Goal: Task Accomplishment & Management: Use online tool/utility

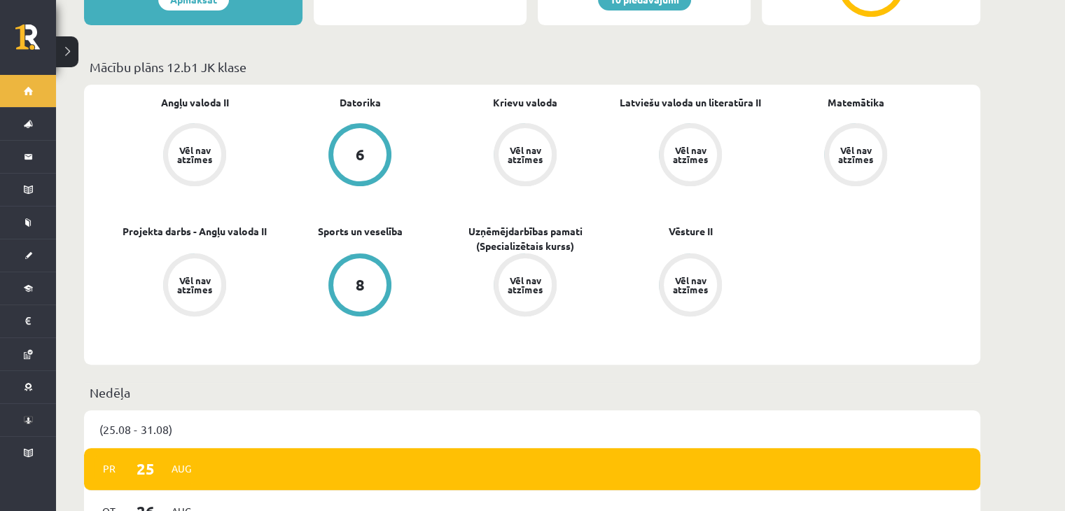
scroll to position [415, 0]
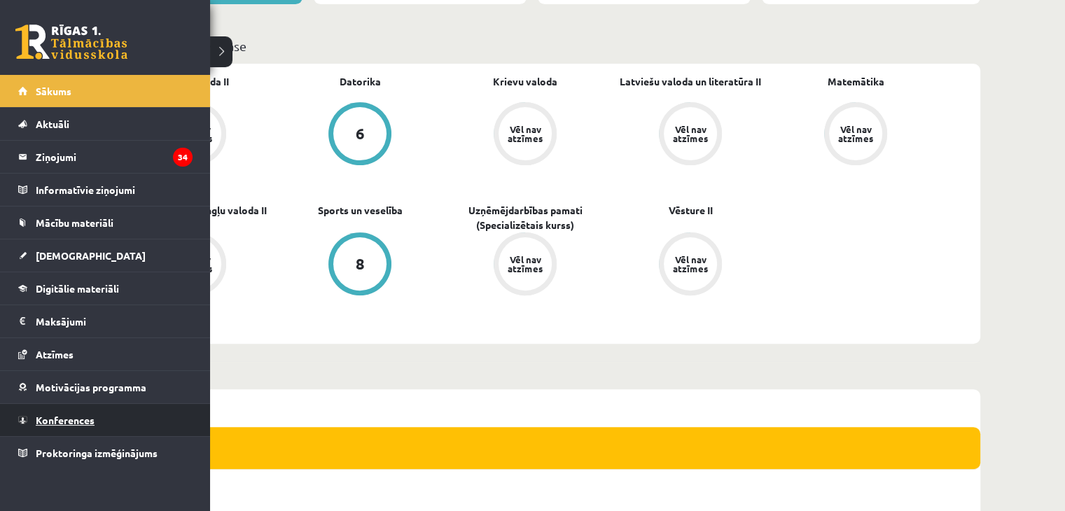
click at [56, 410] on link "Konferences" at bounding box center [105, 420] width 174 height 32
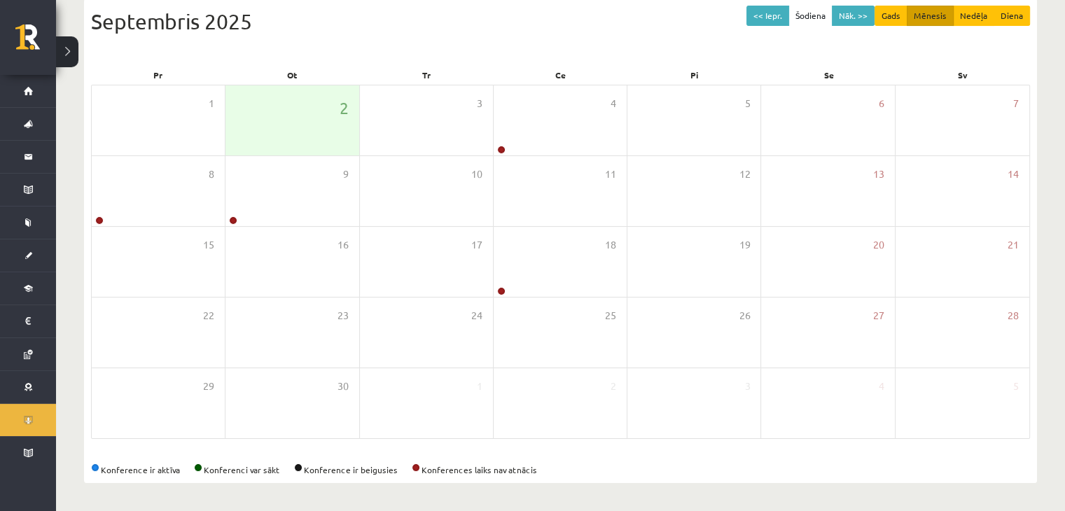
scroll to position [157, 0]
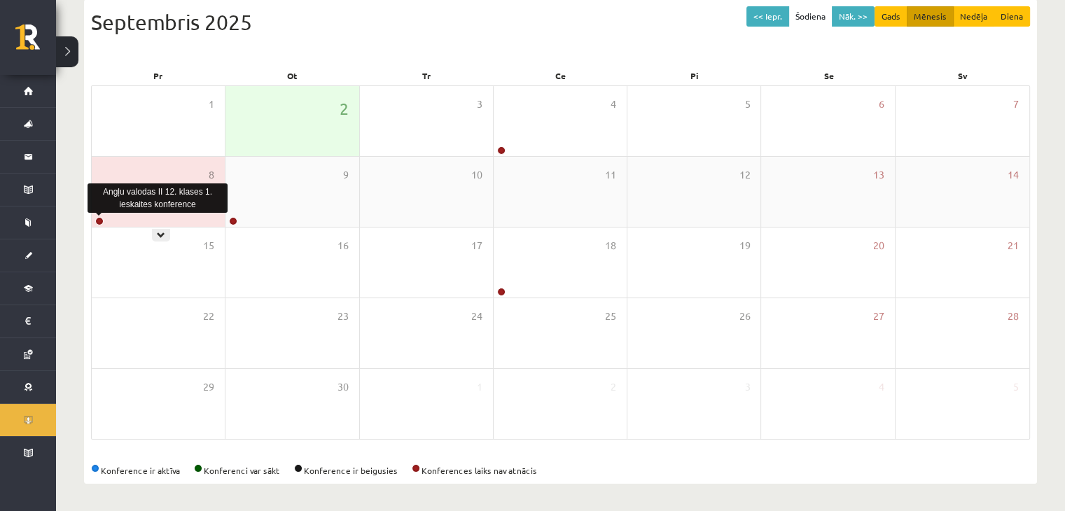
click at [101, 222] on link at bounding box center [99, 221] width 8 height 8
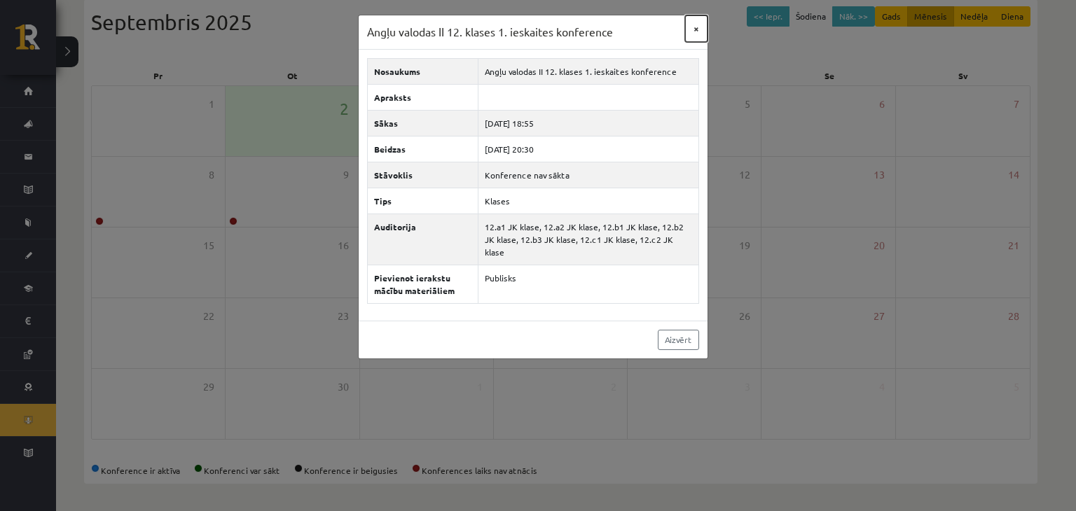
click at [699, 26] on button "×" at bounding box center [696, 28] width 22 height 27
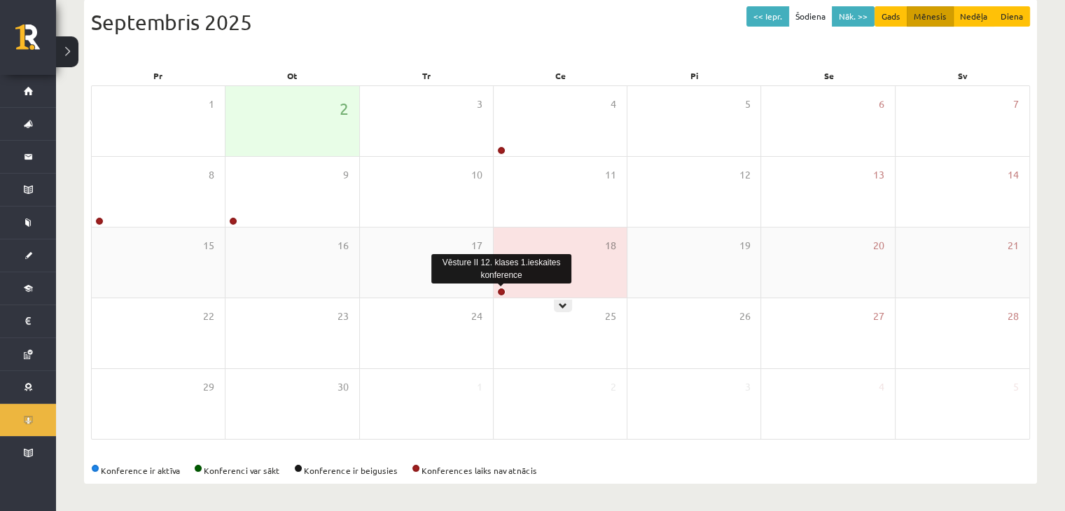
click at [501, 293] on link at bounding box center [501, 292] width 8 height 8
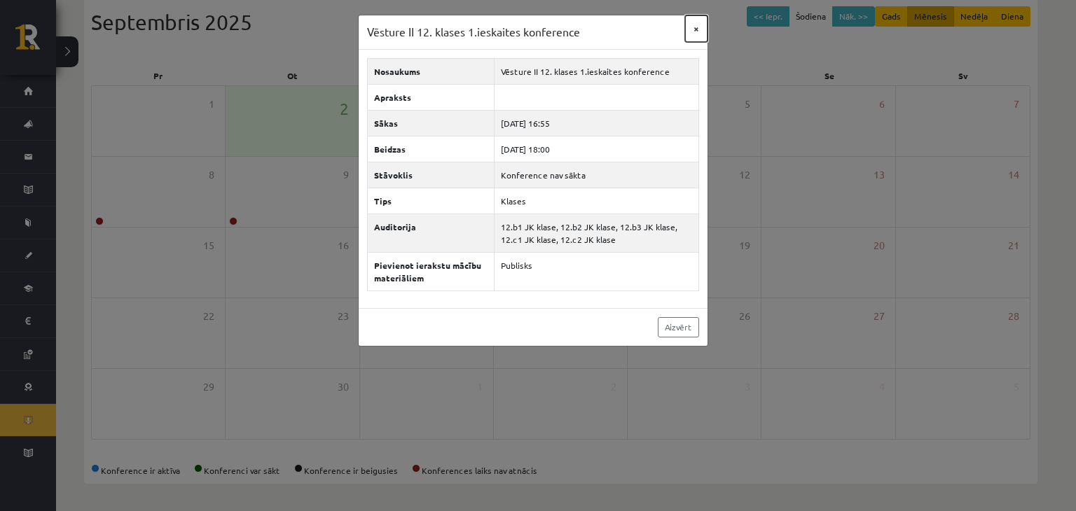
click at [696, 28] on button "×" at bounding box center [696, 28] width 22 height 27
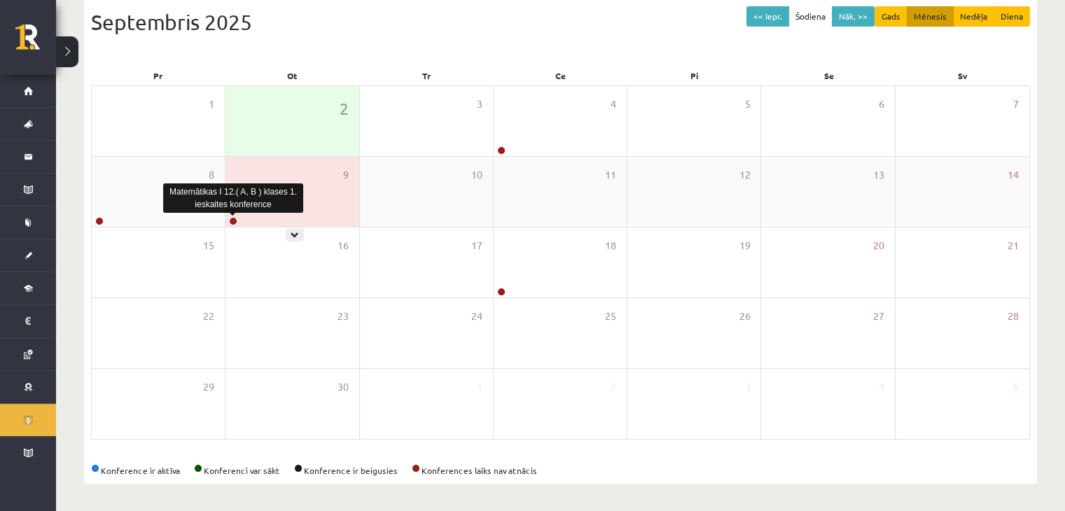
click at [233, 219] on link at bounding box center [233, 221] width 8 height 8
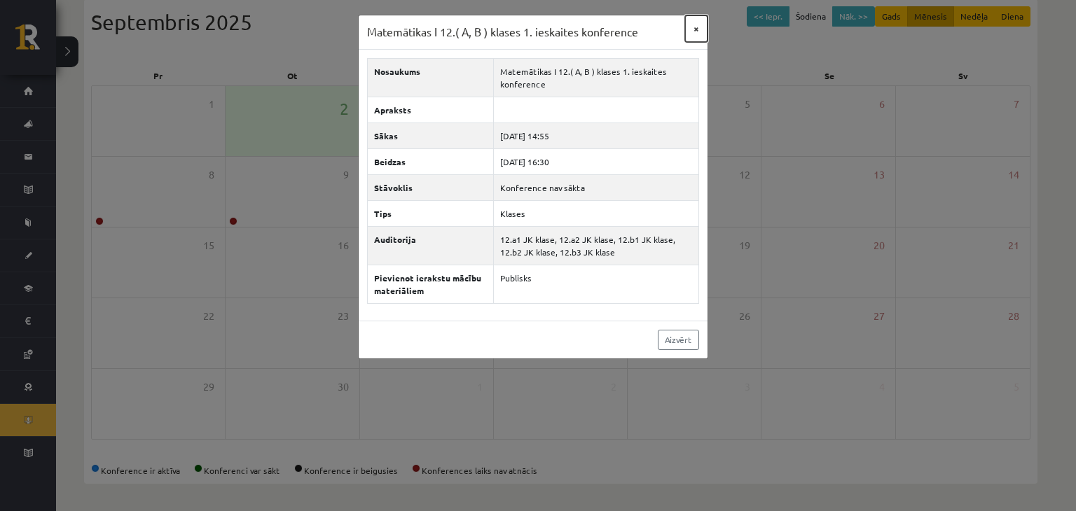
click at [697, 30] on button "×" at bounding box center [696, 28] width 22 height 27
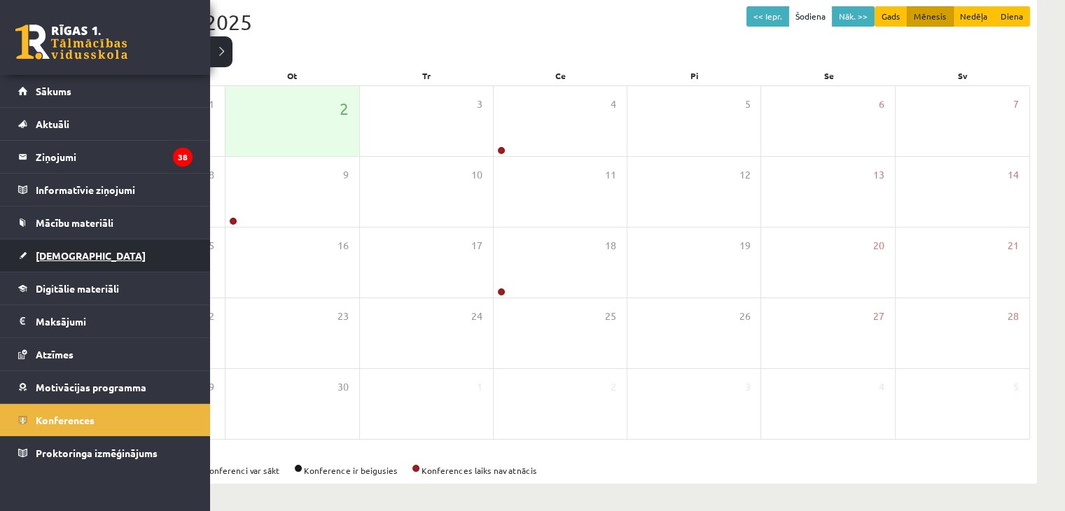
click at [23, 258] on link "[DEMOGRAPHIC_DATA]" at bounding box center [105, 256] width 174 height 32
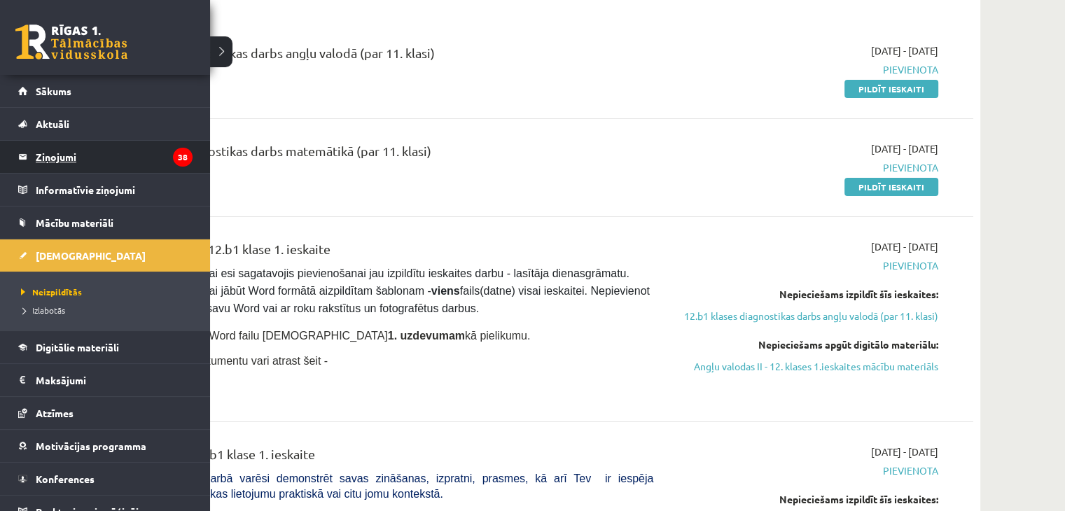
click at [38, 165] on legend "Ziņojumi 38" at bounding box center [114, 157] width 157 height 32
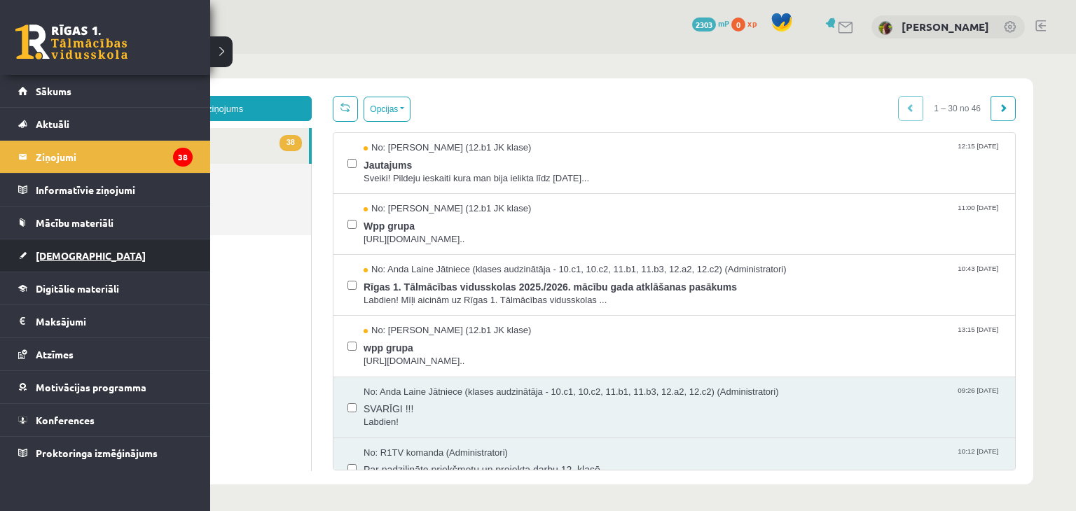
click at [77, 256] on span "[DEMOGRAPHIC_DATA]" at bounding box center [91, 255] width 110 height 13
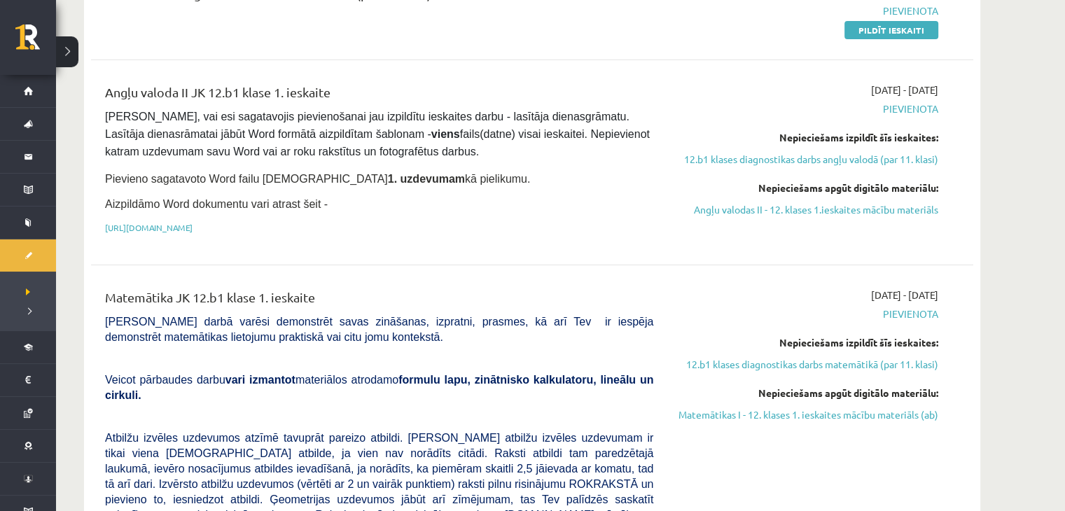
scroll to position [322, 0]
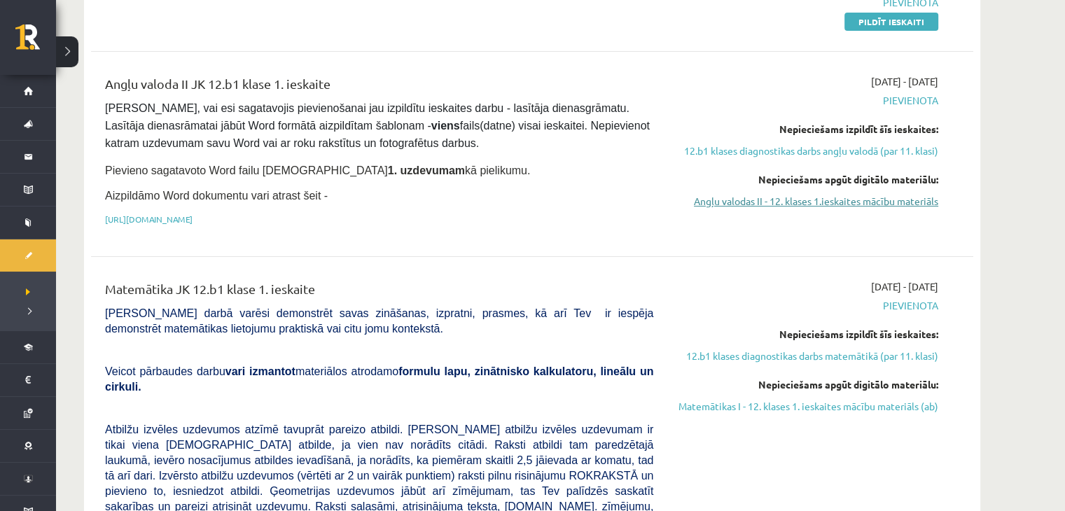
click at [850, 202] on link "Angļu valodas II - 12. klases 1.ieskaites mācību materiāls" at bounding box center [806, 201] width 264 height 15
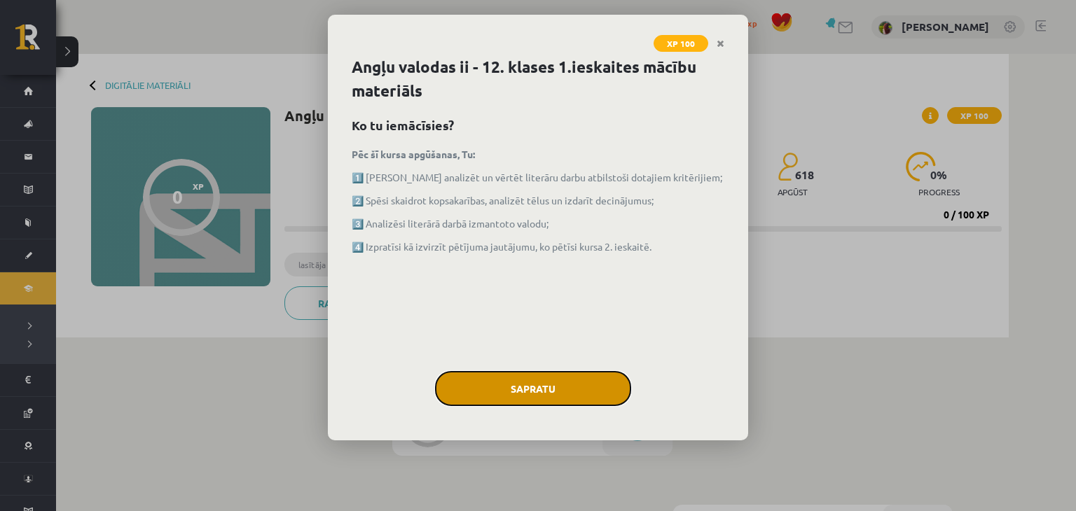
click at [527, 383] on button "Sapratu" at bounding box center [533, 388] width 196 height 35
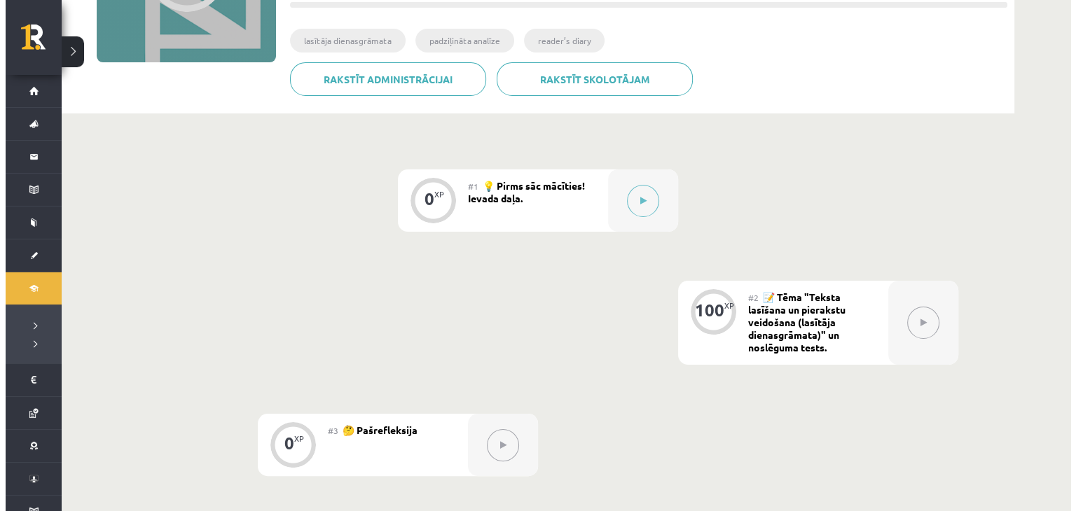
scroll to position [224, 0]
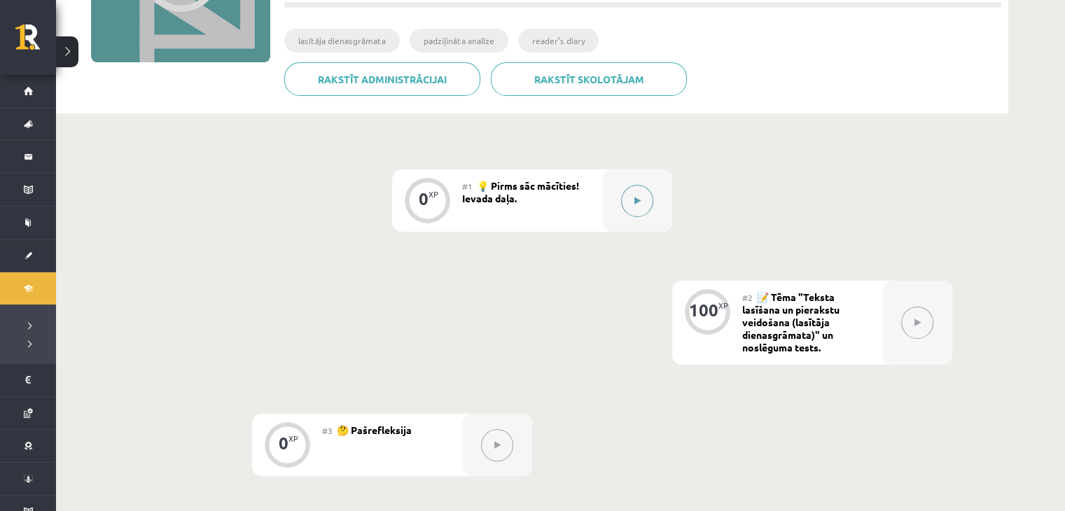
click at [644, 202] on button at bounding box center [637, 201] width 32 height 32
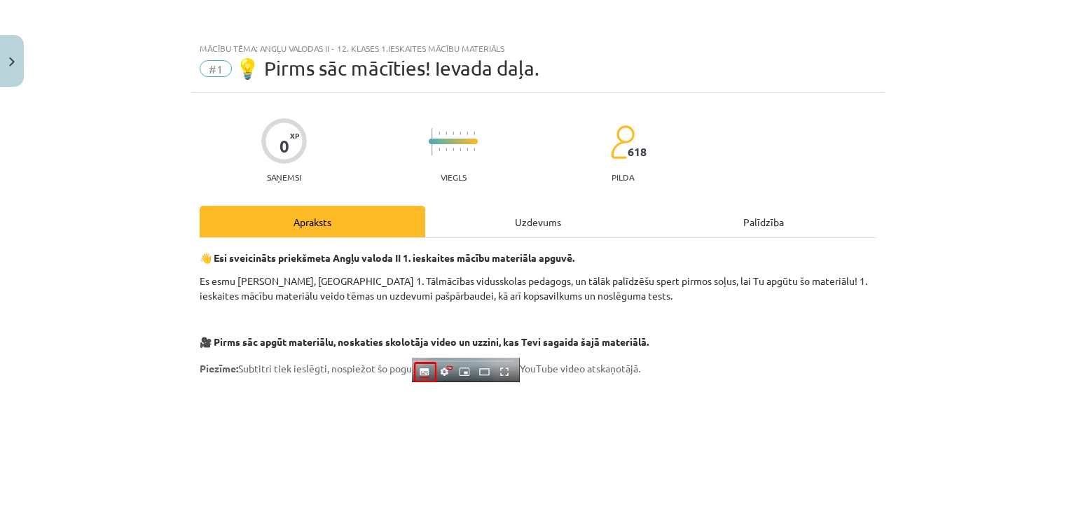
click at [536, 224] on div "Uzdevums" at bounding box center [538, 222] width 226 height 32
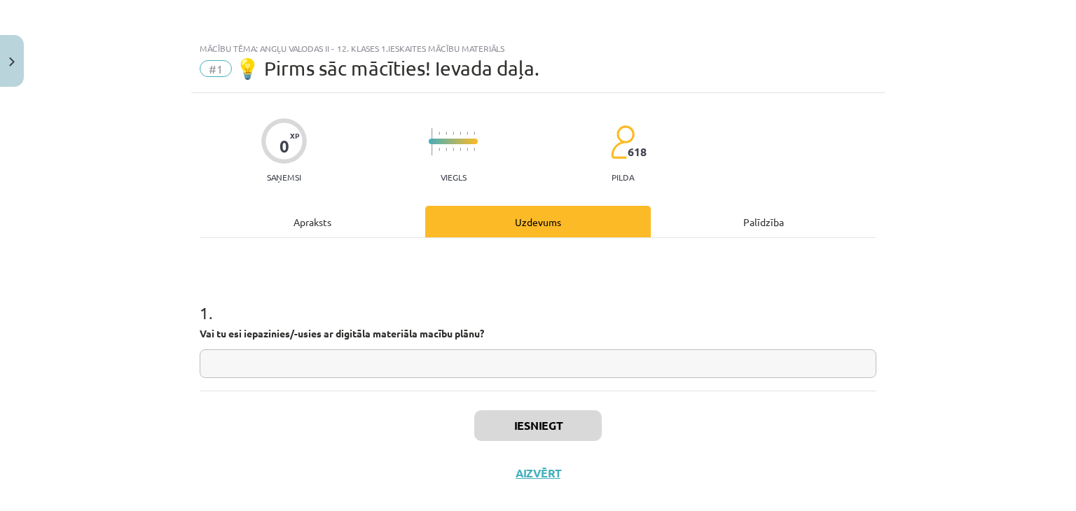
scroll to position [20, 0]
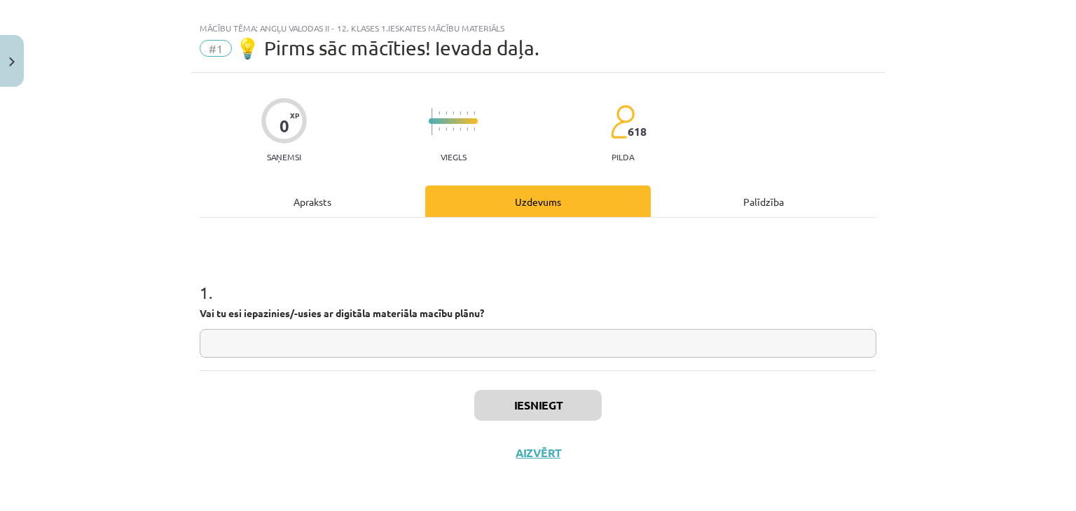
click at [570, 352] on input "text" at bounding box center [538, 343] width 677 height 29
type input "*"
type input "**"
click at [524, 411] on button "Iesniegt" at bounding box center [537, 405] width 127 height 31
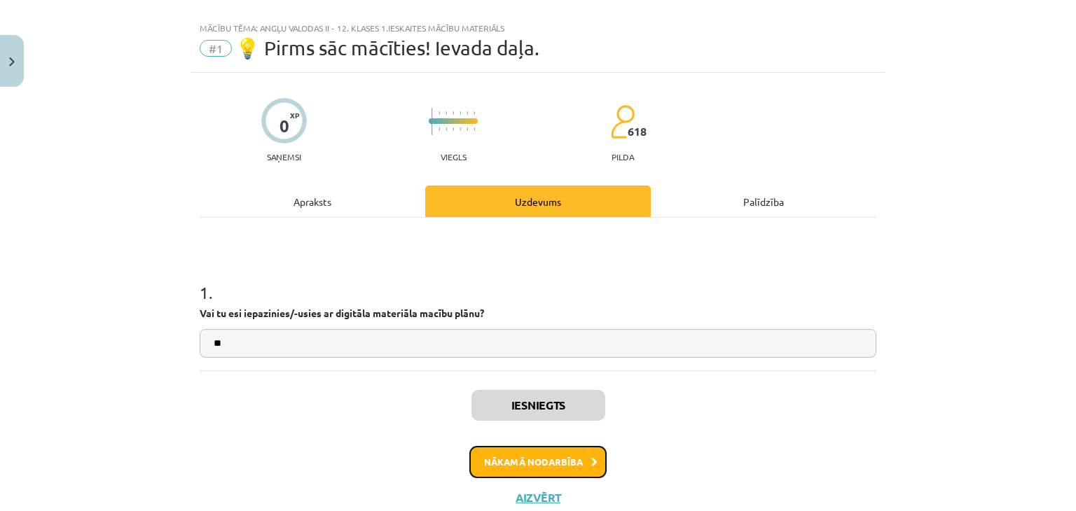
click at [565, 467] on button "Nākamā nodarbība" at bounding box center [537, 462] width 137 height 32
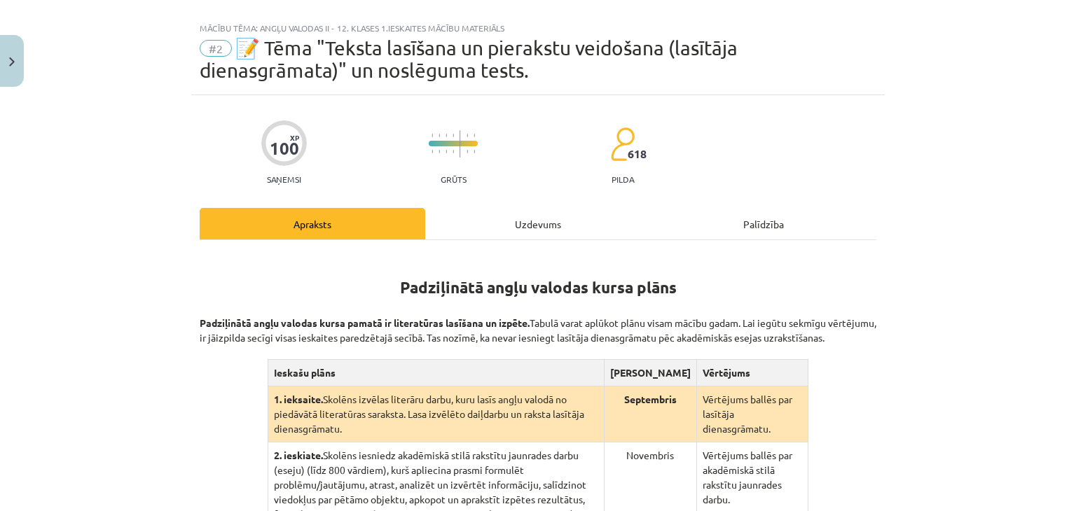
scroll to position [35, 0]
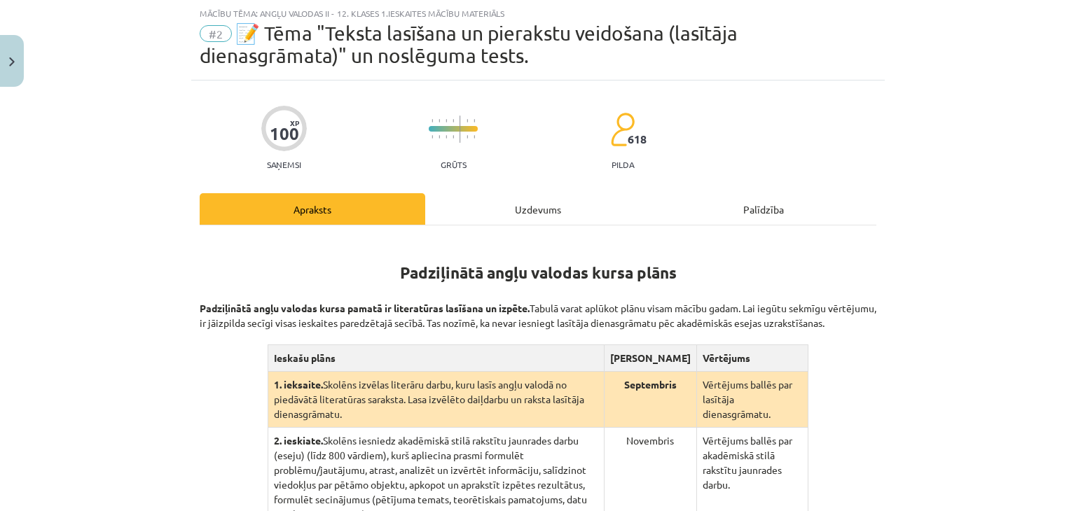
click at [536, 213] on div "Uzdevums" at bounding box center [538, 209] width 226 height 32
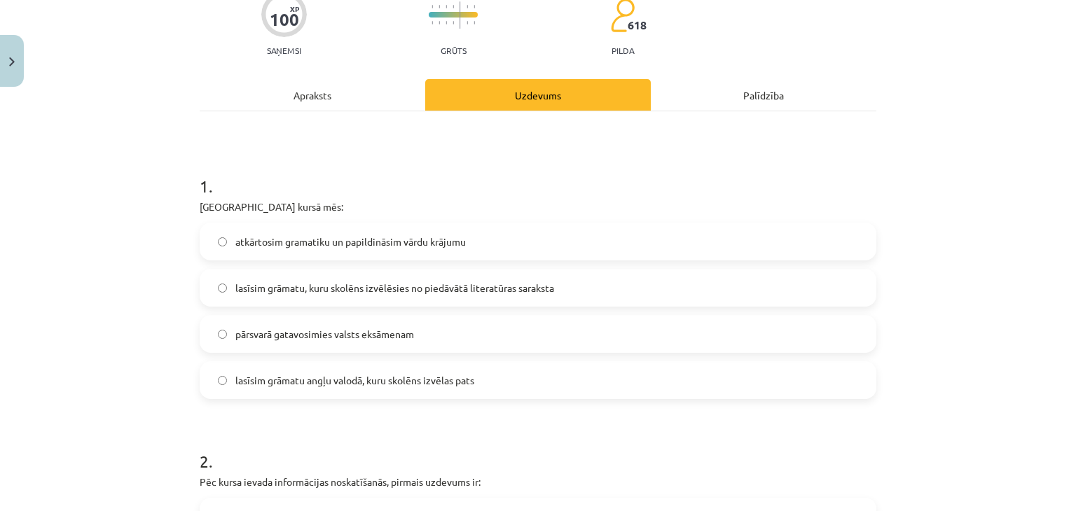
scroll to position [150, 0]
click at [452, 347] on label "pārsvarā gatavosimies valsts eksāmenam" at bounding box center [538, 333] width 674 height 35
click at [265, 382] on span "lasīsim grāmatu angļu valodā, kuru skolēns izvēlas pats" at bounding box center [354, 380] width 239 height 15
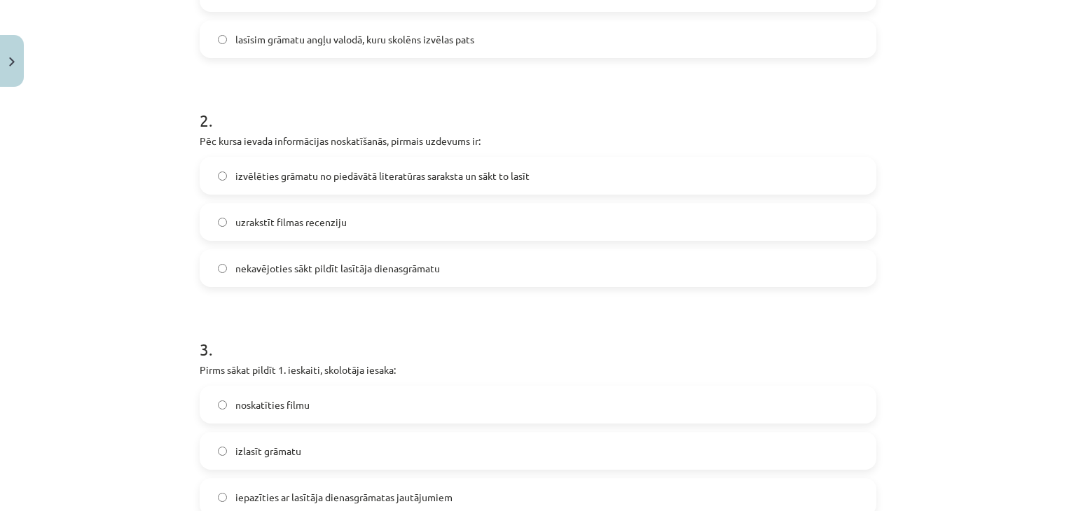
scroll to position [492, 0]
click at [339, 224] on span "uzrakstīt filmas recenziju" at bounding box center [290, 221] width 111 height 15
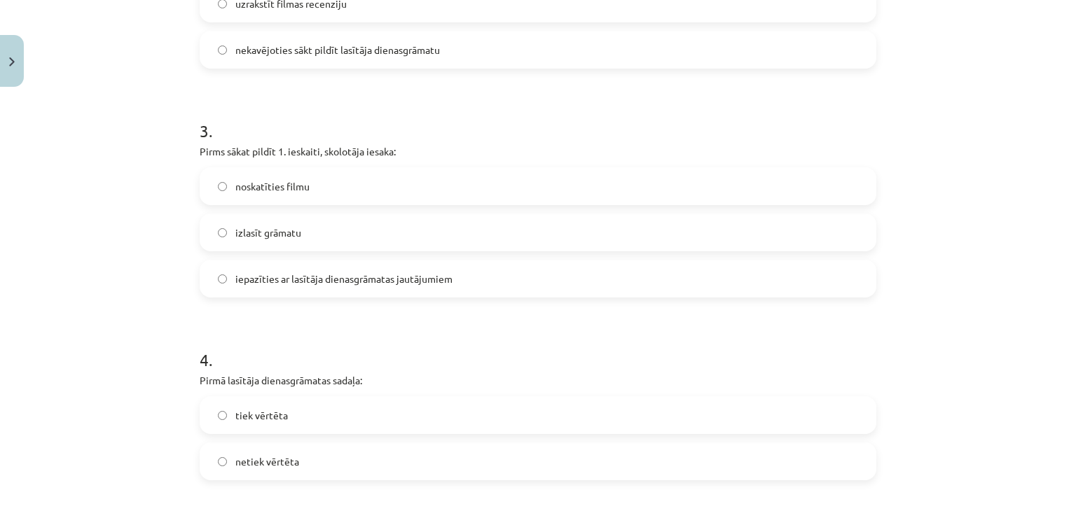
scroll to position [766, 0]
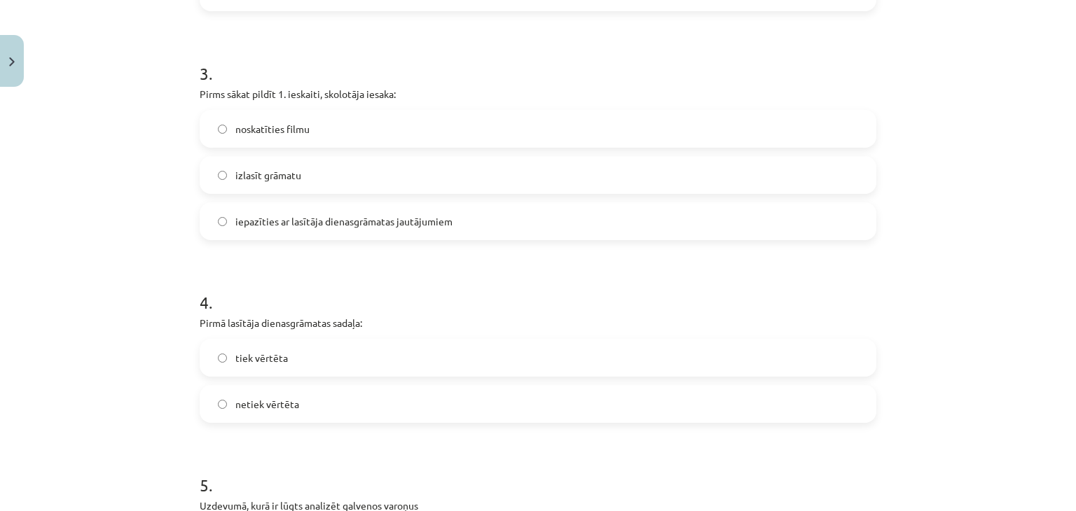
click at [378, 135] on label "noskatīties filmu" at bounding box center [538, 128] width 674 height 35
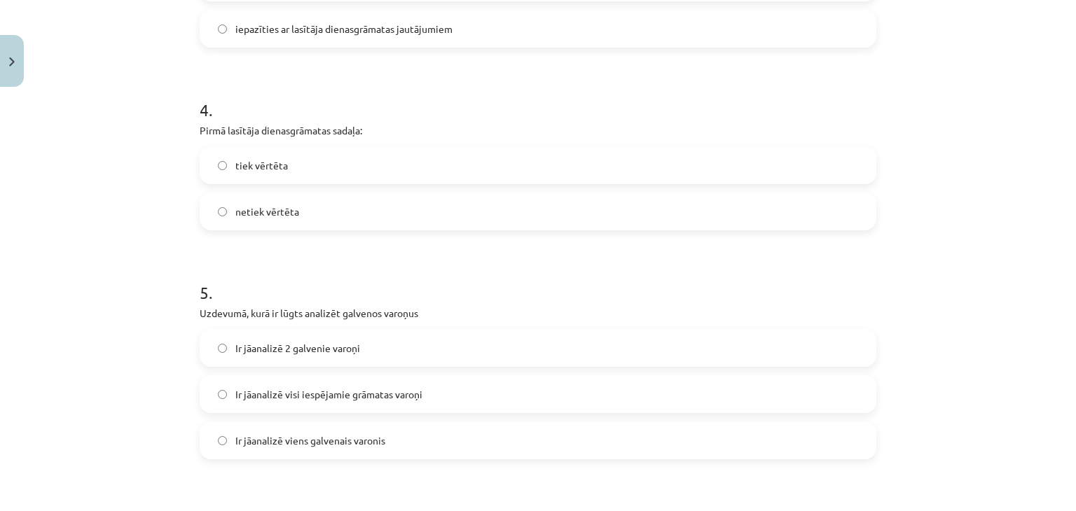
scroll to position [960, 0]
click at [311, 172] on label "tiek vērtēta" at bounding box center [538, 164] width 674 height 35
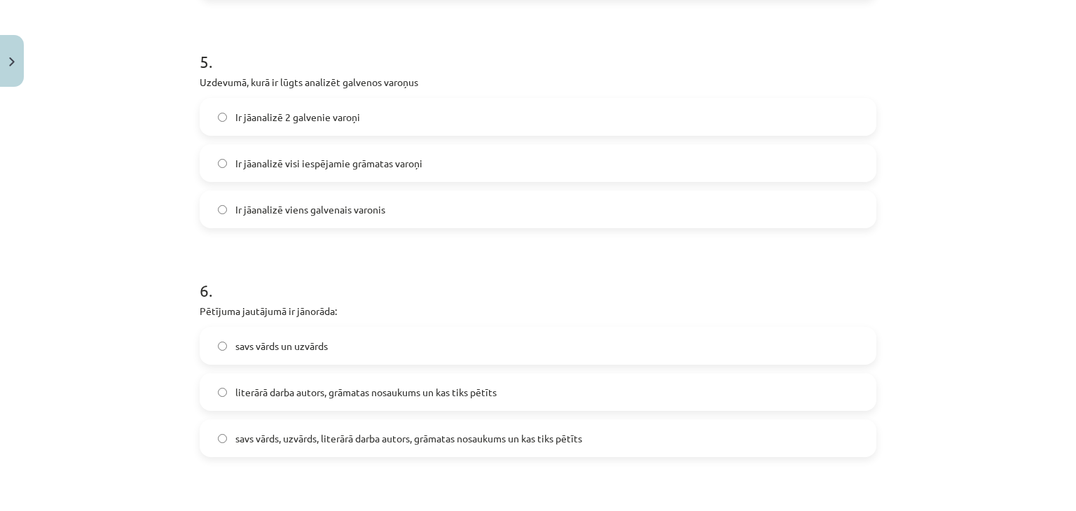
scroll to position [1189, 0]
click at [336, 220] on label "Ir jāanalizē viens galvenais varonis" at bounding box center [538, 210] width 674 height 35
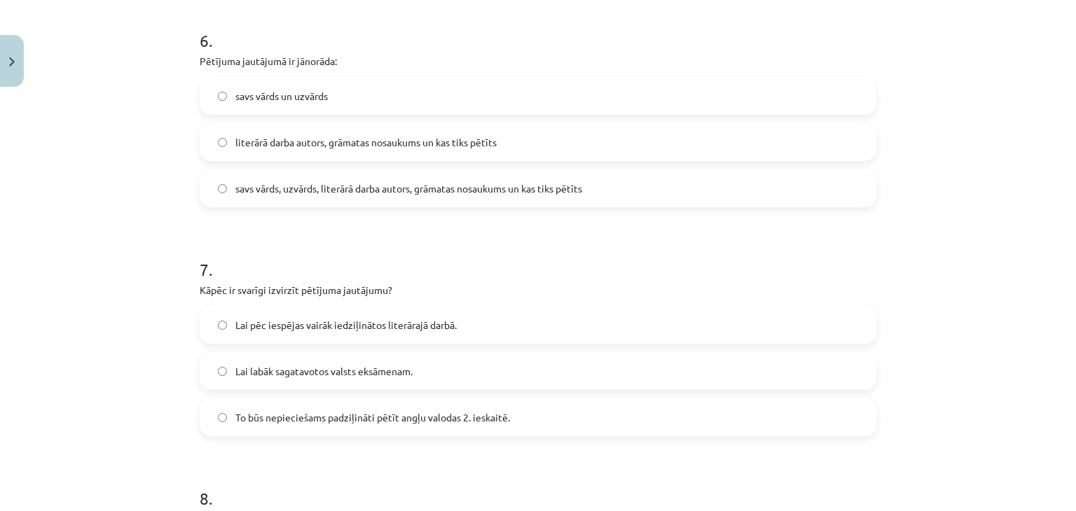
scroll to position [1443, 0]
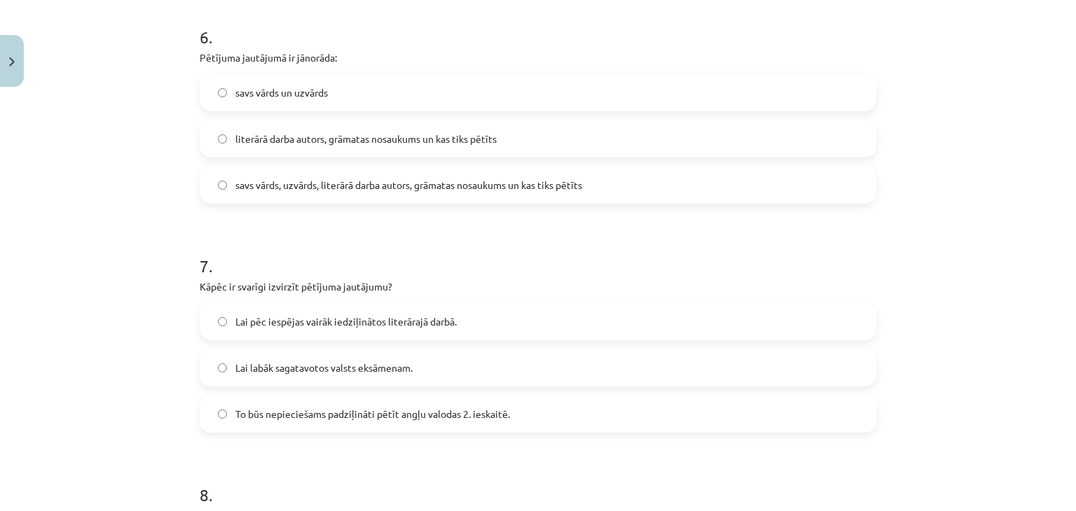
click at [423, 141] on span "literārā darba autors, grāmatas nosaukums un kas tiks pētīts" at bounding box center [365, 139] width 261 height 15
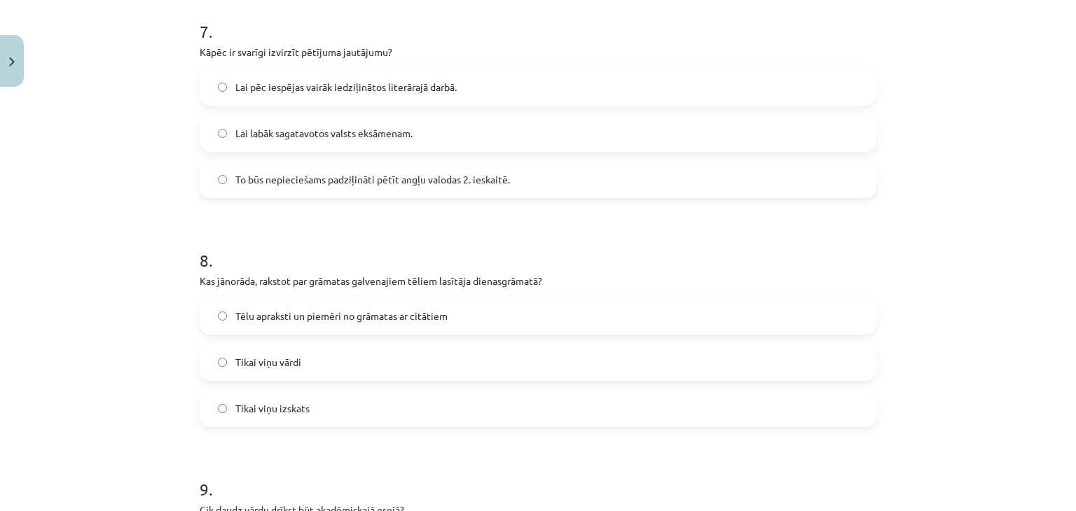
scroll to position [1679, 0]
click at [371, 139] on label "Lai labāk sagatavotos valsts eksāmenam." at bounding box center [538, 132] width 674 height 35
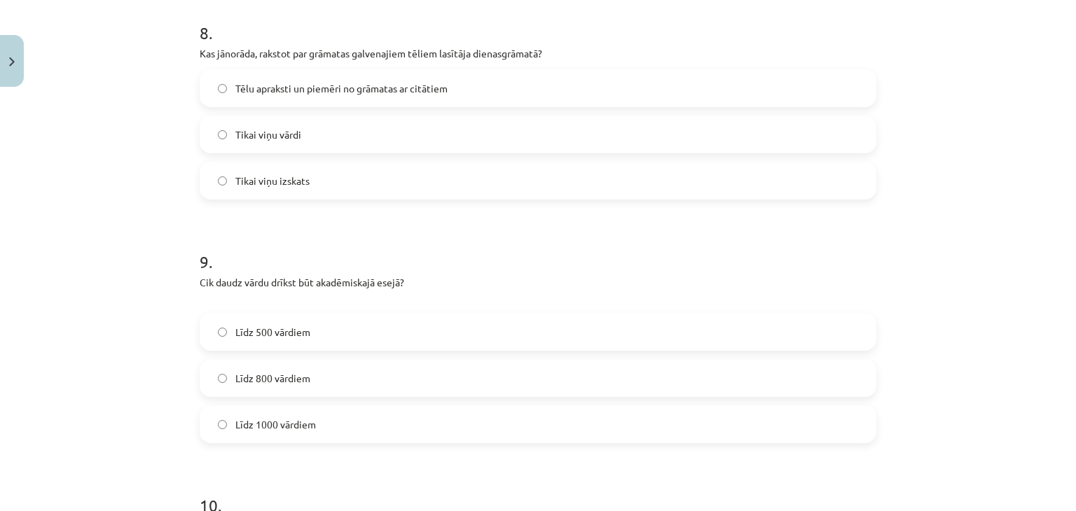
scroll to position [1911, 0]
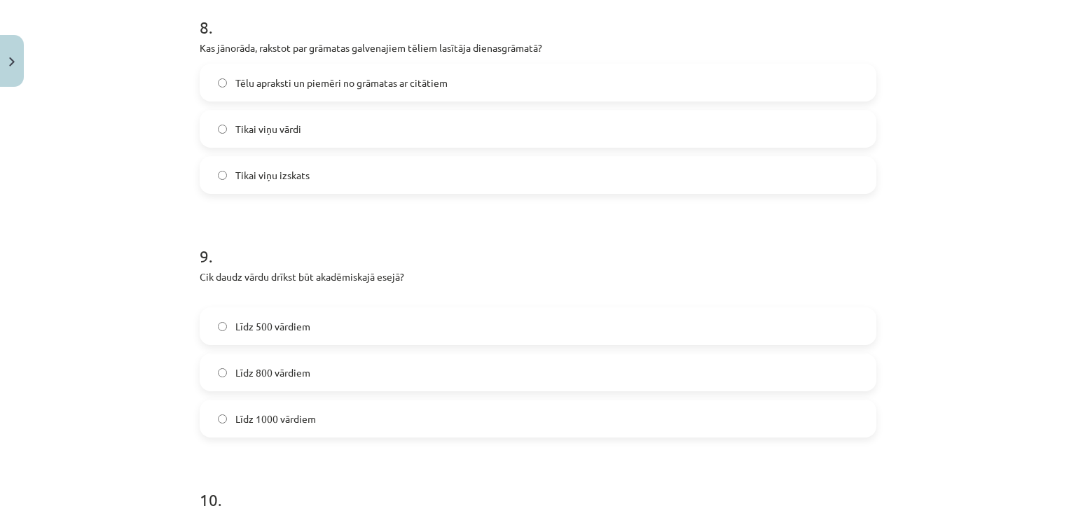
click at [389, 86] on span "Tēlu apraksti un piemēri no grāmatas ar citātiem" at bounding box center [341, 83] width 212 height 15
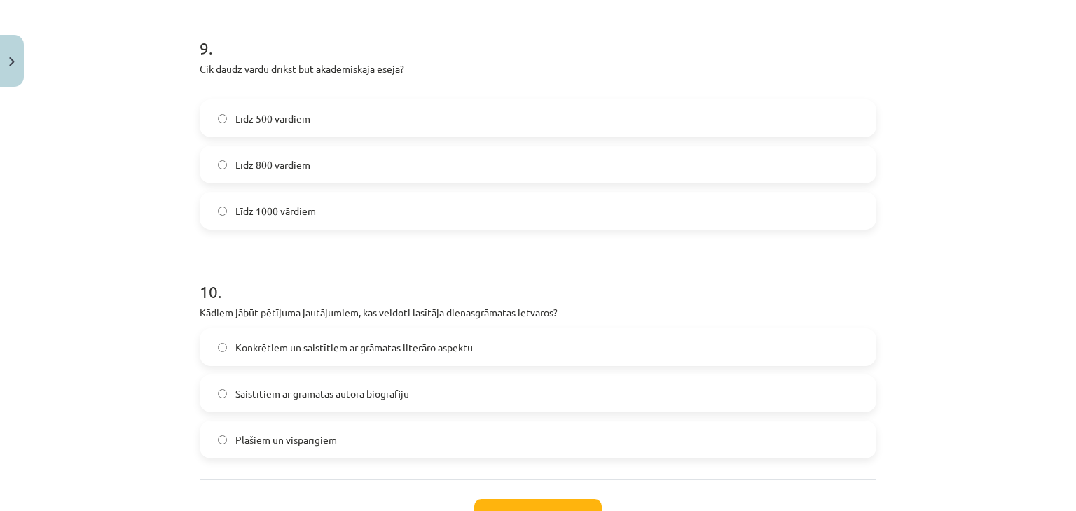
scroll to position [2119, 0]
click at [356, 122] on label "Līdz 500 vārdiem" at bounding box center [538, 119] width 674 height 35
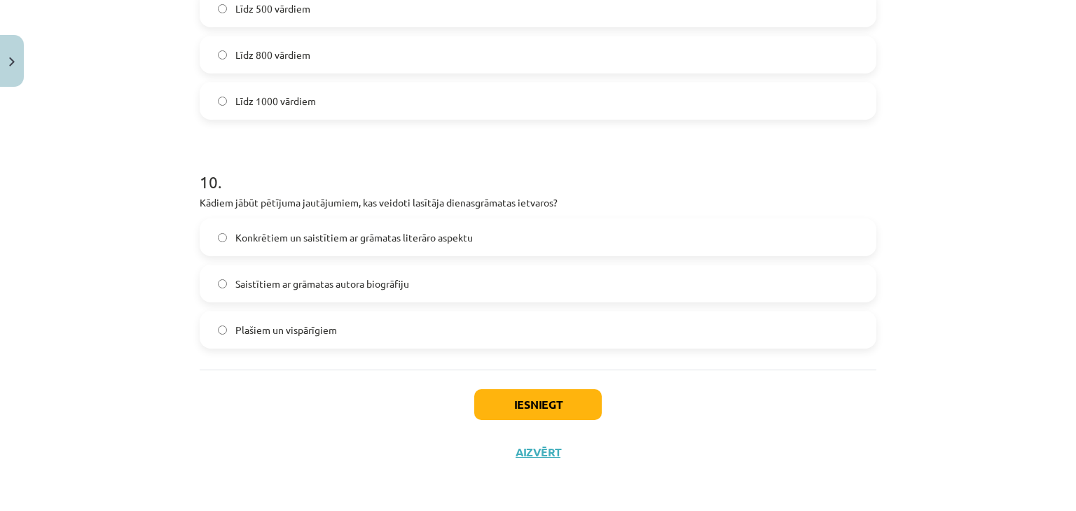
click at [417, 238] on span "Konkrētiem un saistītiem ar grāmatas literāro aspektu" at bounding box center [353, 237] width 237 height 15
click at [560, 402] on button "Iesniegt" at bounding box center [537, 404] width 127 height 31
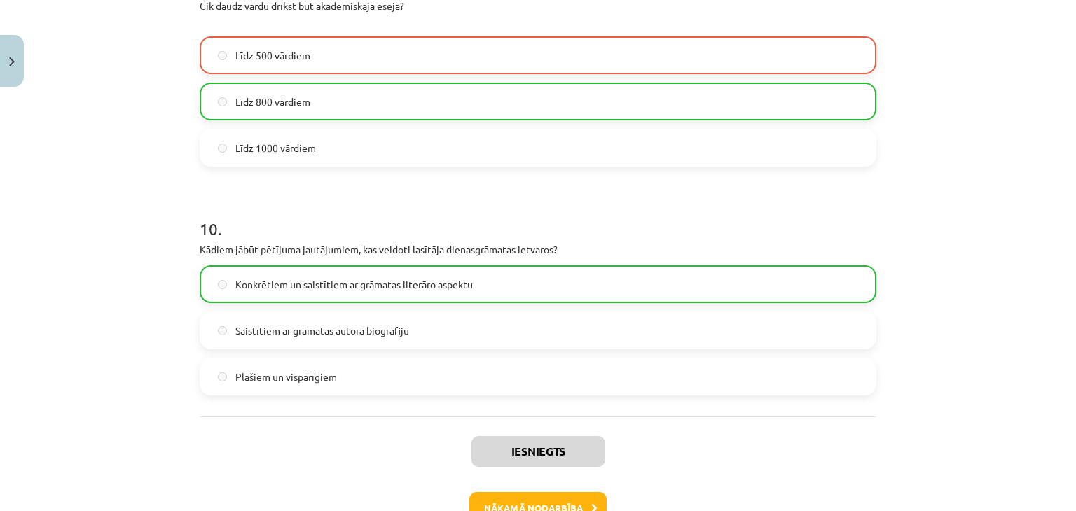
scroll to position [2273, 0]
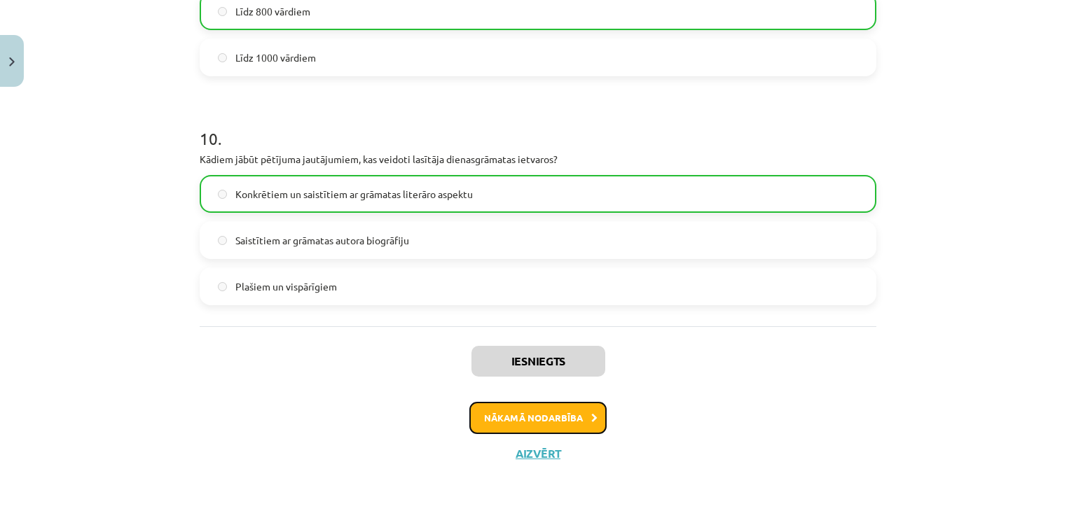
click at [569, 412] on button "Nākamā nodarbība" at bounding box center [537, 418] width 137 height 32
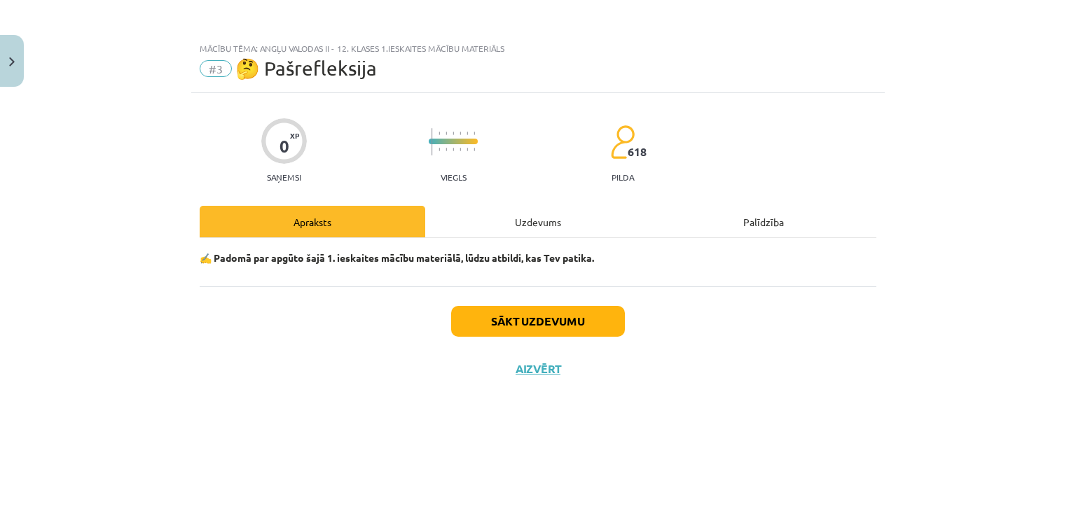
scroll to position [0, 0]
click at [572, 313] on button "Sākt uzdevumu" at bounding box center [538, 321] width 174 height 31
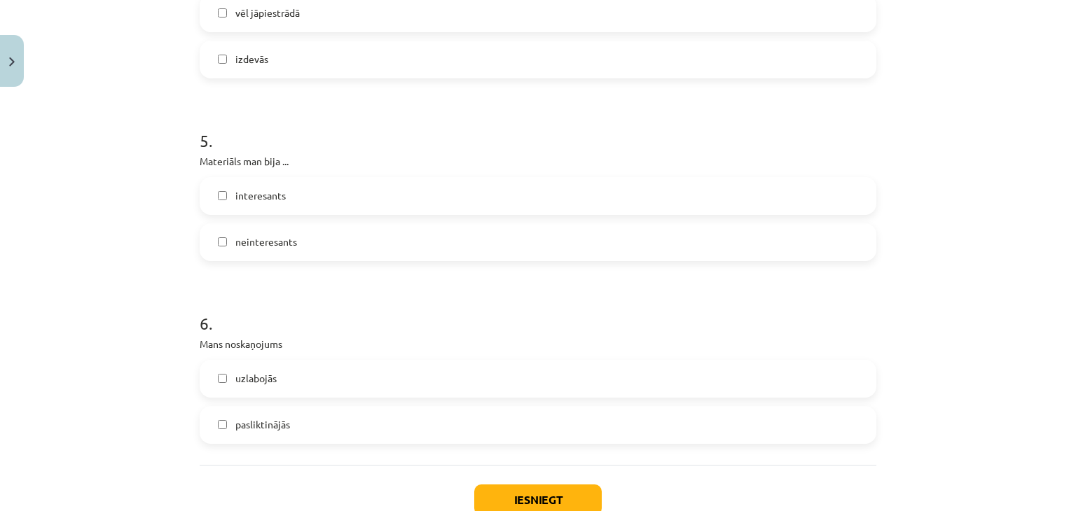
scroll to position [1236, 0]
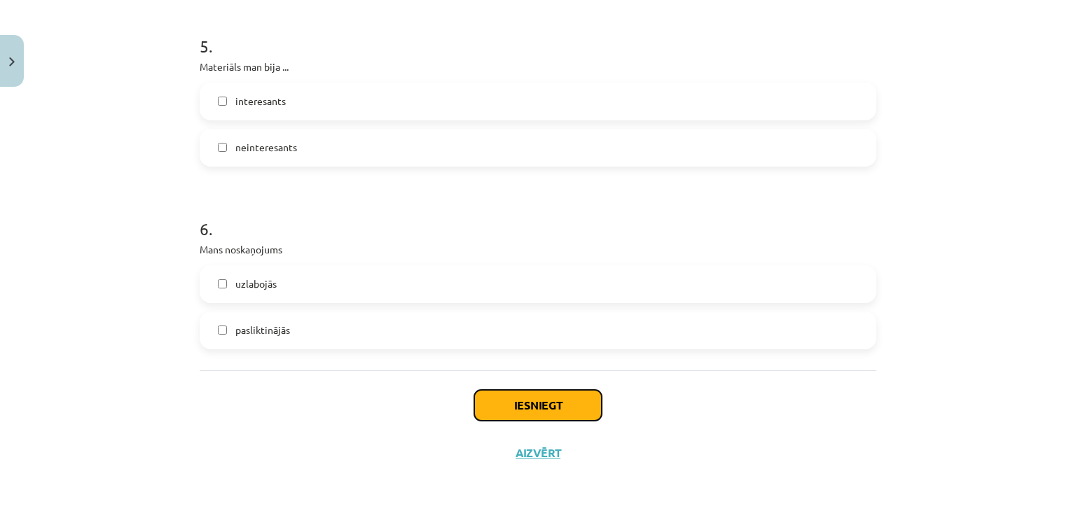
click at [538, 413] on button "Iesniegt" at bounding box center [537, 405] width 127 height 31
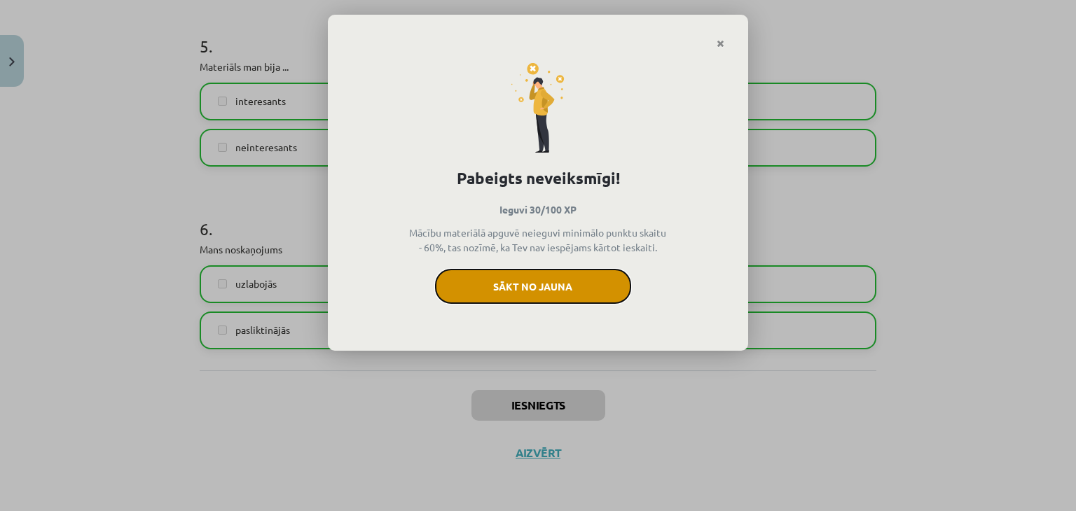
click at [570, 284] on button "Sākt no jauna" at bounding box center [533, 286] width 196 height 35
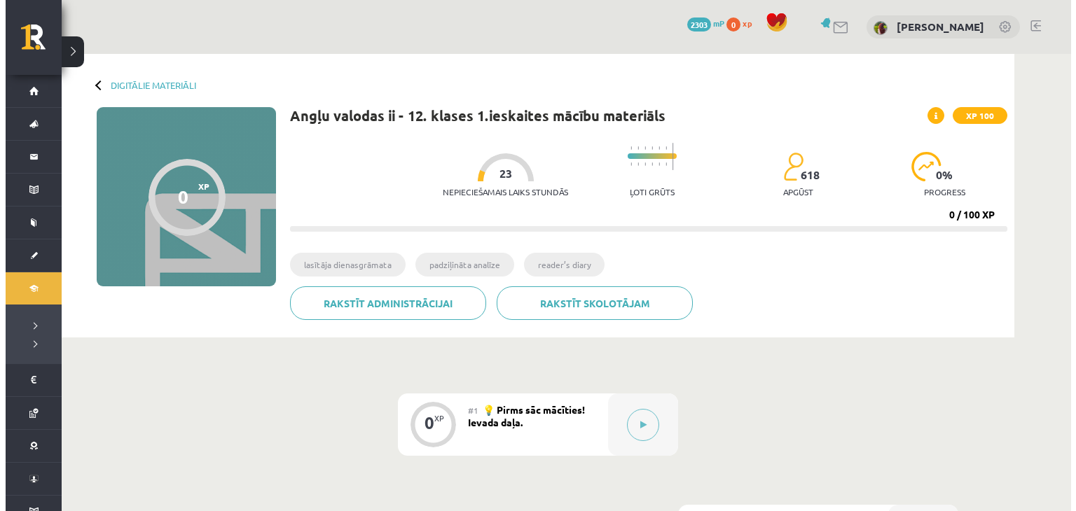
scroll to position [224, 0]
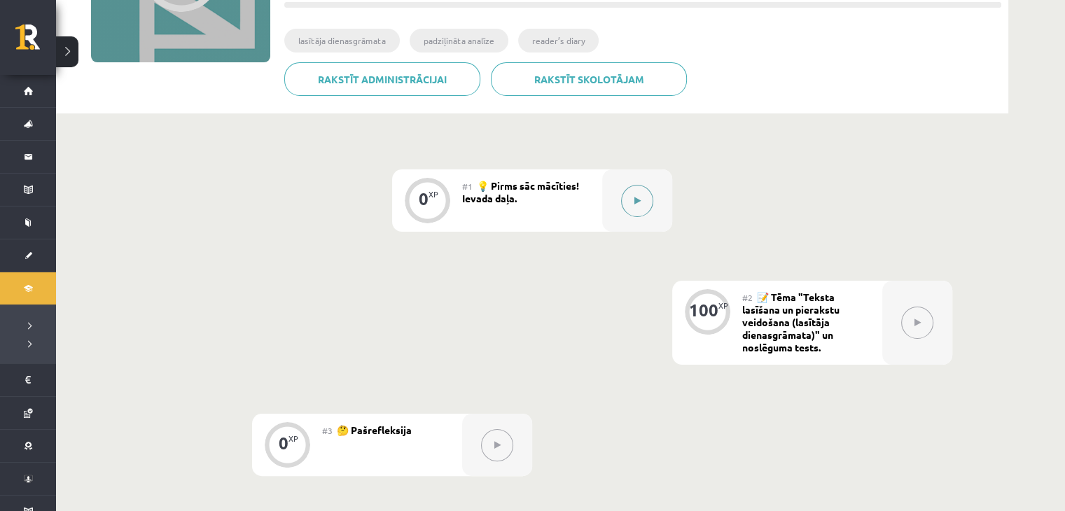
click at [642, 210] on button at bounding box center [637, 201] width 32 height 32
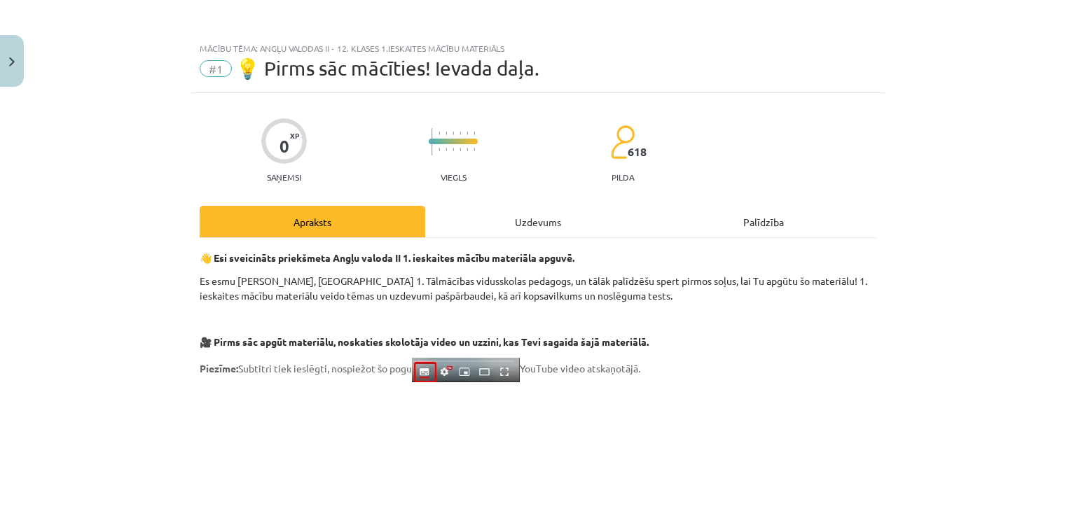
click at [562, 230] on div "Uzdevums" at bounding box center [538, 222] width 226 height 32
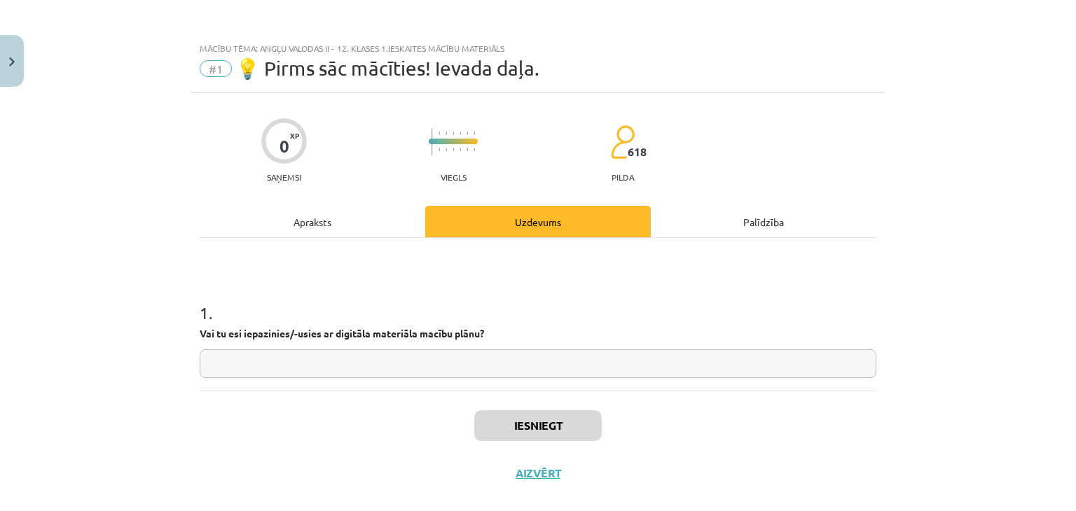
scroll to position [20, 0]
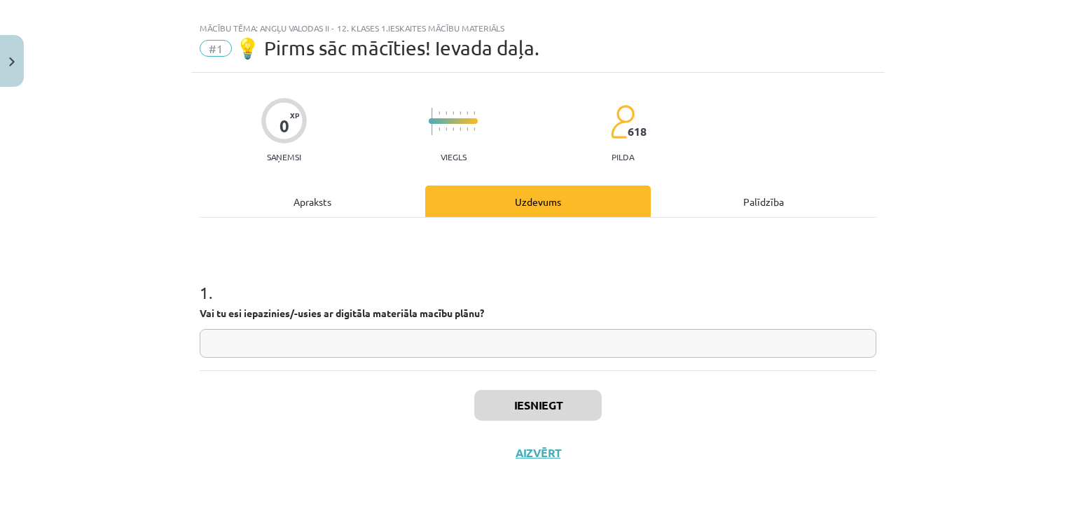
click at [536, 338] on input "text" at bounding box center [538, 343] width 677 height 29
type input "*"
click at [527, 403] on button "Iesniegt" at bounding box center [537, 405] width 127 height 31
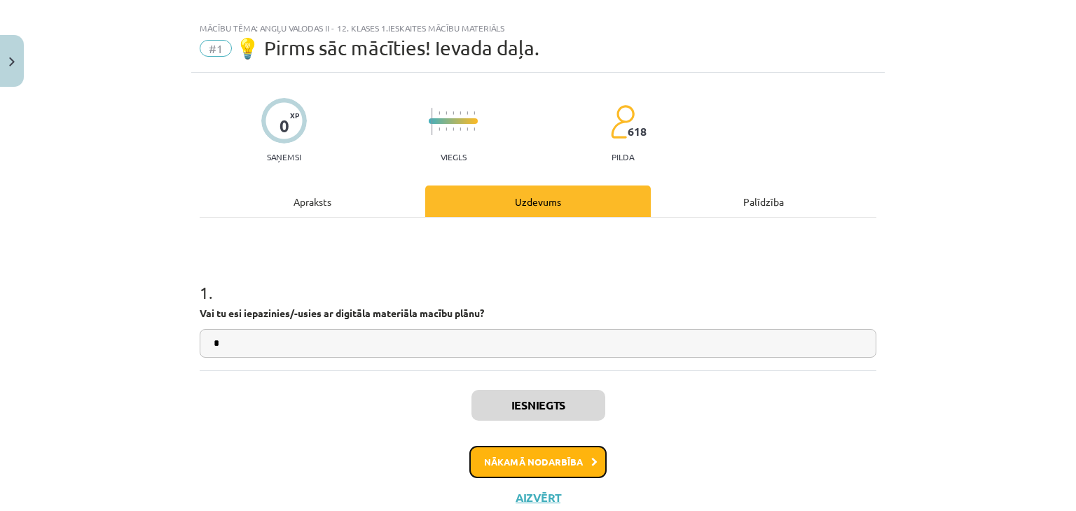
click at [489, 466] on button "Nākamā nodarbība" at bounding box center [537, 462] width 137 height 32
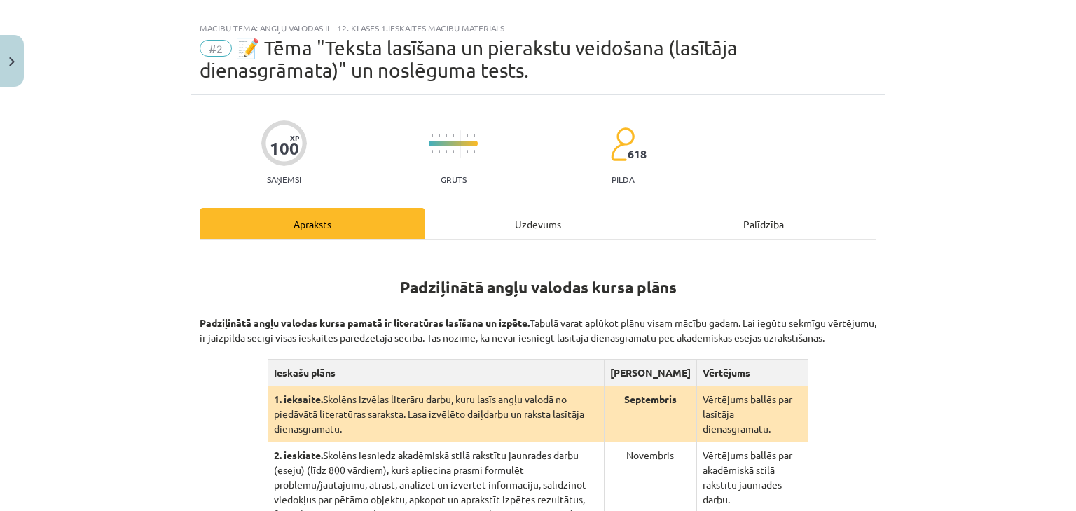
scroll to position [35, 0]
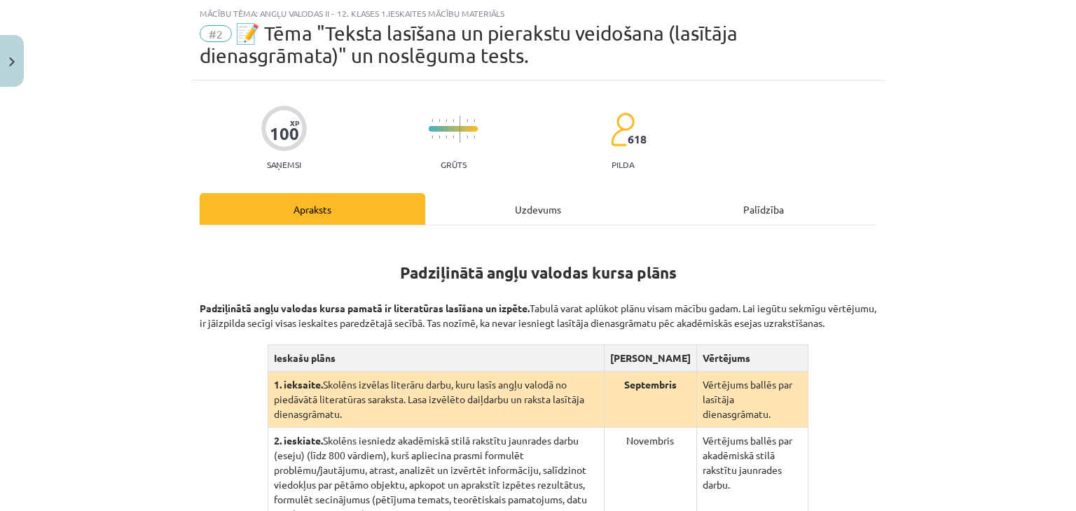
click at [504, 205] on div "Uzdevums" at bounding box center [538, 209] width 226 height 32
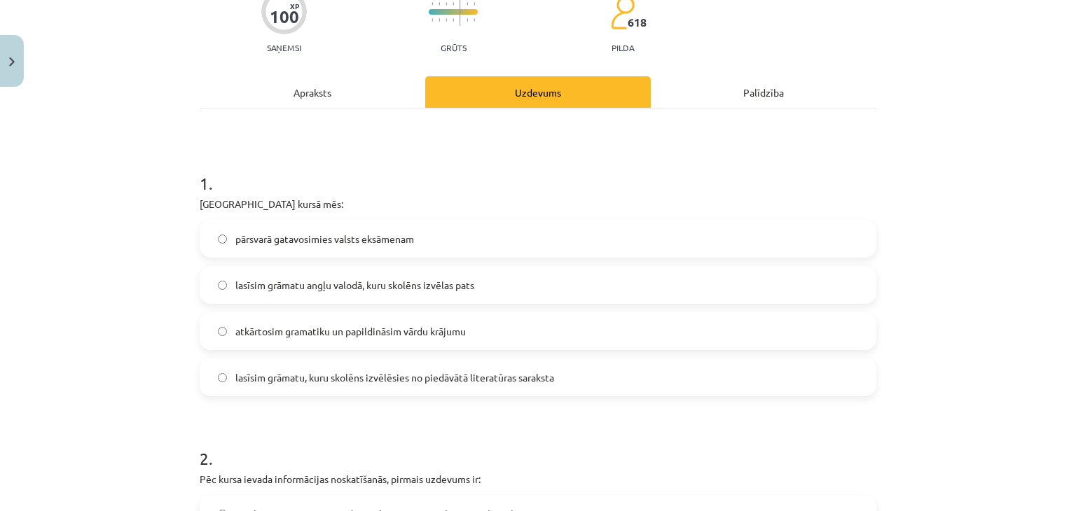
scroll to position [192, 0]
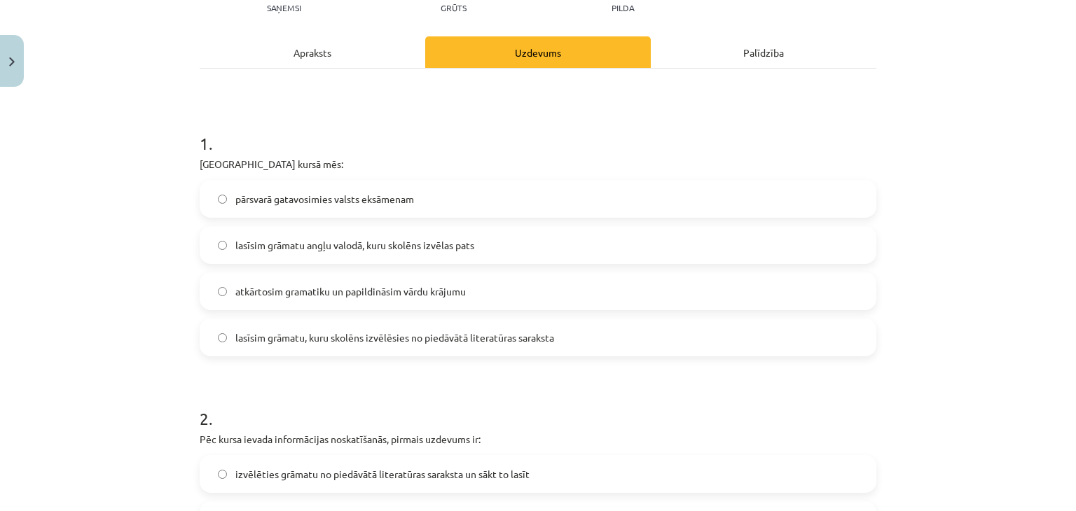
click at [449, 345] on label "lasīsim grāmatu, kuru skolēns izvēlēsies no piedāvātā literatūras saraksta" at bounding box center [538, 337] width 674 height 35
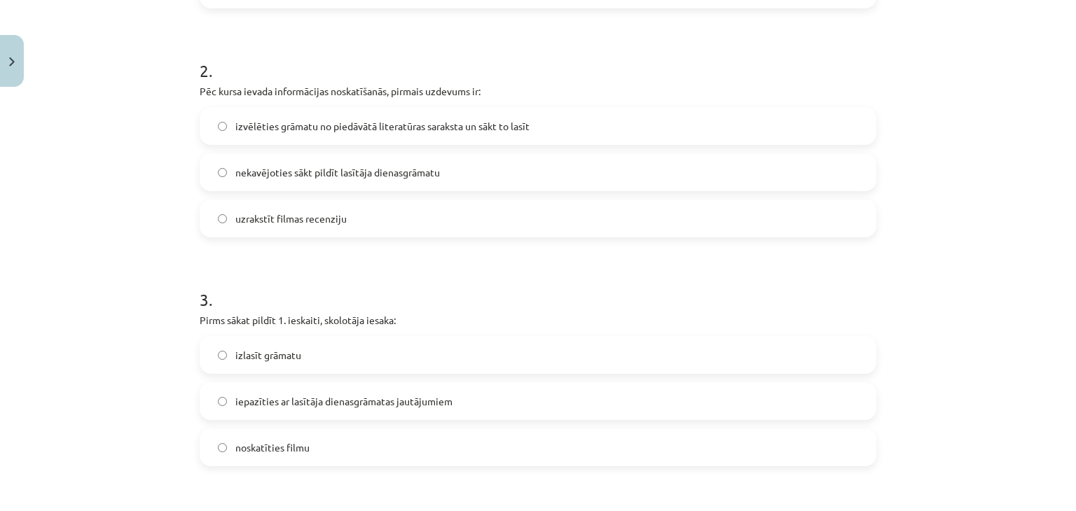
scroll to position [528, 0]
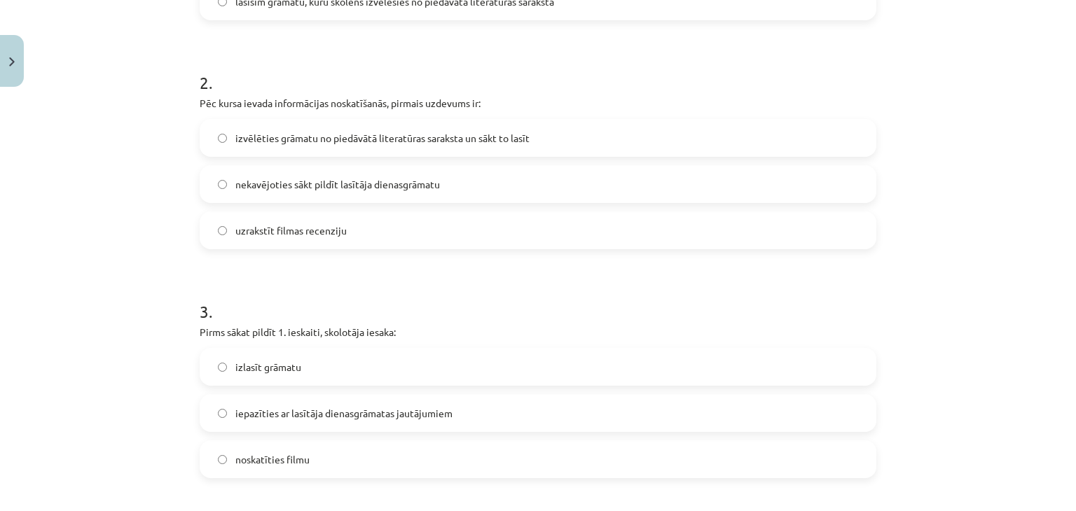
click at [452, 137] on span "izvēlēties grāmatu no piedāvātā literatūras saraksta un sākt to lasīt" at bounding box center [382, 138] width 294 height 15
click at [397, 422] on label "iepazīties ar lasītāja dienasgrāmatas jautājumiem" at bounding box center [538, 413] width 674 height 35
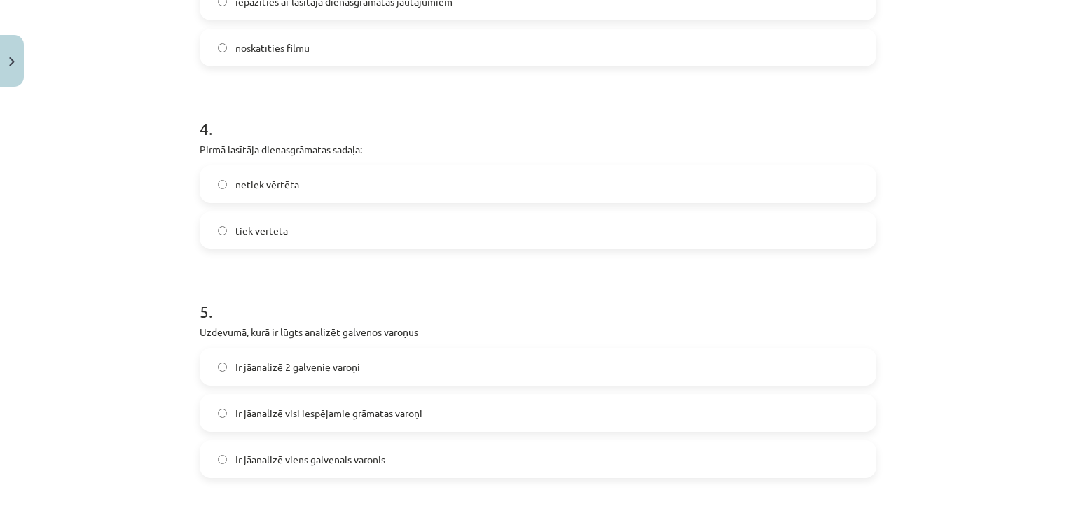
scroll to position [941, 0]
click at [433, 184] on label "netiek vērtēta" at bounding box center [538, 182] width 674 height 35
click at [362, 364] on label "Ir jāanalizē 2 galvenie varoņi" at bounding box center [538, 365] width 674 height 35
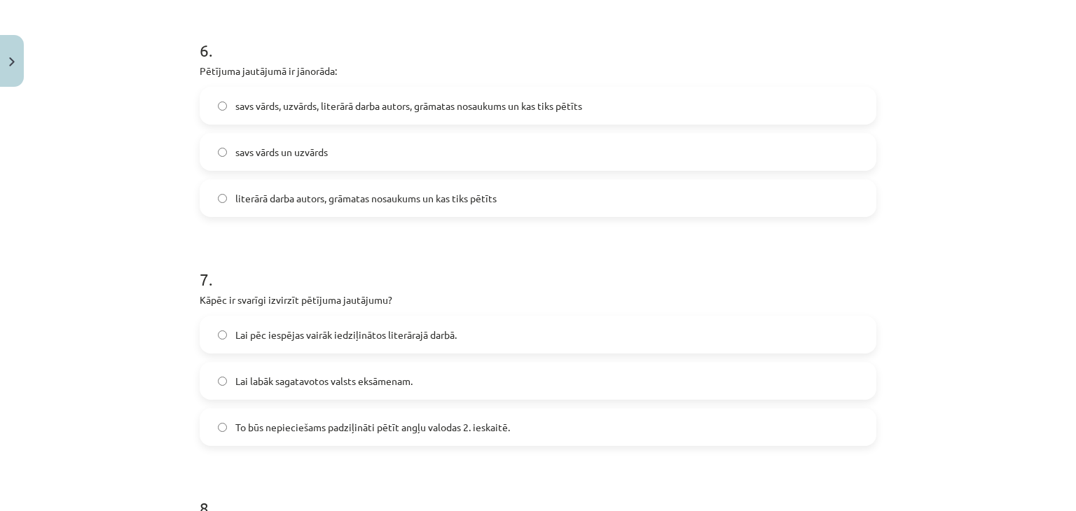
scroll to position [1429, 0]
click at [398, 114] on label "savs vārds, uzvārds, literārā darba autors, grāmatas nosaukums un kas tiks pētī…" at bounding box center [538, 106] width 674 height 35
click at [359, 423] on span "To būs nepieciešams padziļināti pētīt angļu valodas 2. ieskaitē." at bounding box center [372, 428] width 275 height 15
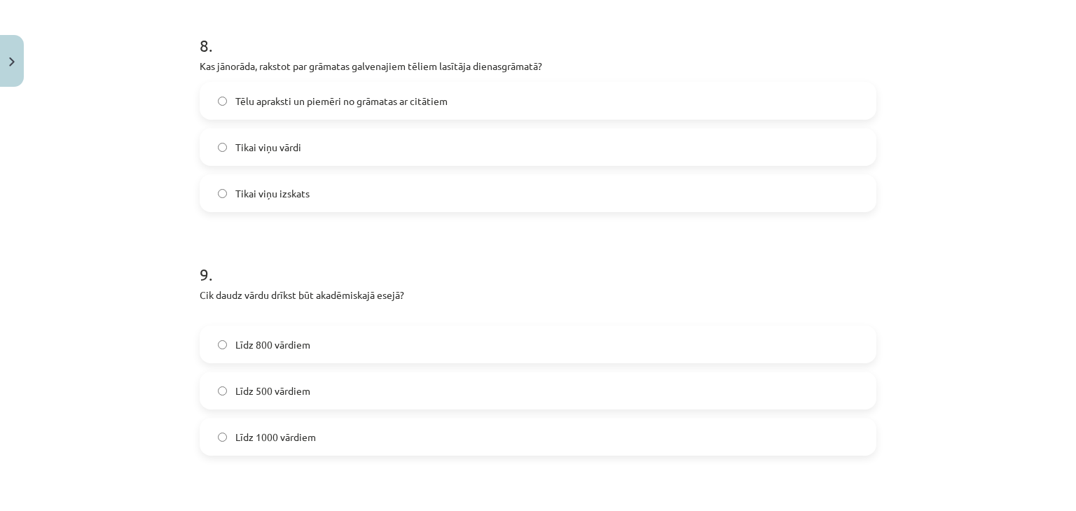
scroll to position [1896, 0]
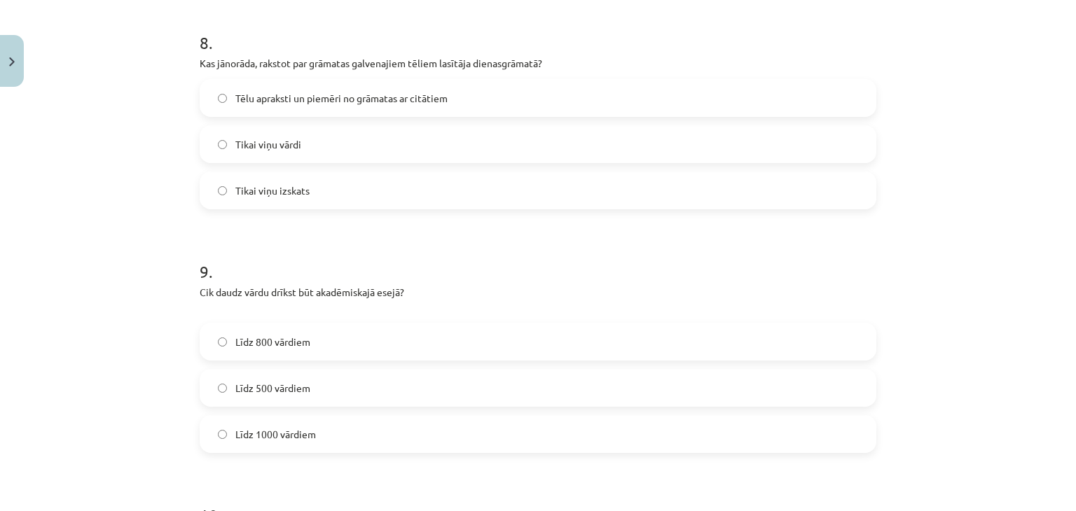
click at [366, 103] on span "Tēlu apraksti un piemēri no grāmatas ar citātiem" at bounding box center [341, 98] width 212 height 15
click at [281, 348] on span "Līdz 800 vārdiem" at bounding box center [272, 342] width 75 height 15
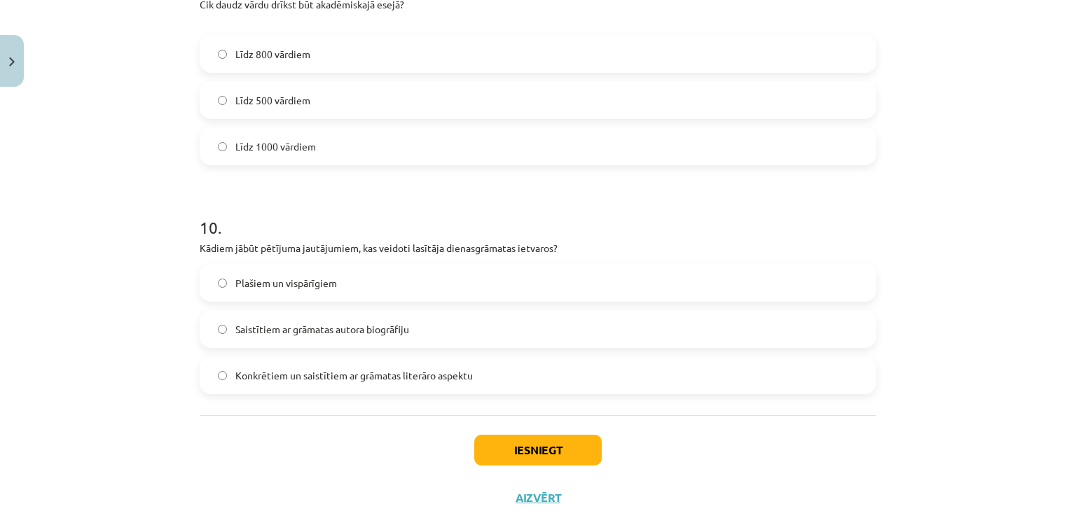
scroll to position [2229, 0]
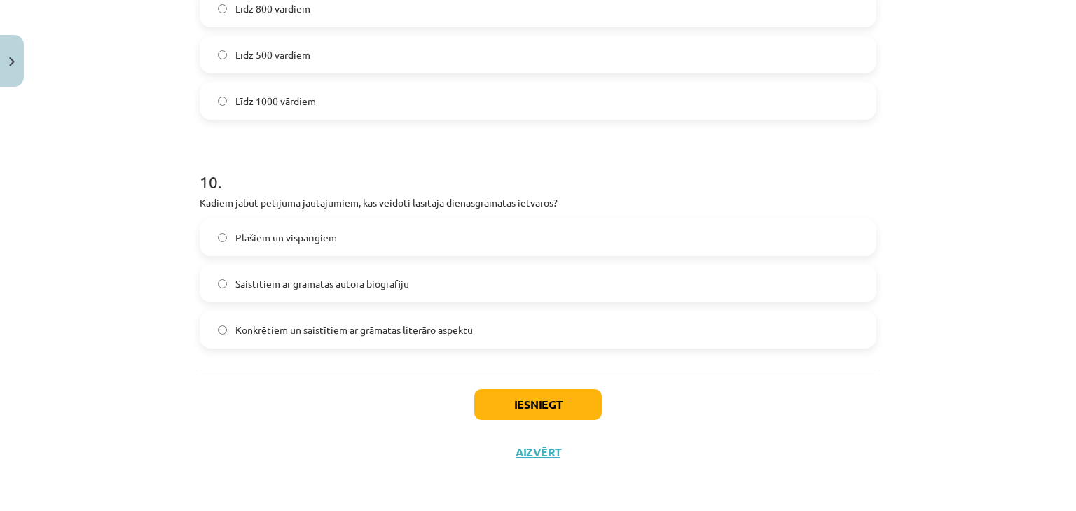
click at [300, 338] on label "Konkrētiem un saistītiem ar grāmatas literāro aspektu" at bounding box center [538, 329] width 674 height 35
click at [541, 415] on button "Iesniegt" at bounding box center [537, 404] width 127 height 31
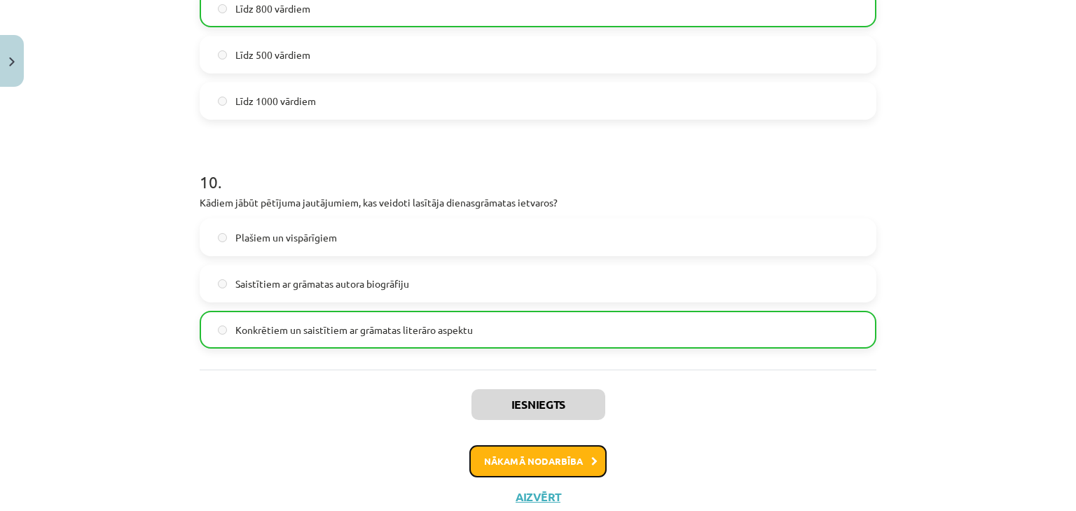
click at [551, 453] on button "Nākamā nodarbība" at bounding box center [537, 461] width 137 height 32
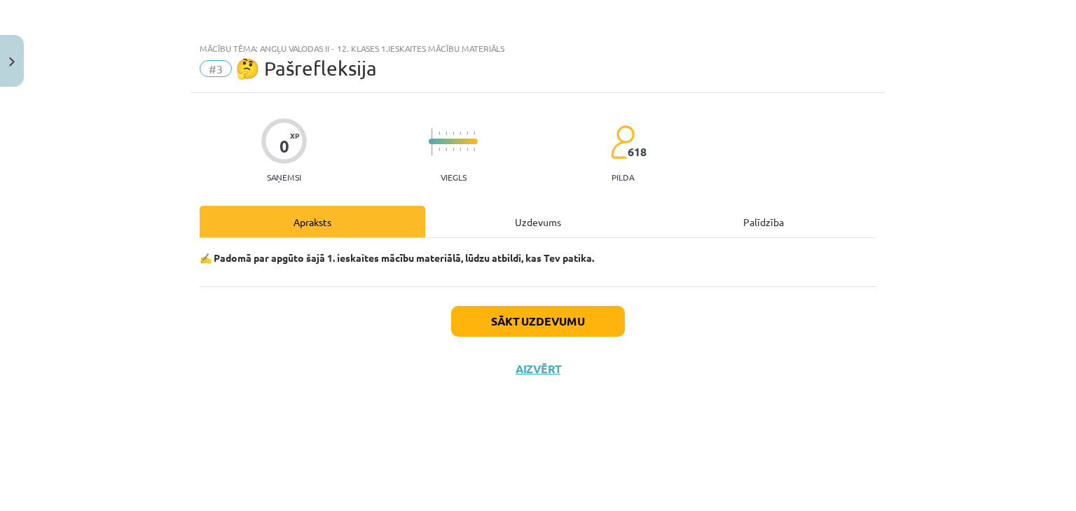
scroll to position [0, 0]
click at [532, 216] on div "Uzdevums" at bounding box center [538, 222] width 226 height 32
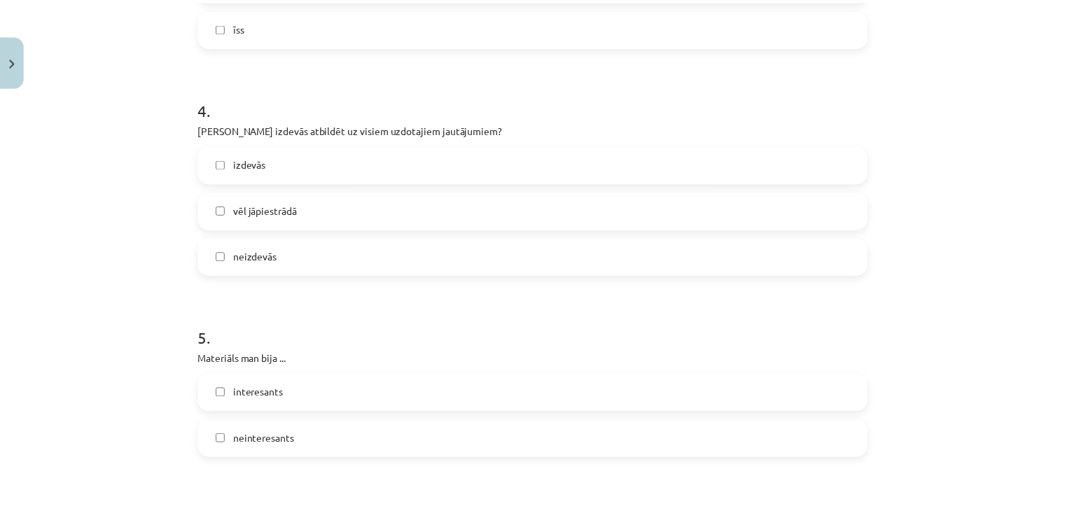
scroll to position [1236, 0]
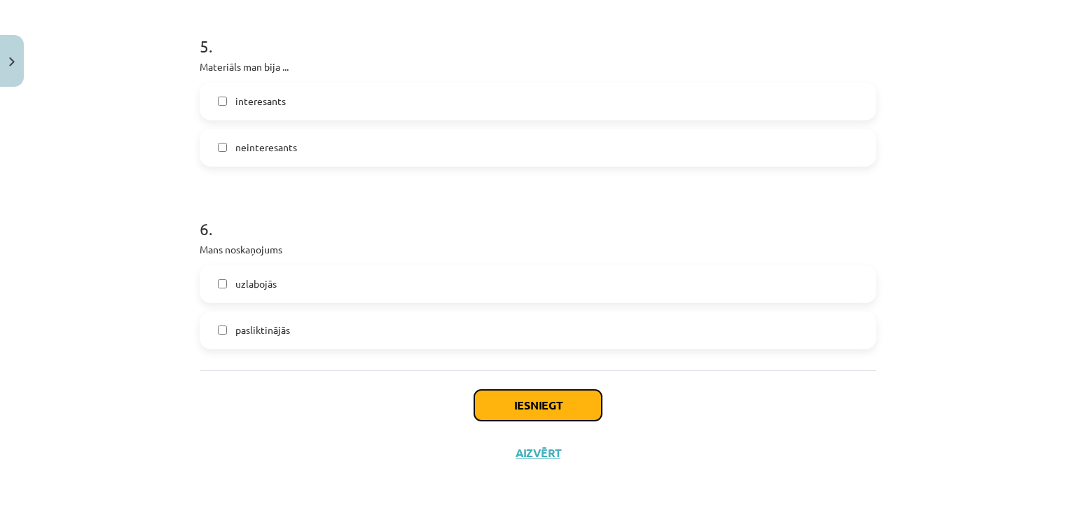
click at [522, 393] on button "Iesniegt" at bounding box center [537, 405] width 127 height 31
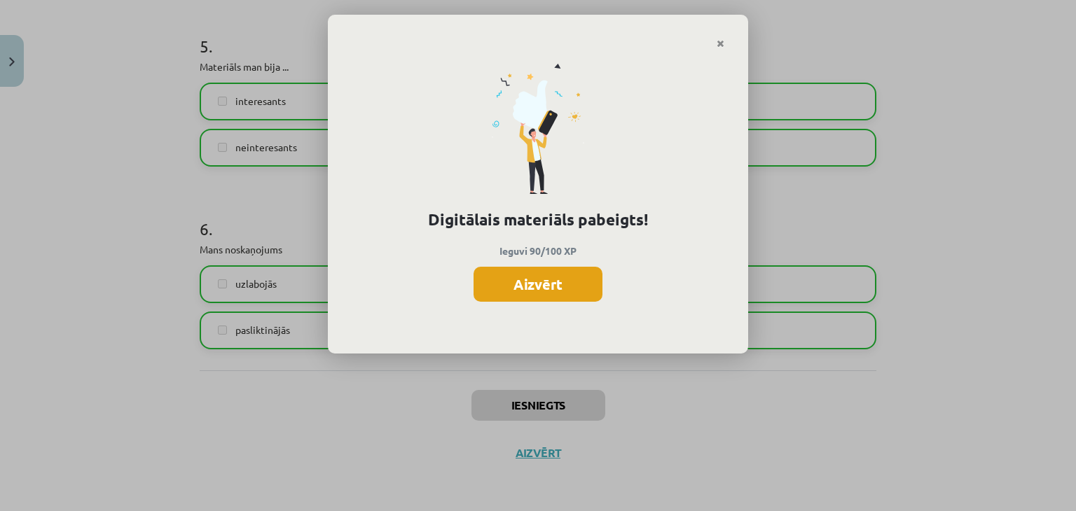
click at [546, 274] on button "Aizvērt" at bounding box center [537, 284] width 129 height 35
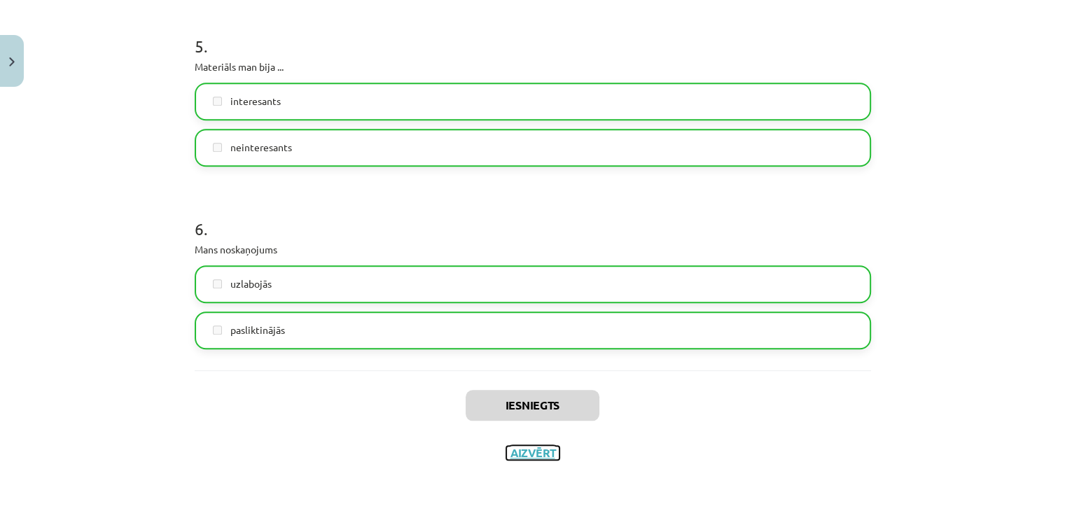
click at [532, 454] on button "Aizvērt" at bounding box center [532, 453] width 53 height 14
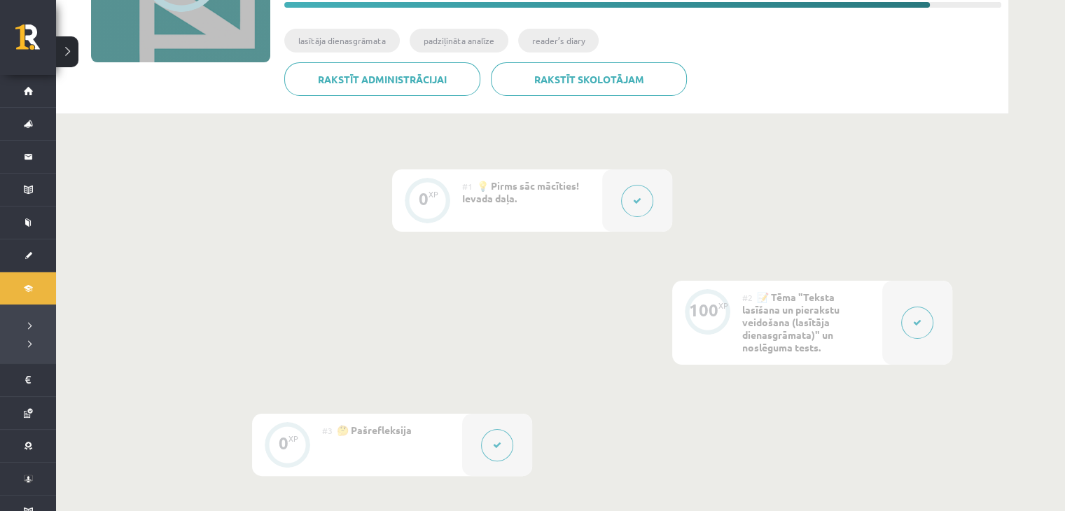
scroll to position [0, 0]
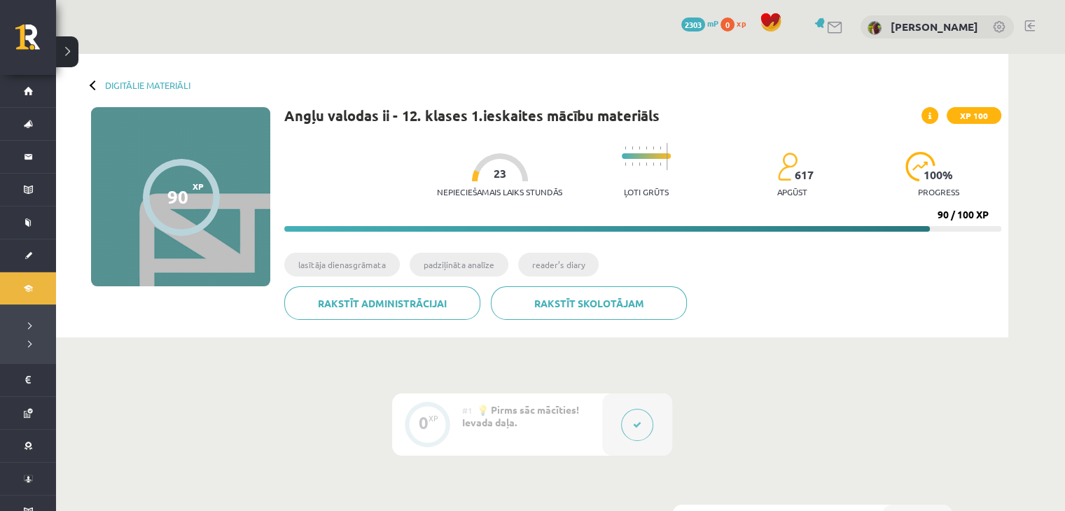
click at [315, 172] on div "Nepieciešamais laiks stundās 23 Ļoti grūts 617 apgūst 100 % progress 90 / 100 XP" at bounding box center [642, 184] width 717 height 96
click at [107, 85] on link "Digitālie materiāli" at bounding box center [147, 85] width 85 height 11
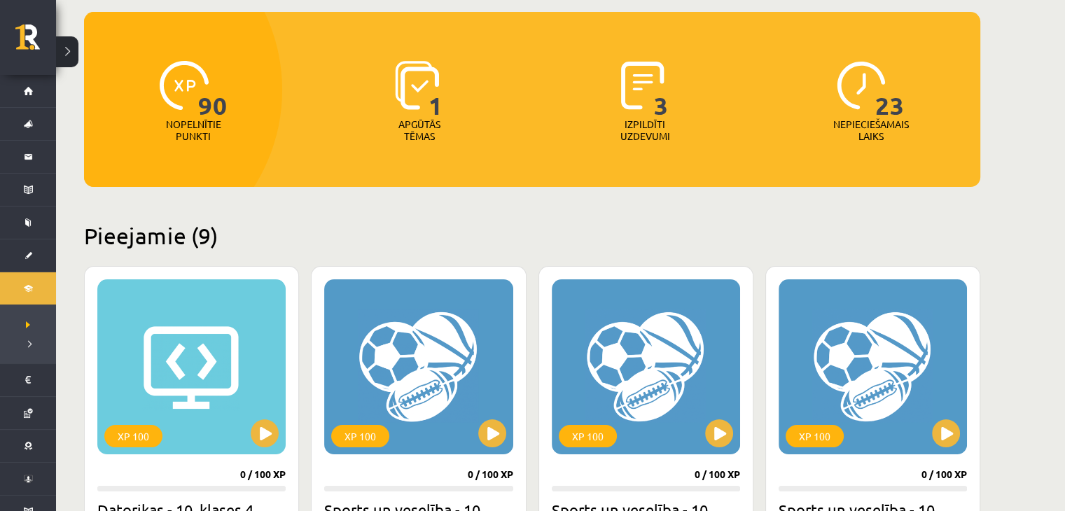
scroll to position [112, 0]
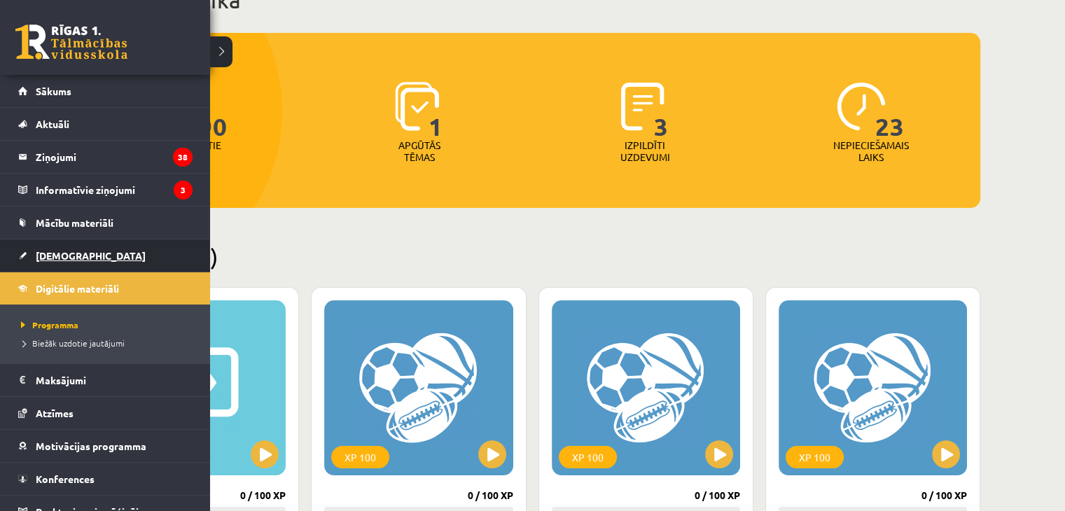
click at [63, 261] on link "[DEMOGRAPHIC_DATA]" at bounding box center [105, 256] width 174 height 32
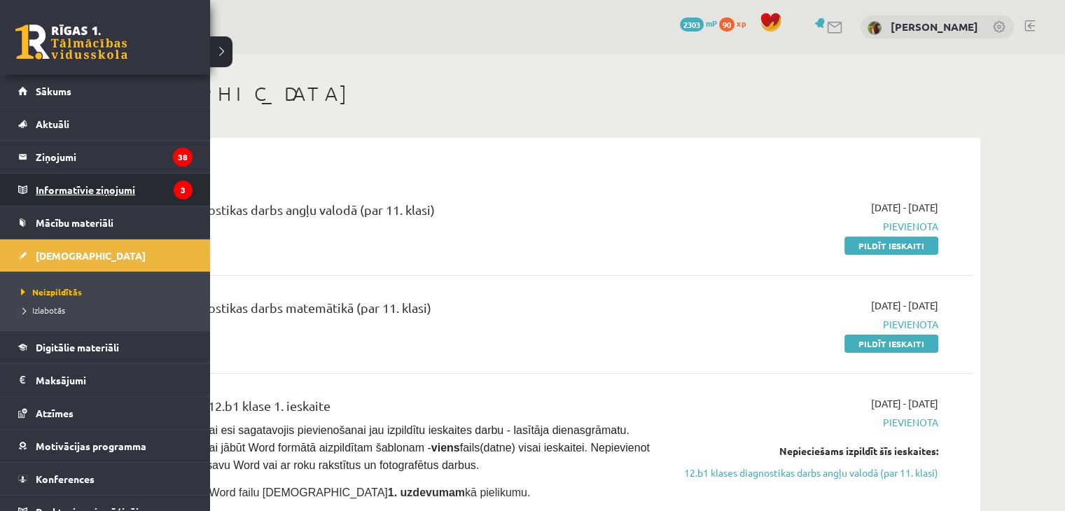
click at [53, 185] on legend "Informatīvie ziņojumi 3" at bounding box center [114, 190] width 157 height 32
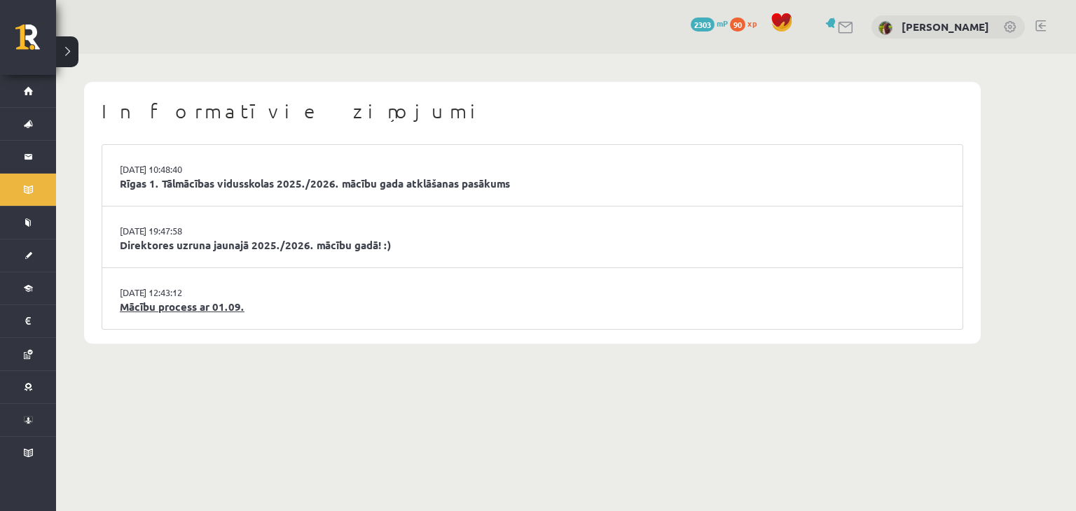
click at [233, 308] on link "Mācību process ar 01.09." at bounding box center [532, 307] width 825 height 16
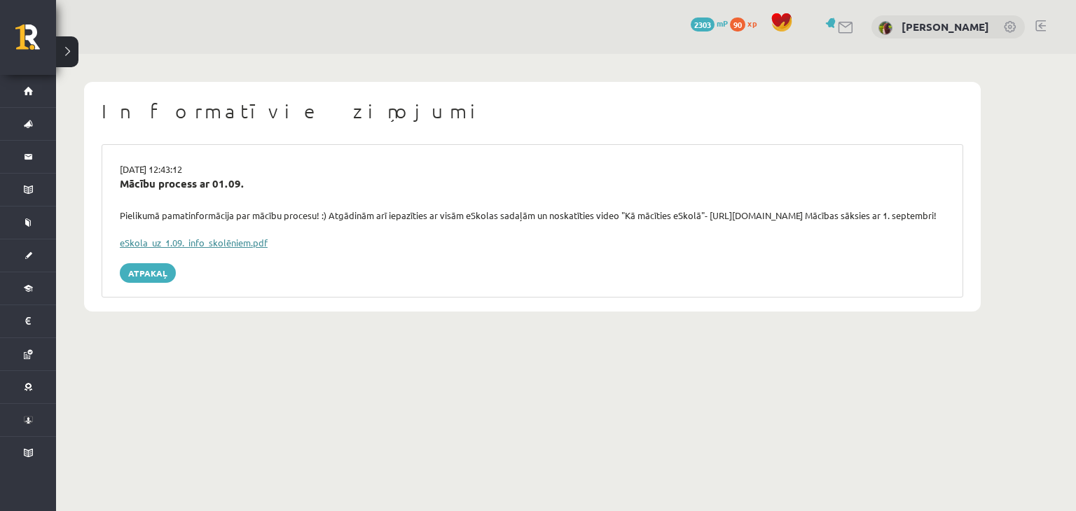
click at [196, 249] on link "eSkola_uz_1.09._info_skolēniem.pdf" at bounding box center [194, 243] width 148 height 12
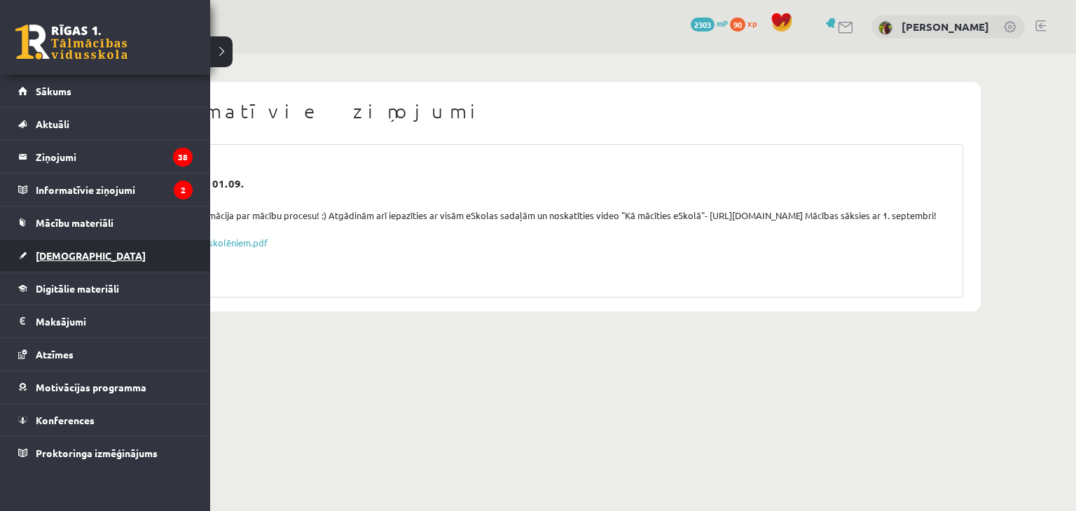
click at [50, 259] on span "[DEMOGRAPHIC_DATA]" at bounding box center [91, 255] width 110 height 13
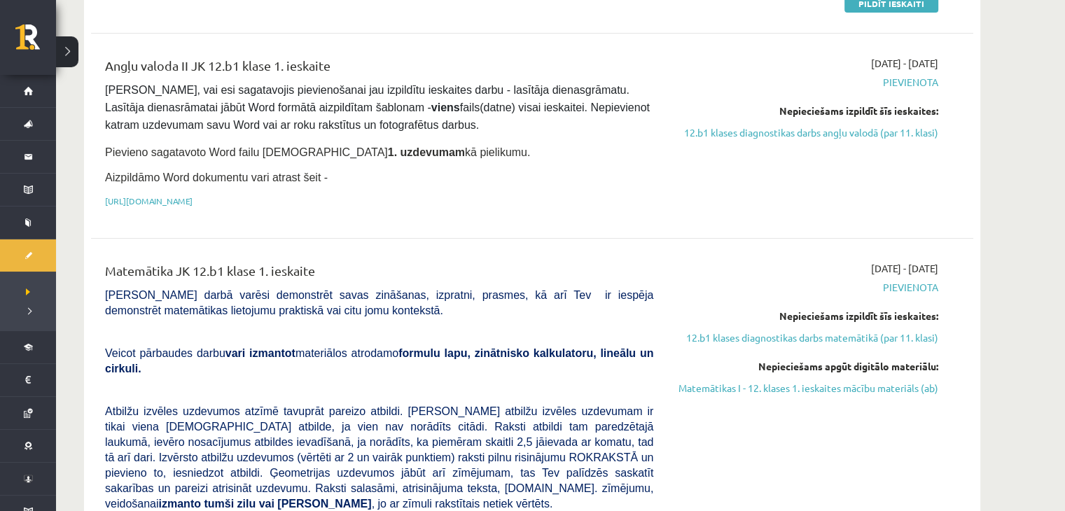
scroll to position [352, 0]
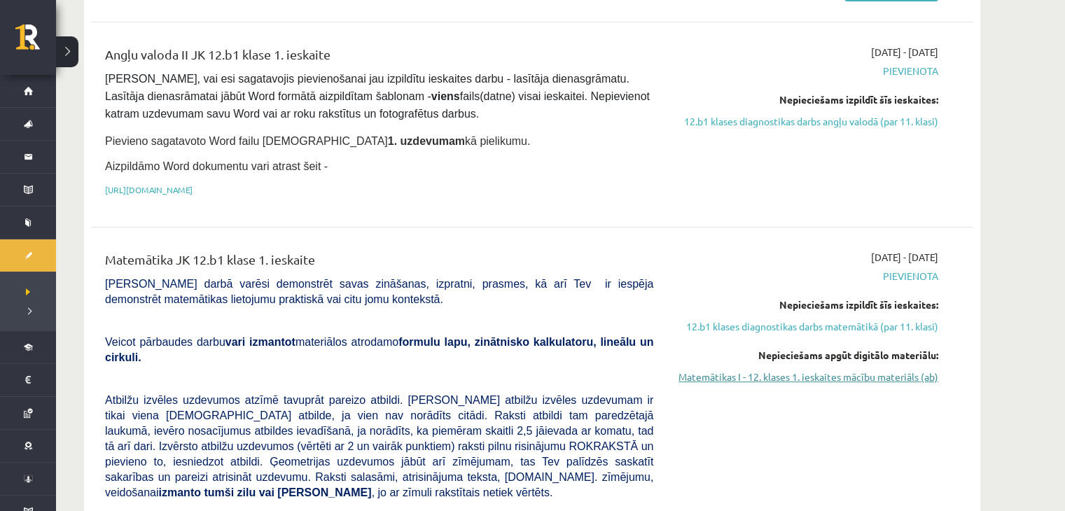
click at [901, 376] on link "Matemātikas I - 12. klases 1. ieskaites mācību materiāls (ab)" at bounding box center [806, 377] width 264 height 15
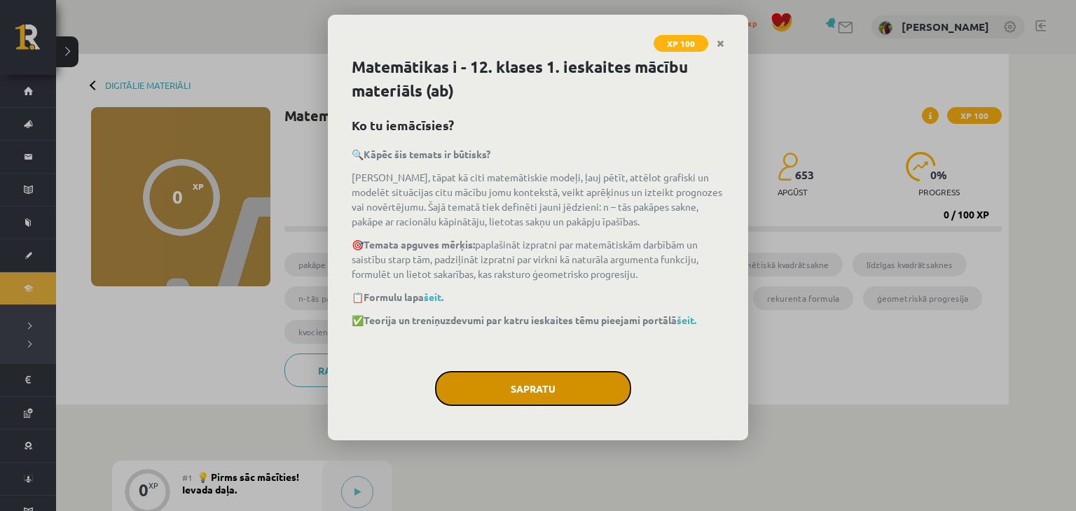
click at [539, 401] on button "Sapratu" at bounding box center [533, 388] width 196 height 35
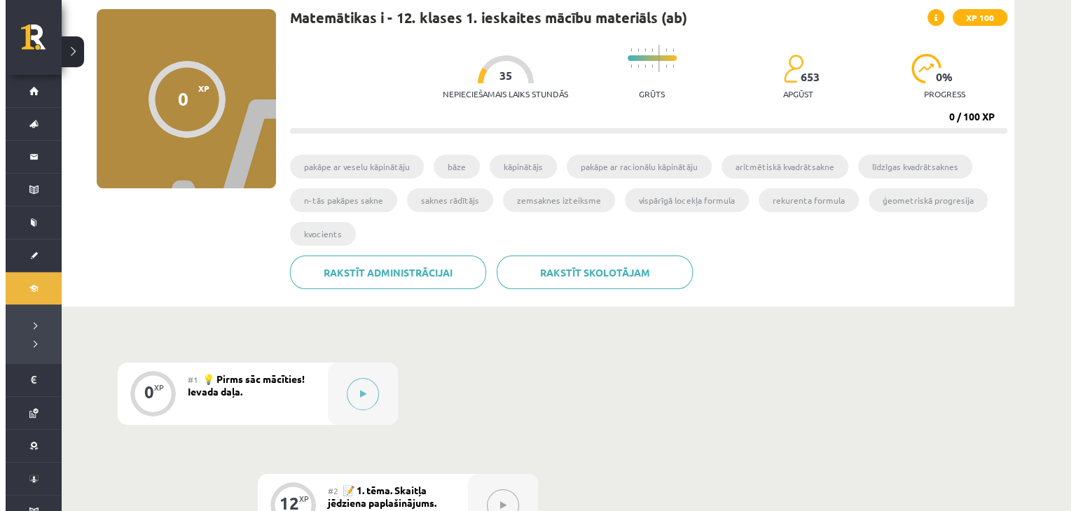
scroll to position [102, 0]
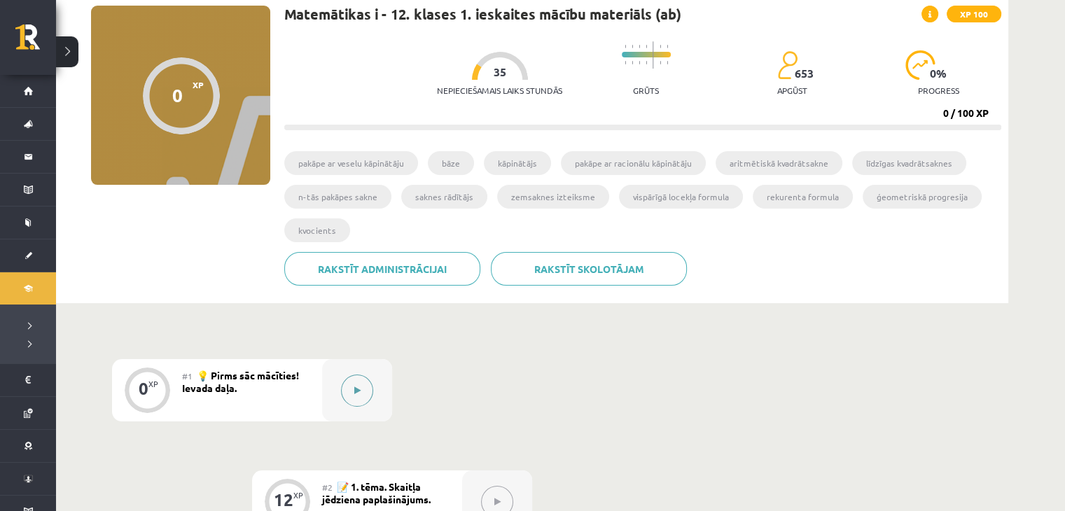
click at [361, 388] on button at bounding box center [357, 391] width 32 height 32
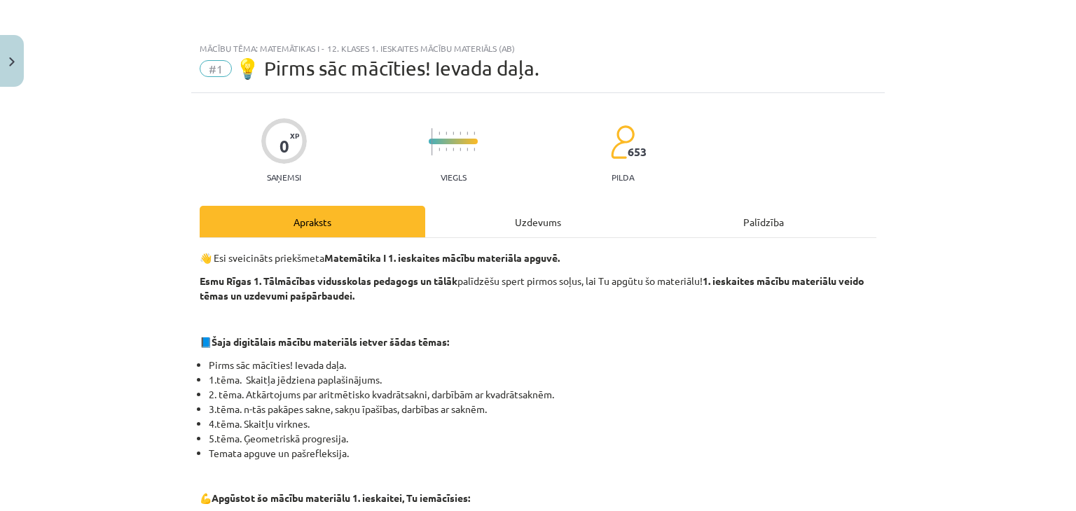
click at [561, 219] on div "Uzdevums" at bounding box center [538, 222] width 226 height 32
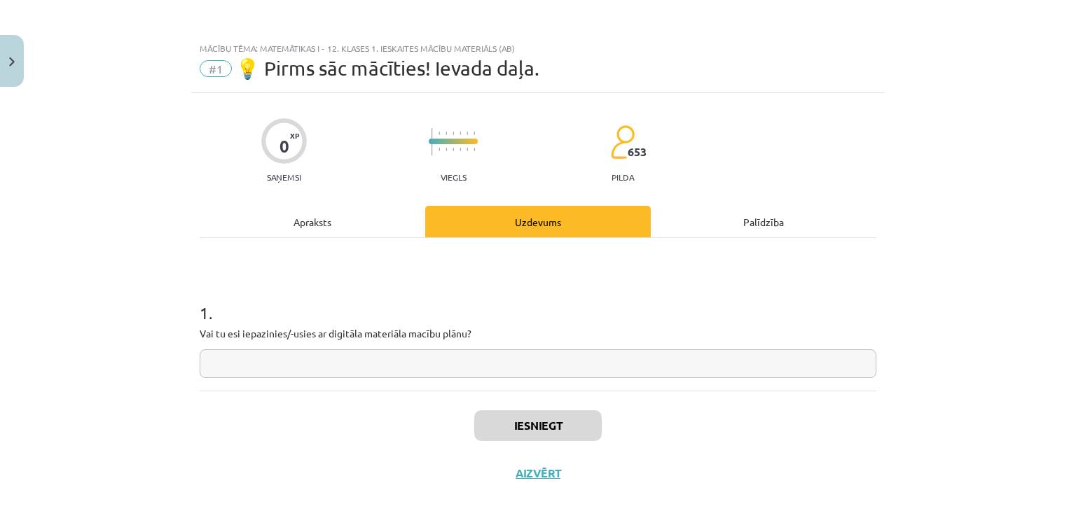
scroll to position [20, 0]
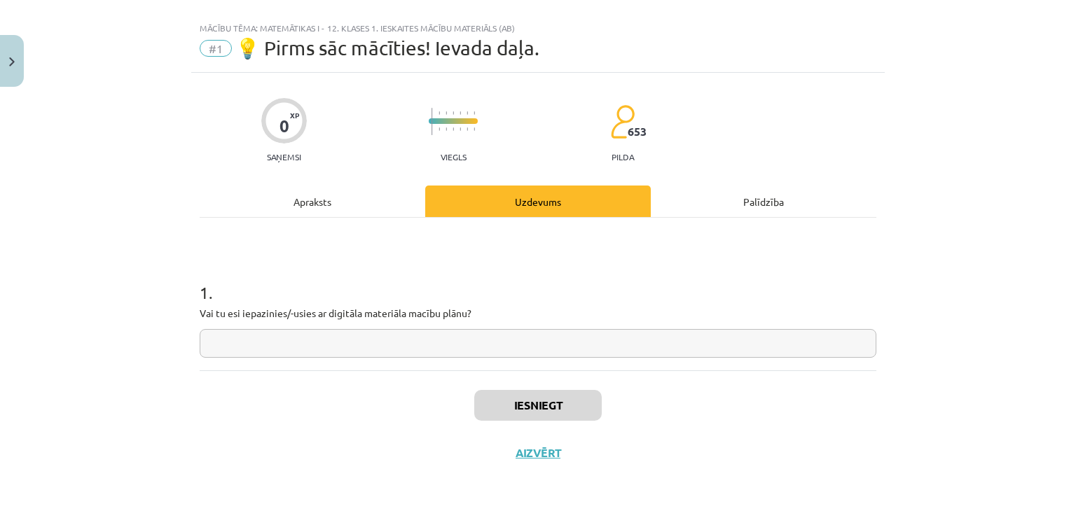
click at [532, 346] on input "text" at bounding box center [538, 343] width 677 height 29
type input "*"
click at [536, 403] on button "Iesniegt" at bounding box center [537, 405] width 127 height 31
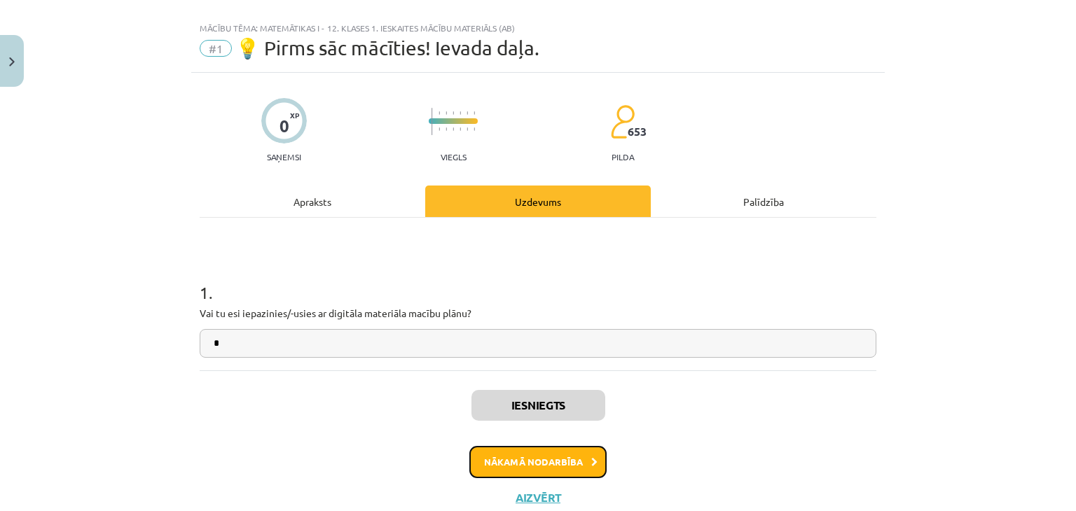
click at [578, 463] on button "Nākamā nodarbība" at bounding box center [537, 462] width 137 height 32
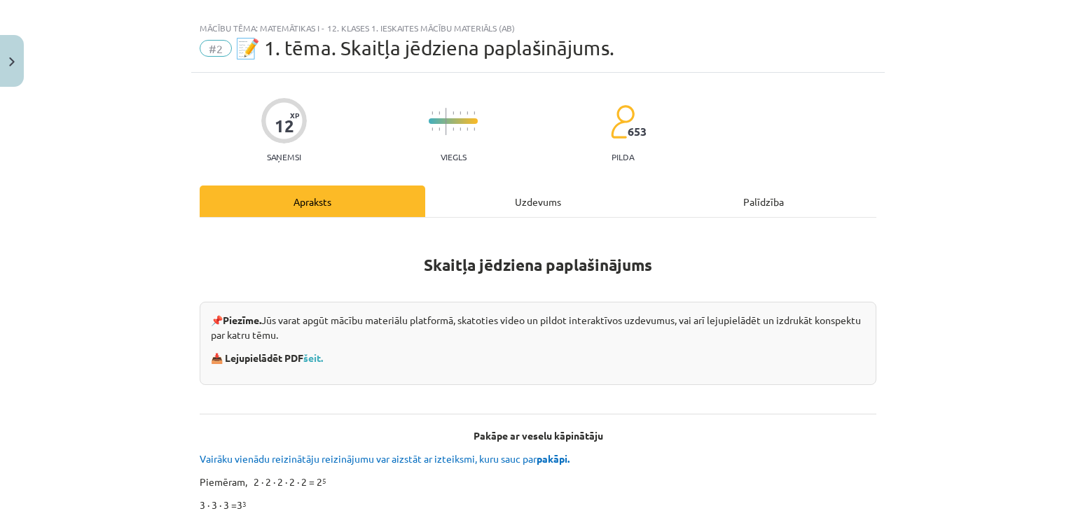
scroll to position [35, 0]
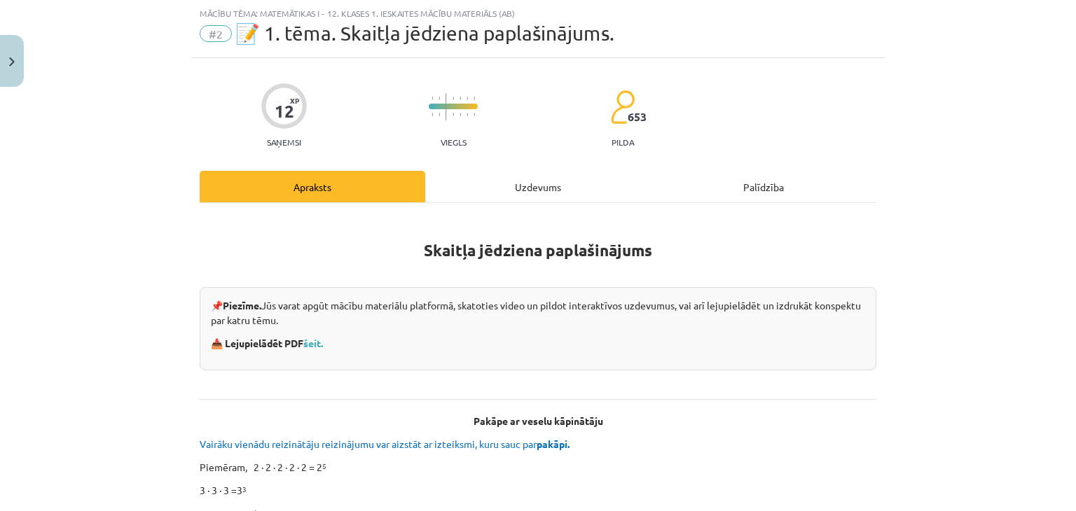
click at [515, 192] on div "Uzdevums" at bounding box center [538, 187] width 226 height 32
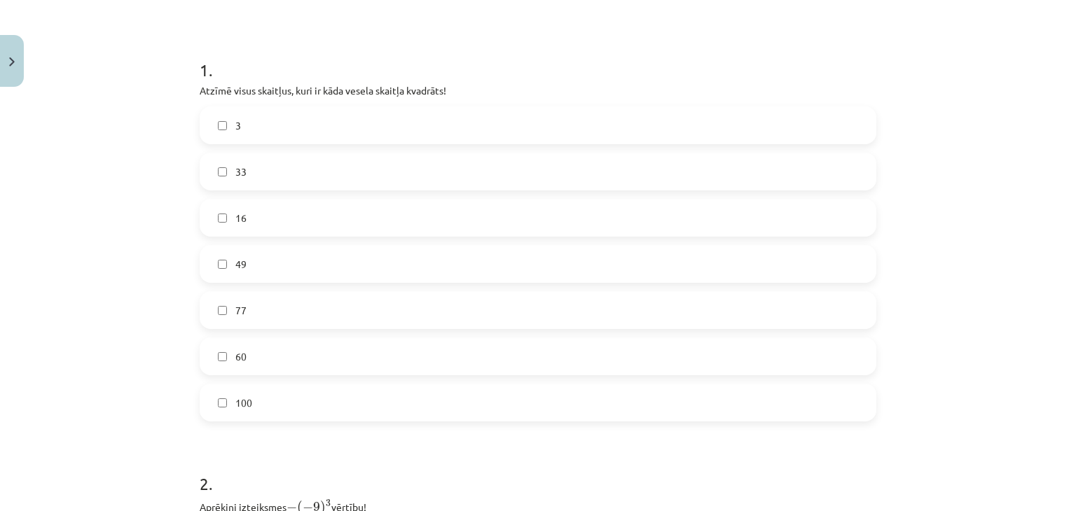
scroll to position [244, 0]
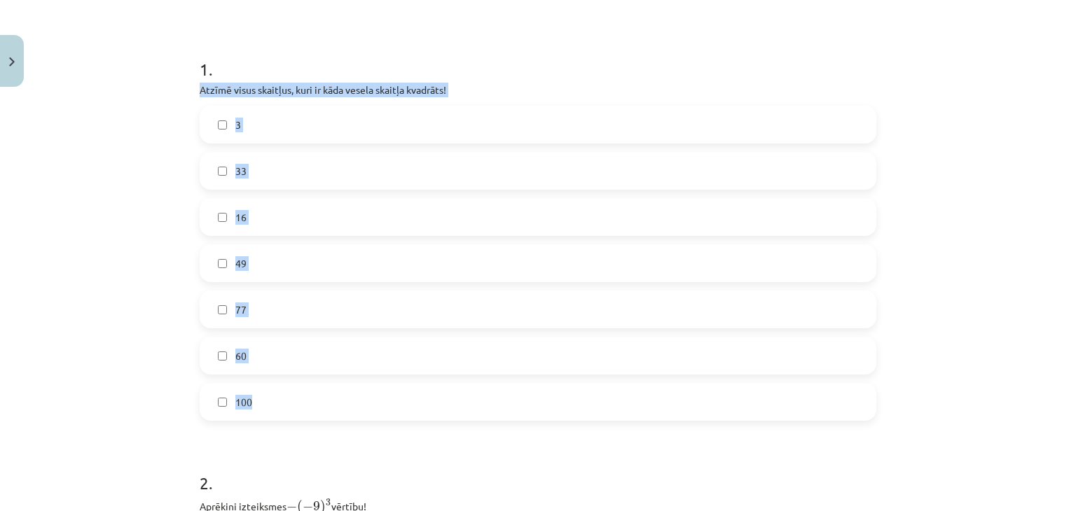
drag, startPoint x: 183, startPoint y: 81, endPoint x: 289, endPoint y: 398, distance: 333.8
click at [289, 398] on div "Mācību tēma: Matemātikas i - 12. klases 1. ieskaites mācību materiāls (ab) #2 📝…" at bounding box center [538, 255] width 1076 height 511
copy div "Atzīmē visus skaitļus, kuri ir kāda vesela skaitļa kvadrāts! 3 33 16 49 77 60 1…"
click at [284, 215] on label "16" at bounding box center [538, 217] width 674 height 35
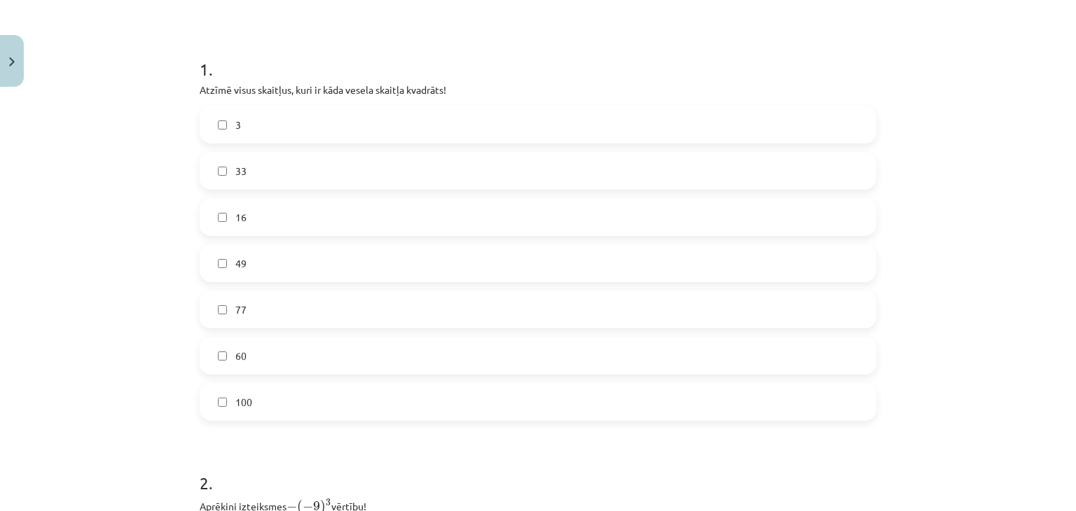
click at [280, 265] on label "49" at bounding box center [538, 263] width 674 height 35
click at [277, 408] on label "100" at bounding box center [538, 402] width 674 height 35
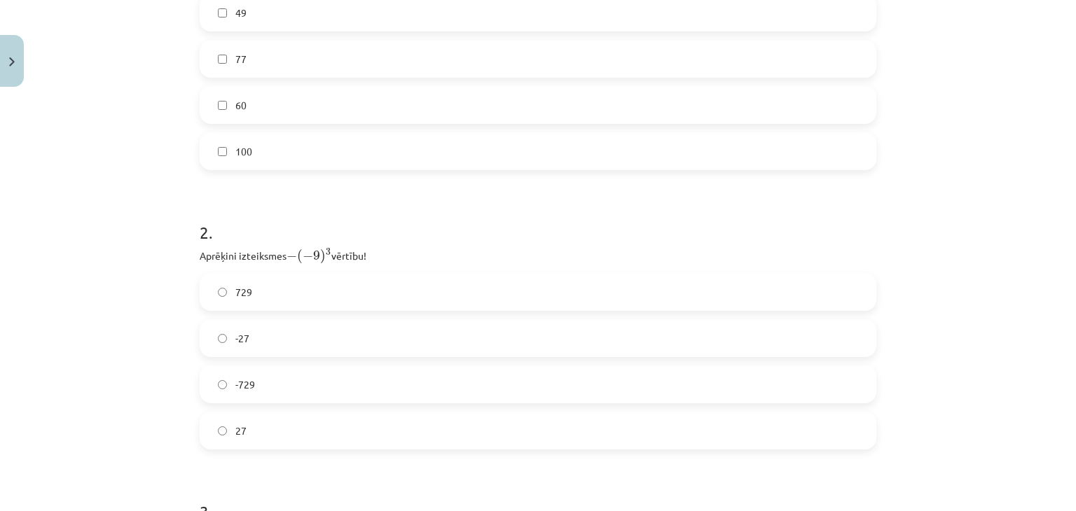
scroll to position [500, 0]
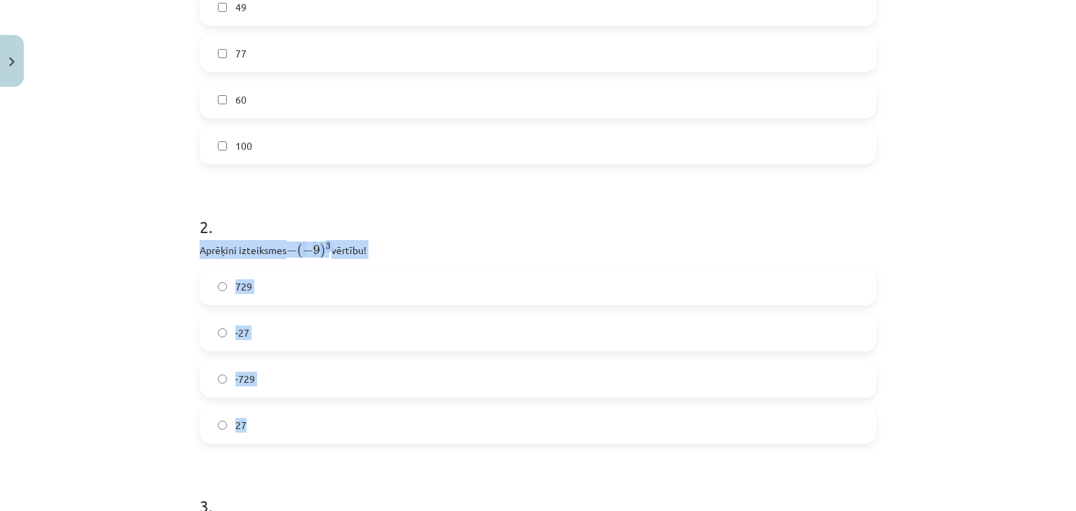
drag, startPoint x: 189, startPoint y: 245, endPoint x: 284, endPoint y: 421, distance: 199.6
click at [284, 421] on div "12 XP Saņemsi Viegls 653 pilda Apraksts Uzdevums Palīdzība 1 . Atzīmē visus ska…" at bounding box center [537, 200] width 693 height 1215
copy div "Aprēķini izteiksmes − ( − 9 ) 3 − ( − 9 ) 3 vērtību! 729 -27 -729 27"
click at [272, 284] on label "729" at bounding box center [538, 286] width 674 height 35
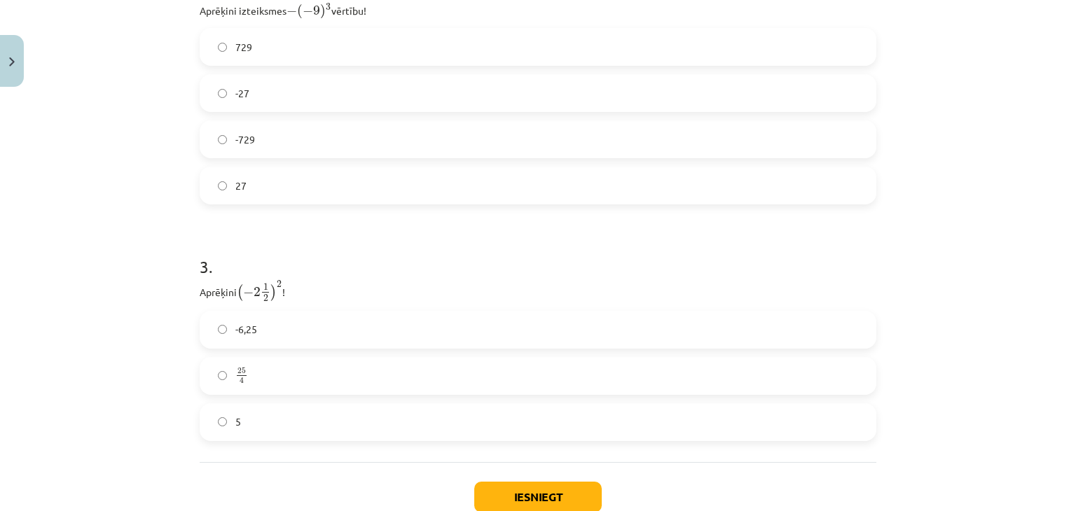
scroll to position [808, 0]
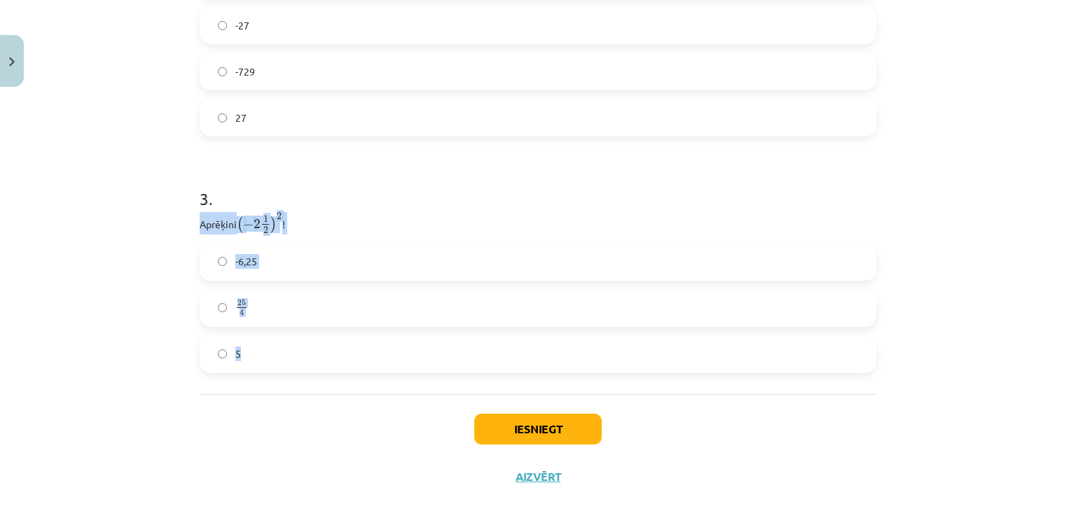
drag, startPoint x: 187, startPoint y: 214, endPoint x: 326, endPoint y: 352, distance: 196.6
copy div "Aprēķini ( − 2 1 2 ) 2 ( − 2 1 2 ) 2 ! -6,25 25 4 25 4 5"
click at [284, 311] on label "25 4 25 4" at bounding box center [538, 308] width 674 height 35
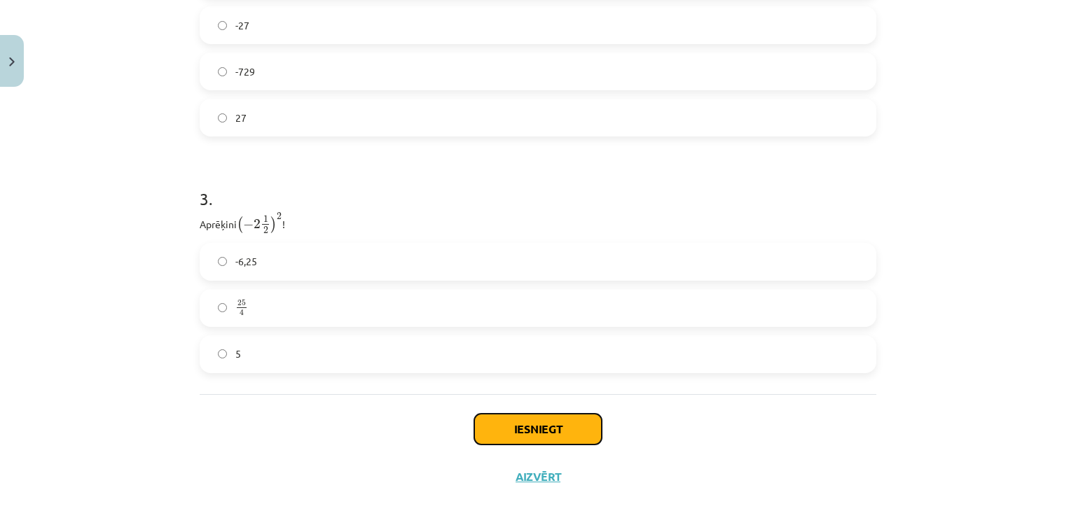
click at [523, 438] on button "Iesniegt" at bounding box center [537, 429] width 127 height 31
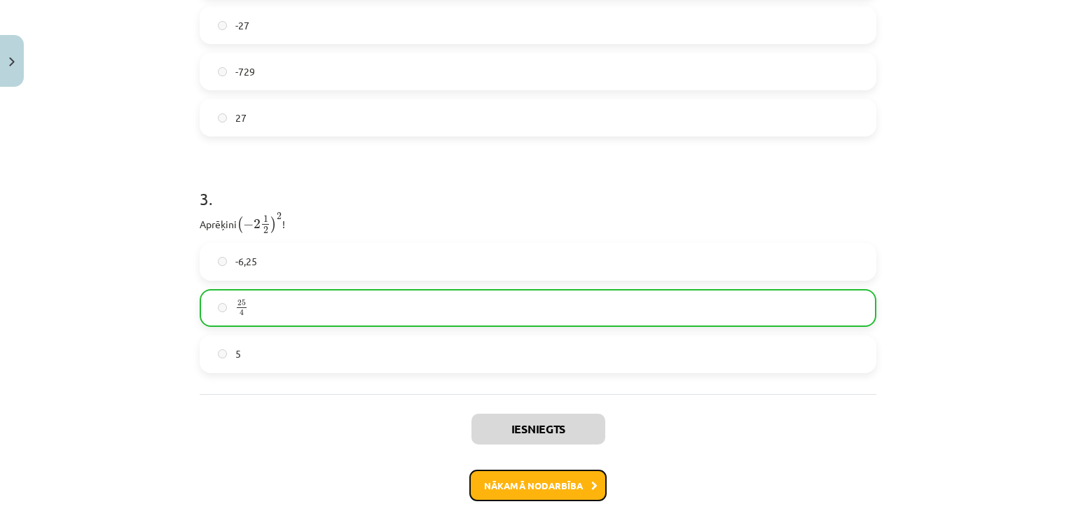
click at [549, 488] on button "Nākamā nodarbība" at bounding box center [537, 486] width 137 height 32
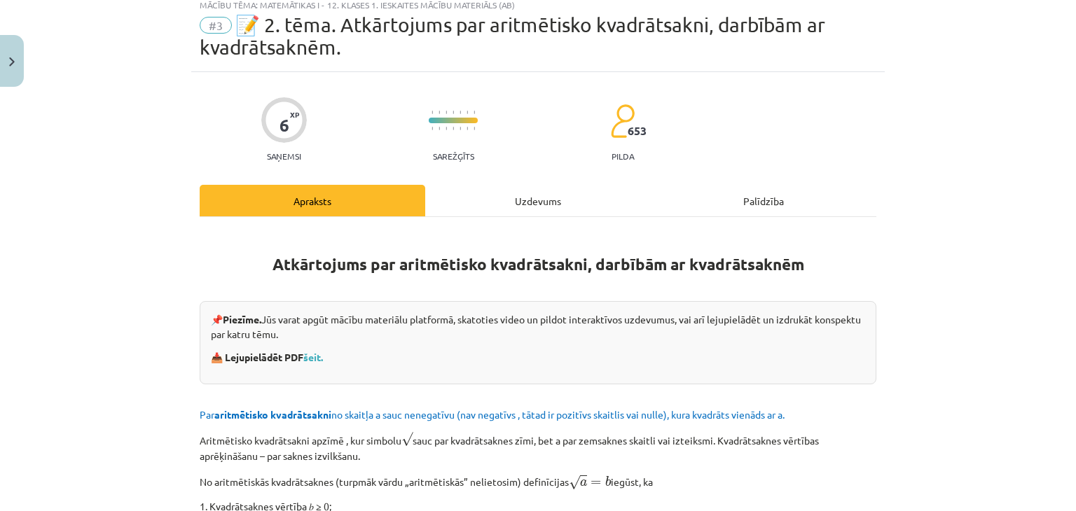
scroll to position [35, 0]
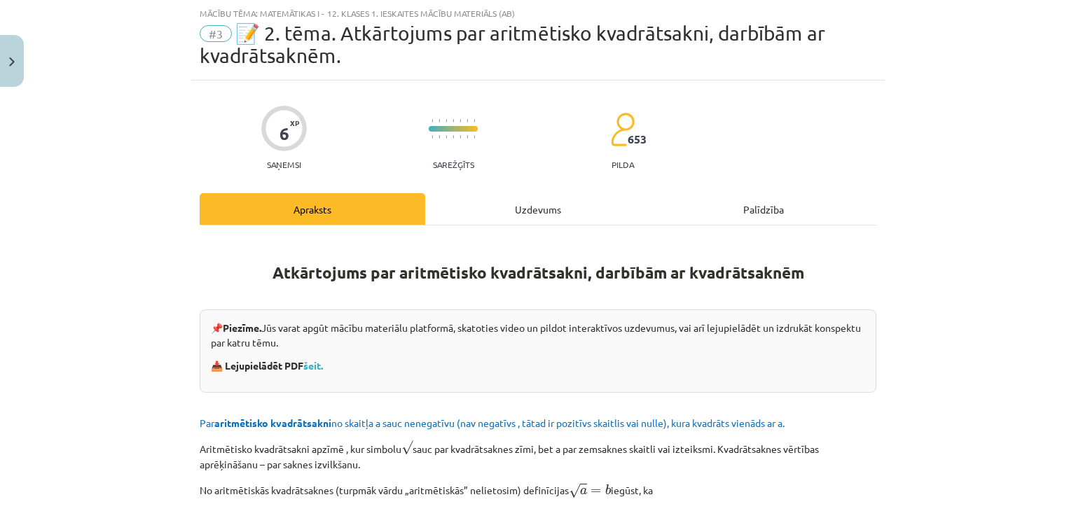
click at [545, 200] on div "Uzdevums" at bounding box center [538, 209] width 226 height 32
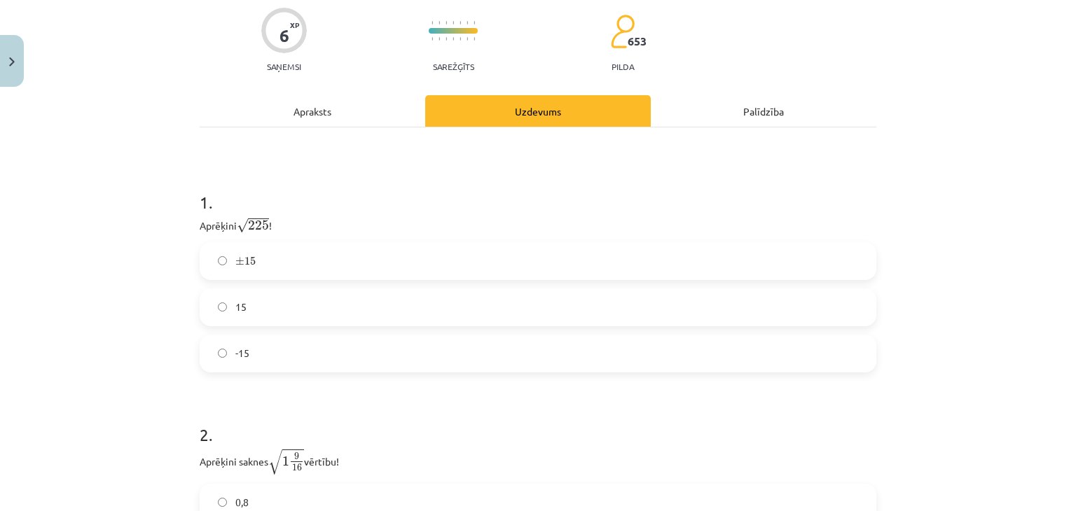
scroll to position [134, 0]
click at [423, 268] on label "± 15 ± 15" at bounding box center [538, 260] width 674 height 35
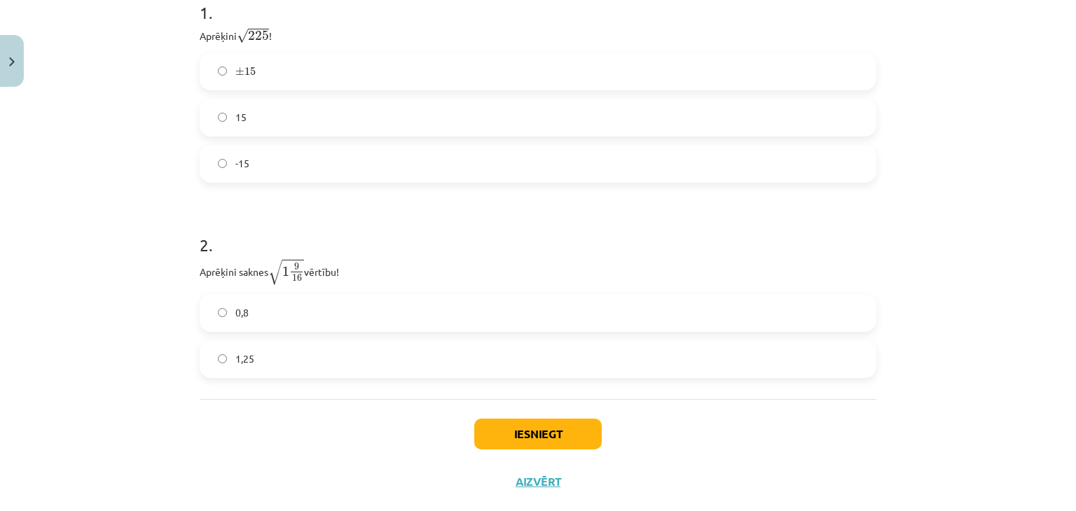
scroll to position [325, 0]
click at [409, 354] on label "1,25" at bounding box center [538, 357] width 674 height 35
click at [525, 438] on button "Iesniegt" at bounding box center [537, 432] width 127 height 31
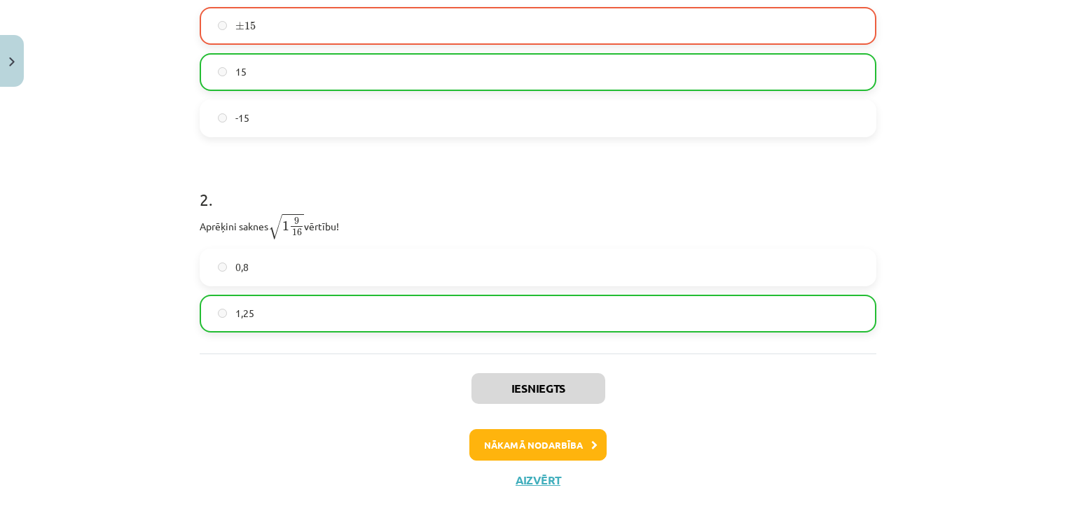
scroll to position [395, 0]
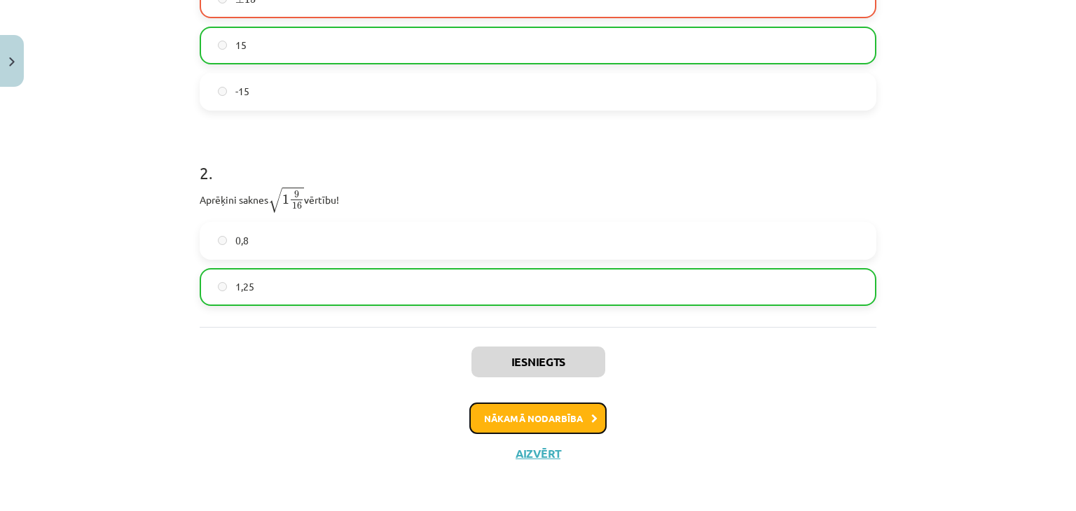
click at [557, 427] on button "Nākamā nodarbība" at bounding box center [537, 419] width 137 height 32
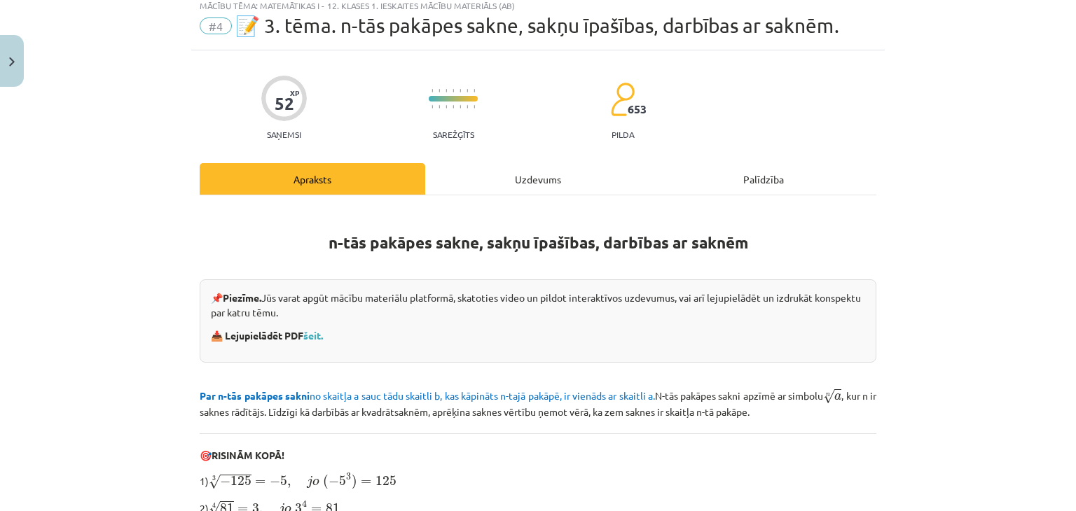
scroll to position [35, 0]
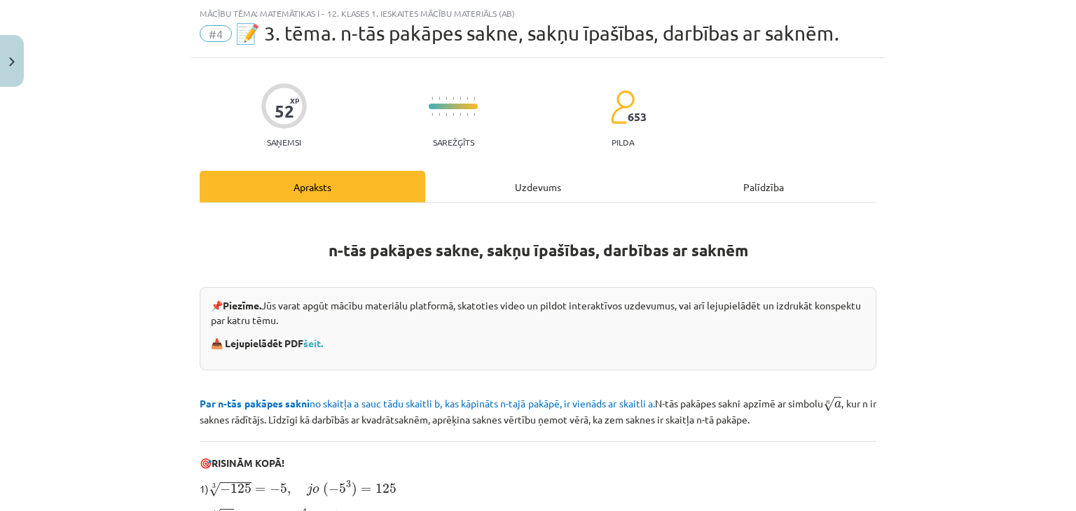
click at [524, 193] on div "Uzdevums" at bounding box center [538, 187] width 226 height 32
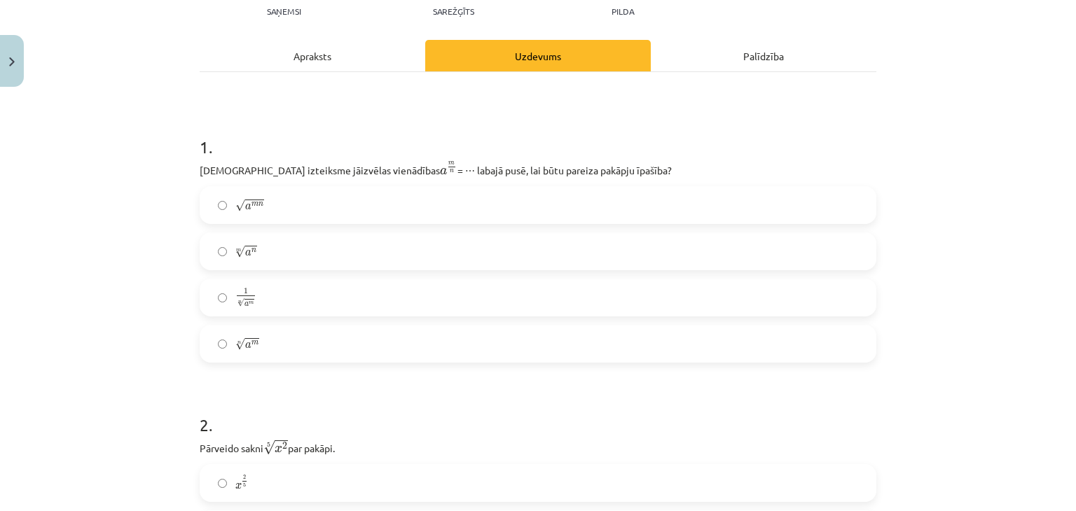
scroll to position [167, 0]
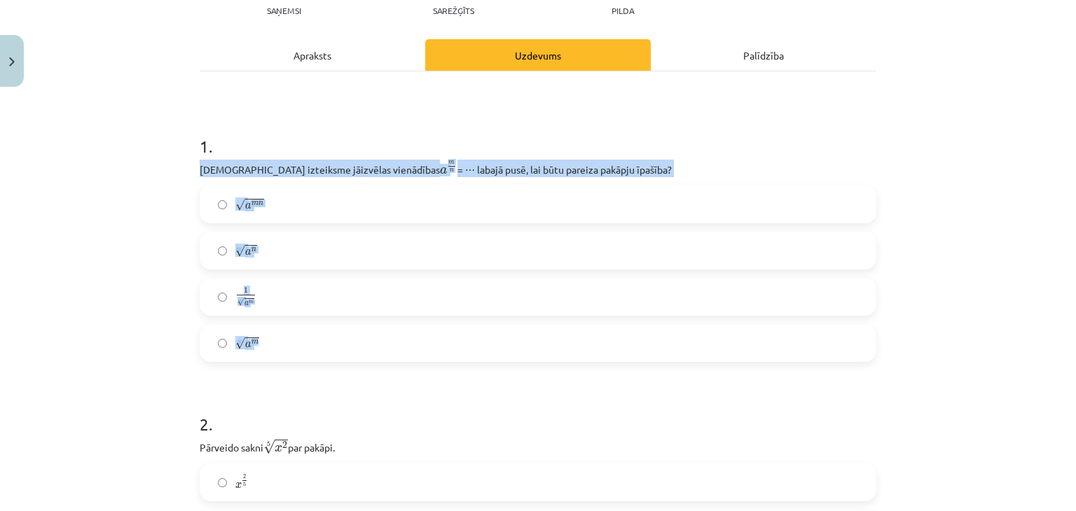
drag, startPoint x: 187, startPoint y: 164, endPoint x: 301, endPoint y: 356, distance: 223.9
copy div "[DEMOGRAPHIC_DATA] izteiksme jāizvēlas vienādības a m n a m n = ⋯ labajā pusē, …"
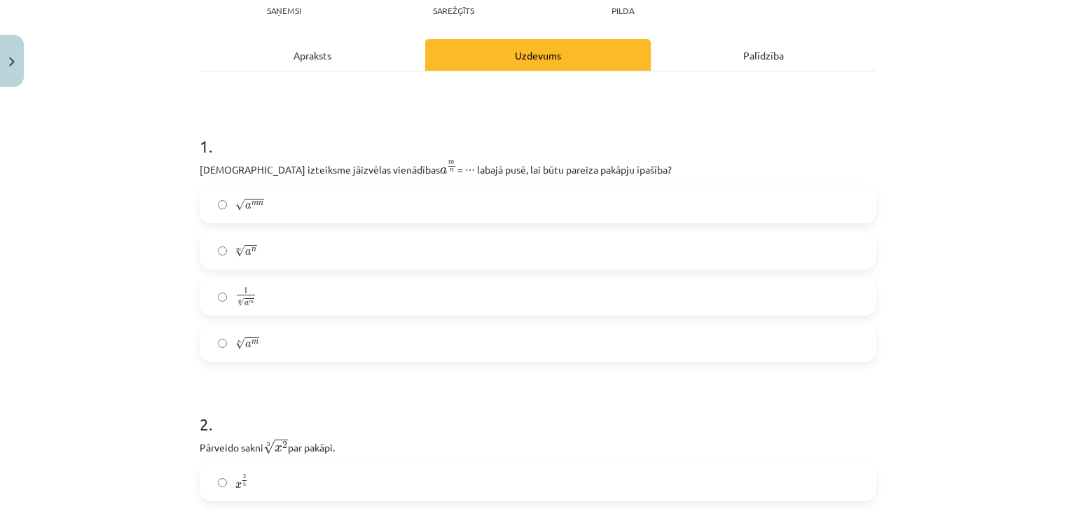
click at [317, 401] on h1 "2 ." at bounding box center [538, 411] width 677 height 43
click at [241, 329] on label "n √ a m a m n" at bounding box center [538, 343] width 674 height 35
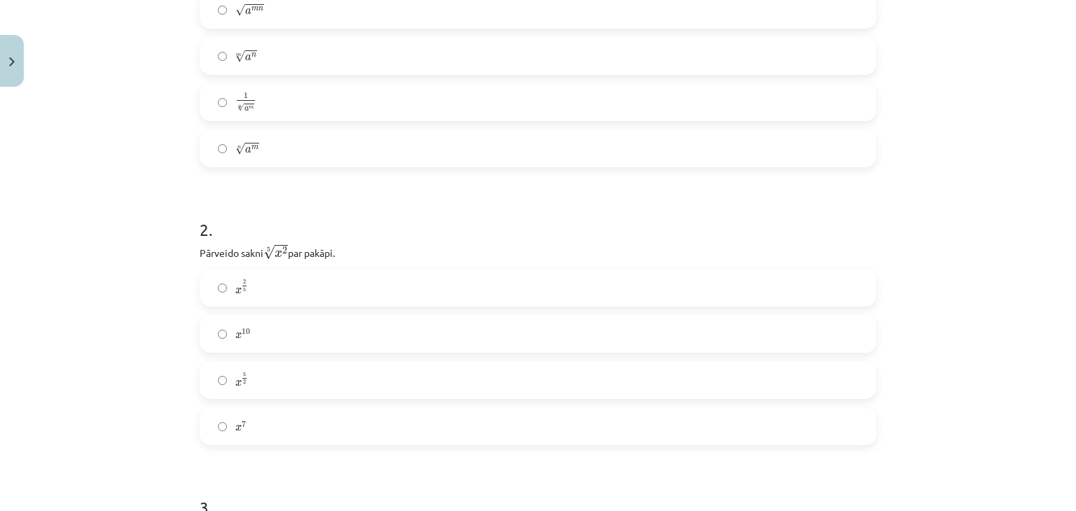
scroll to position [363, 0]
click at [247, 289] on label "x 2 5 x 2 5" at bounding box center [538, 286] width 674 height 35
drag, startPoint x: 182, startPoint y: 240, endPoint x: 273, endPoint y: 427, distance: 207.4
click at [273, 427] on div "Mācību tēma: Matemātikas i - 12. klases 1. ieskaites mācību materiāls (ab) #4 📝…" at bounding box center [538, 255] width 1076 height 511
copy div "Pārveido sakni 5 √ x 2 x 2 5 par pakāpi. x 2 5 x 2 5 x 10 x 10 x 5 2 x 5 2 x 7"
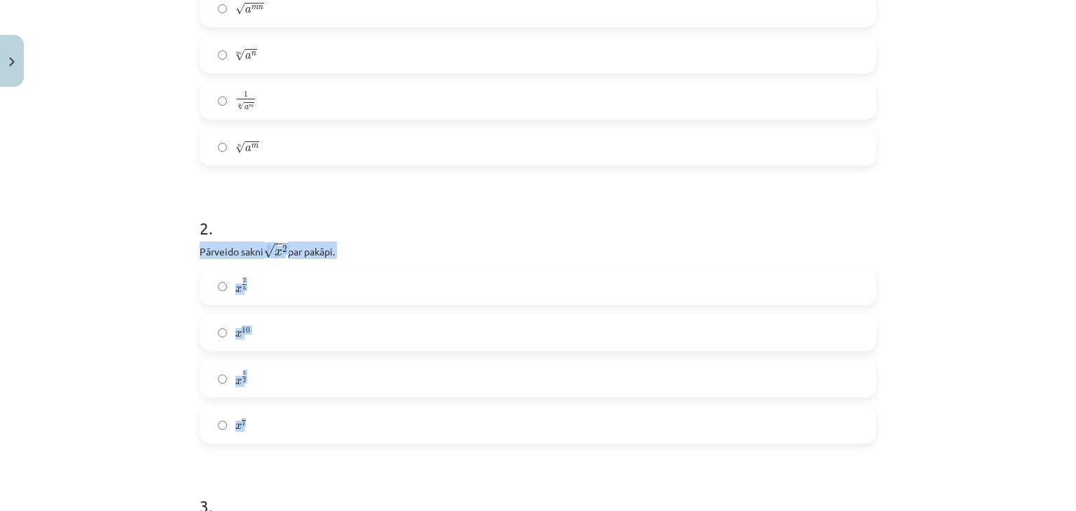
click at [468, 249] on p "Pārveido sakni 5 √ x 2 x 2 5 par pakāpi." at bounding box center [538, 251] width 677 height 18
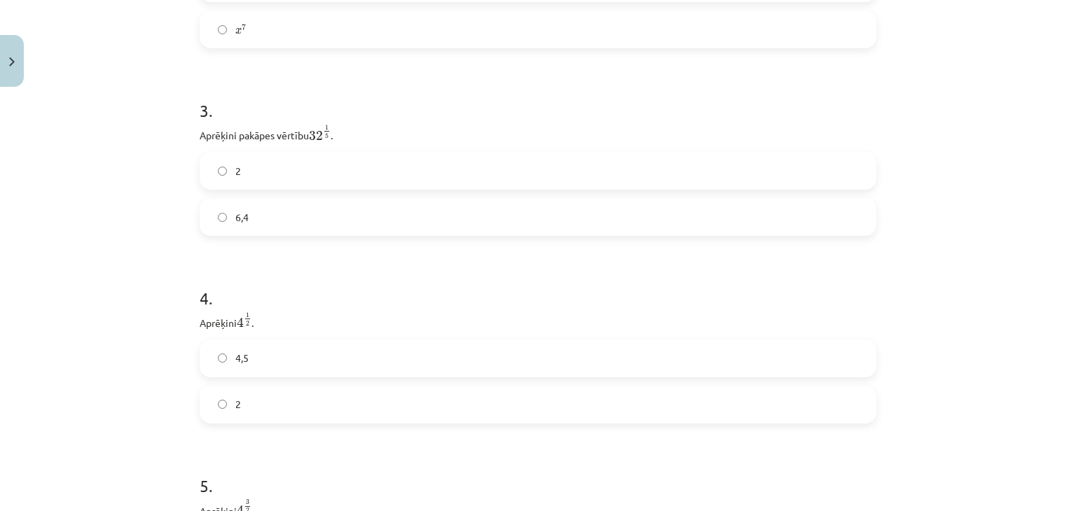
scroll to position [759, 0]
click at [242, 219] on span "6,4" at bounding box center [241, 216] width 13 height 15
click at [347, 230] on label "2" at bounding box center [538, 226] width 674 height 35
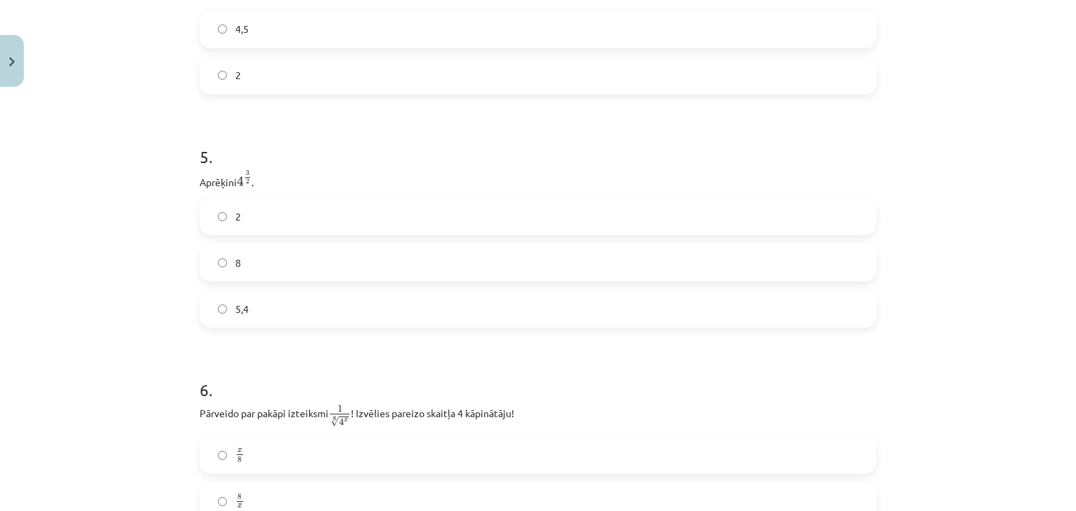
scroll to position [1089, 0]
drag, startPoint x: 187, startPoint y: 176, endPoint x: 307, endPoint y: 306, distance: 177.4
copy div "Aprēķini 4 3 2 4 3 2 . 2 8 5,4"
click at [375, 142] on h1 "5 ." at bounding box center [538, 142] width 677 height 43
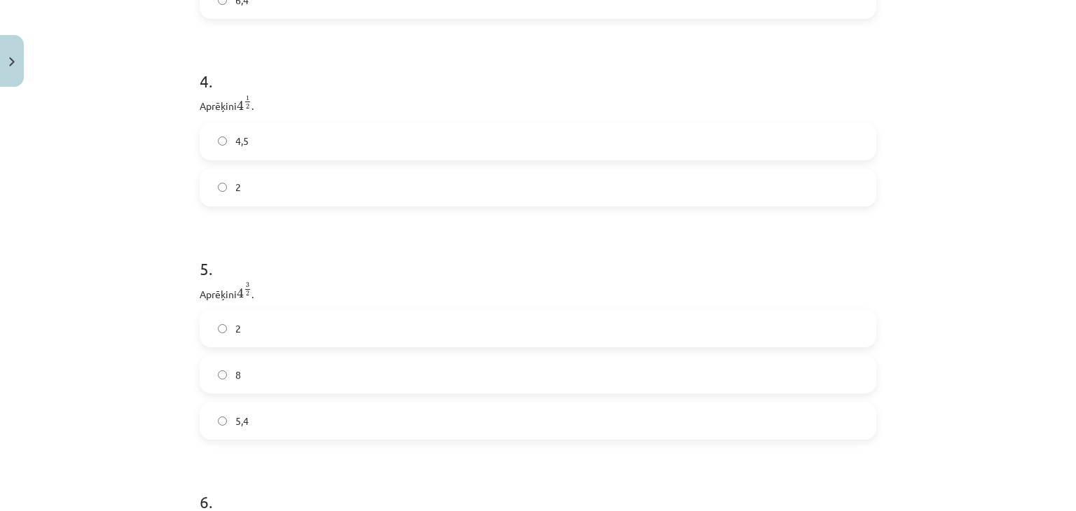
scroll to position [964, 0]
drag, startPoint x: 200, startPoint y: 328, endPoint x: 259, endPoint y: 427, distance: 114.3
click at [259, 427] on div "2 8 5,4" at bounding box center [538, 386] width 677 height 130
drag, startPoint x: 191, startPoint y: 308, endPoint x: 233, endPoint y: 314, distance: 41.8
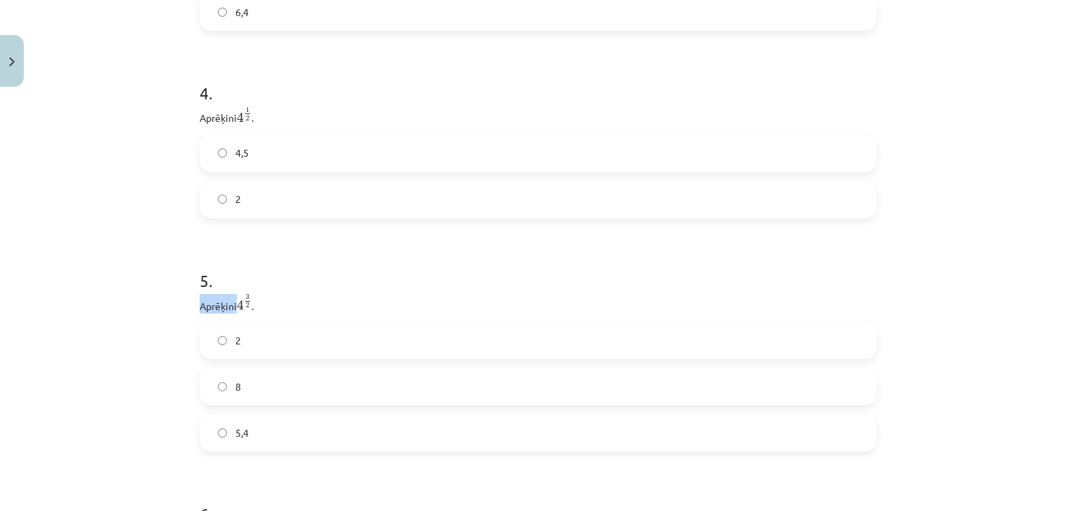
copy p "Aprēķini"
drag, startPoint x: 205, startPoint y: 342, endPoint x: 262, endPoint y: 432, distance: 107.1
click at [262, 432] on div "2 8 5,4" at bounding box center [538, 386] width 677 height 130
copy div "2 8 5,4"
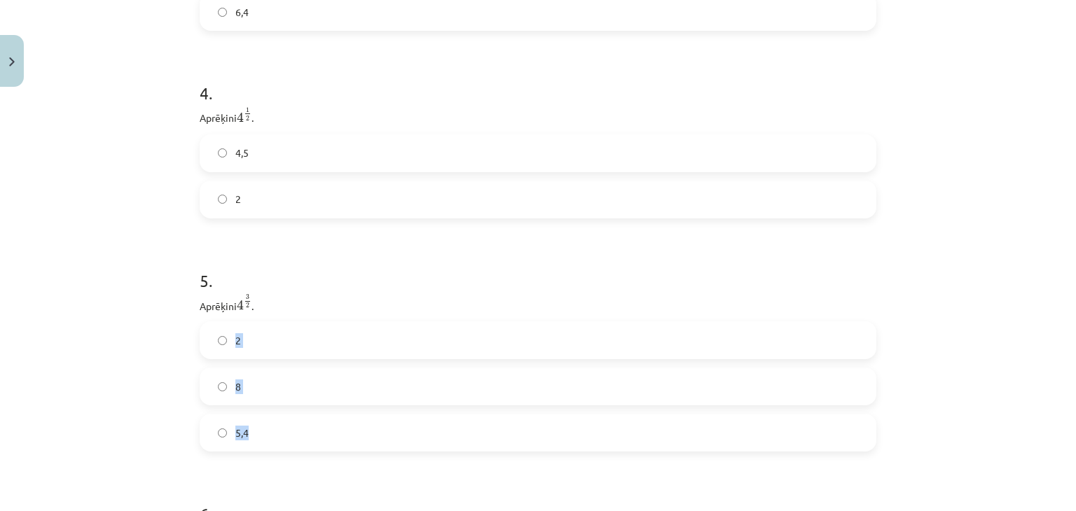
click at [272, 351] on label "2" at bounding box center [538, 340] width 674 height 35
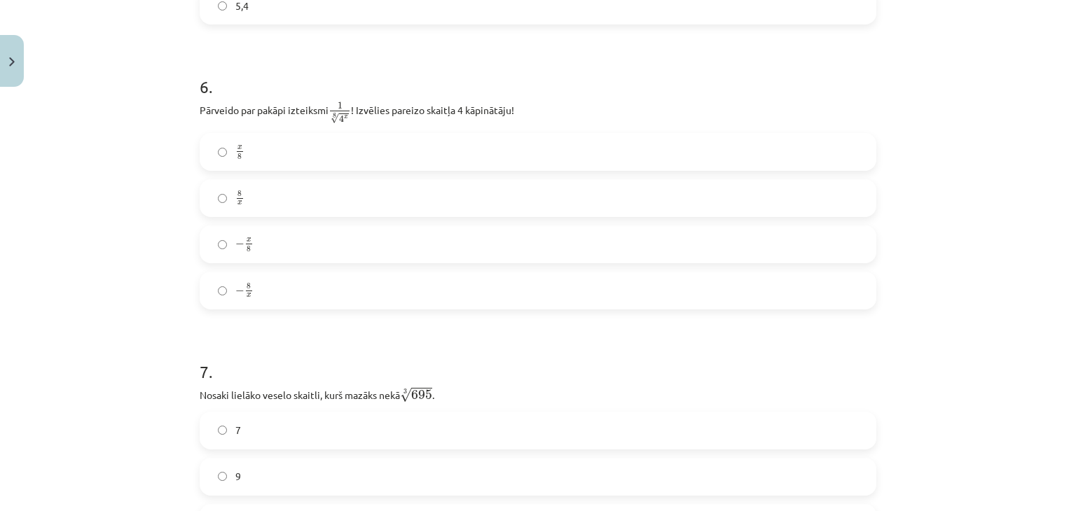
scroll to position [1392, 0]
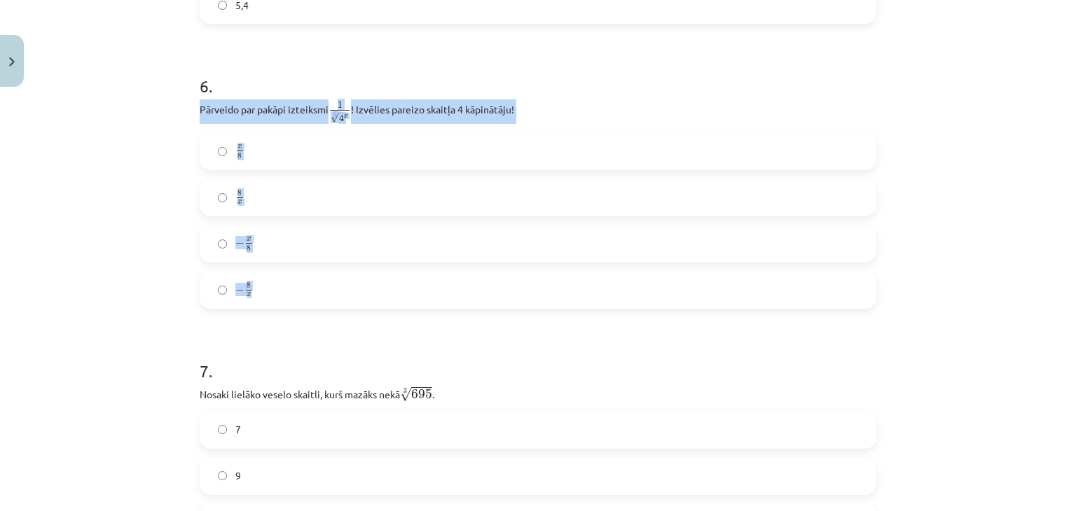
drag, startPoint x: 184, startPoint y: 102, endPoint x: 272, endPoint y: 295, distance: 211.6
click at [272, 295] on div "Mācību tēma: Matemātikas i - 12. klases 1. ieskaites mācību materiāls (ab) #4 📝…" at bounding box center [538, 255] width 1076 height 511
copy div "Pārveido par pakāpi izteiksmi 1 8 √ 4 x 1 4 x 8 ! Izvēlies pareizo skaitļa 4 kā…"
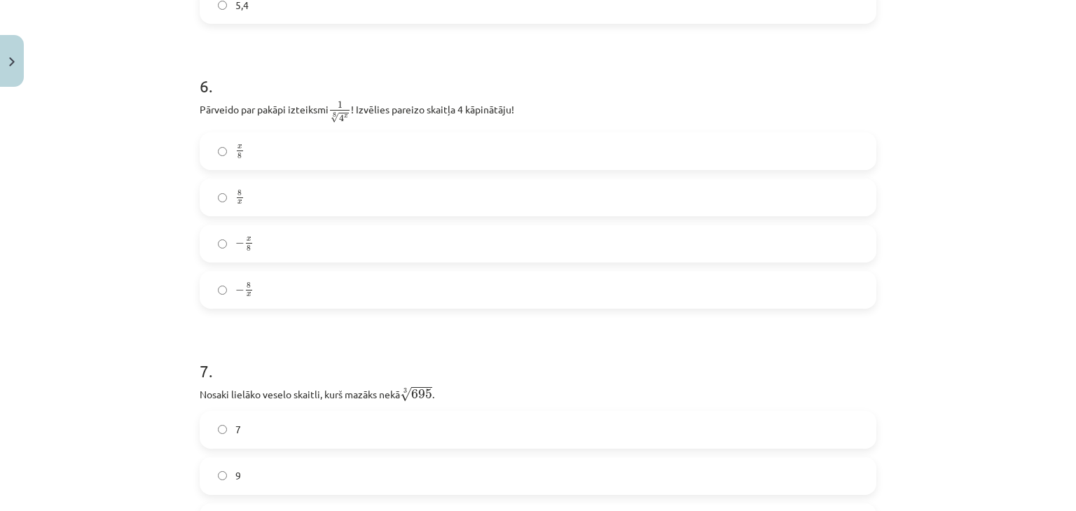
click at [241, 327] on form "1 . [DEMOGRAPHIC_DATA] izteiksme jāizvēlas vienādības a m n a m n = ⋯ labajā pu…" at bounding box center [538, 488] width 677 height 3202
click at [265, 155] on label "x 8 x 8" at bounding box center [538, 151] width 674 height 35
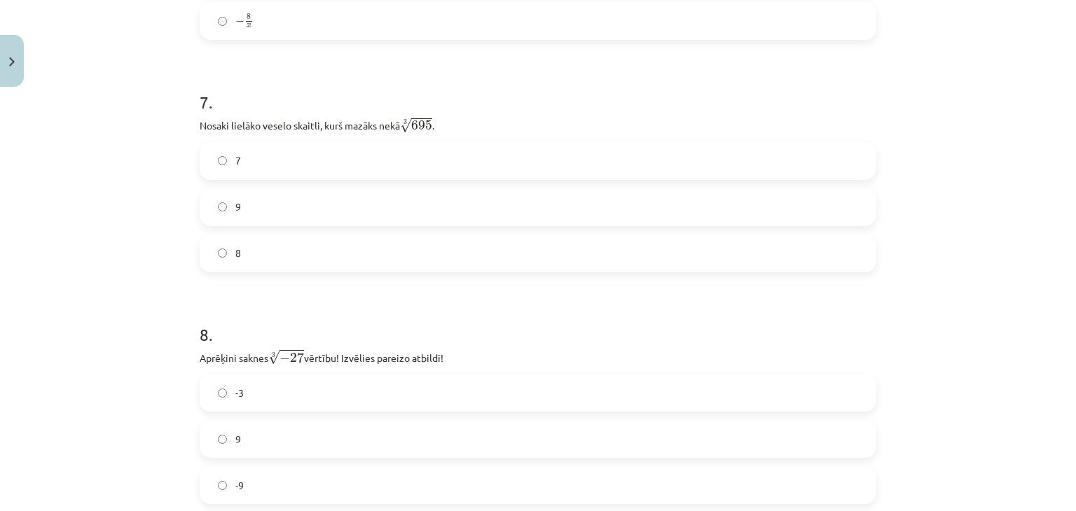
scroll to position [1681, 0]
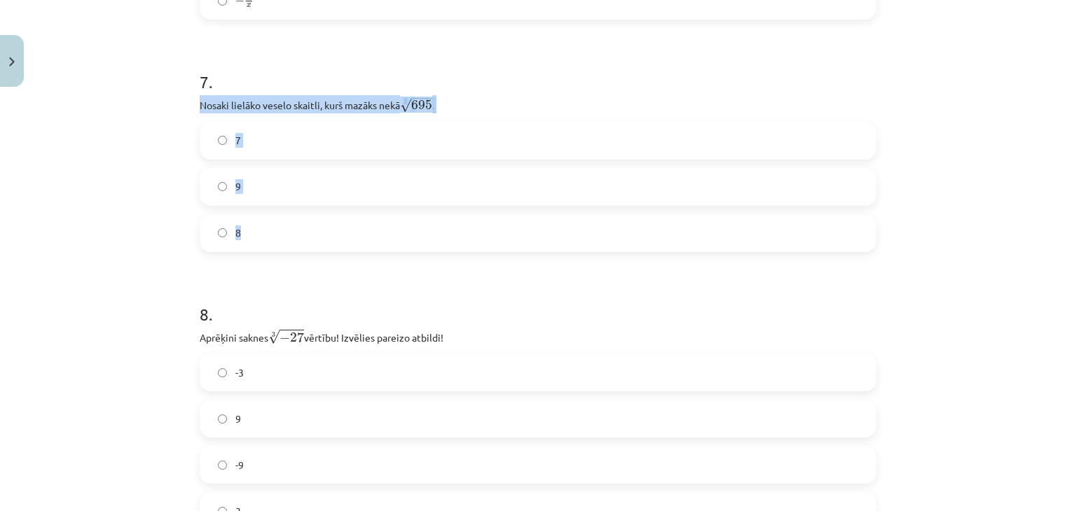
drag, startPoint x: 186, startPoint y: 102, endPoint x: 328, endPoint y: 242, distance: 200.6
click at [328, 242] on div "52 XP Saņemsi Sarežģīts 653 pilda Apraksts Uzdevums Palīdzība 1 . [DEMOGRAPHIC_…" at bounding box center [537, 169] width 693 height 3515
copy div "Nosaki lielāko veselo skaitli, kurš mazāks nekā 3 √ 695 695 3 . 7 9 8"
click at [281, 233] on label "8" at bounding box center [538, 233] width 674 height 35
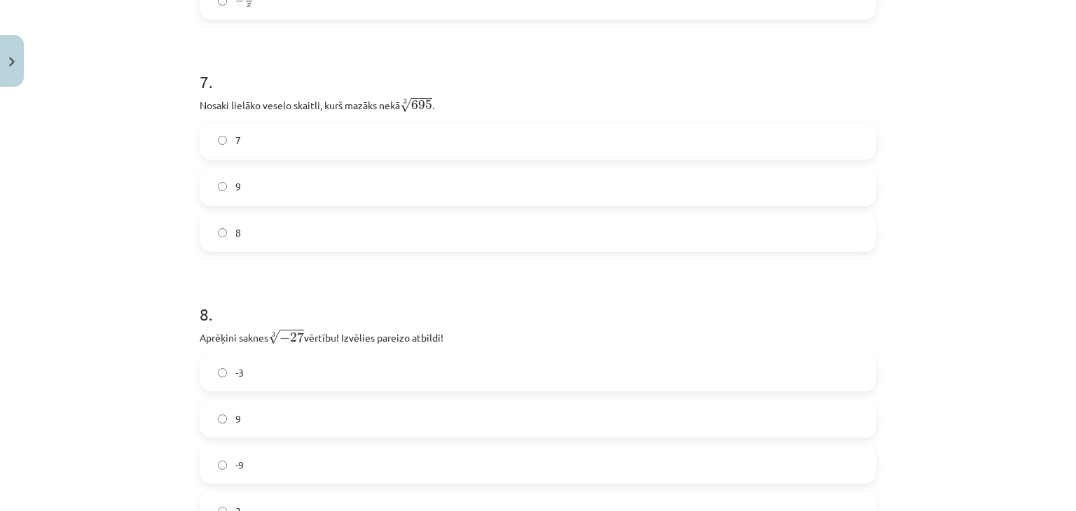
scroll to position [1803, 0]
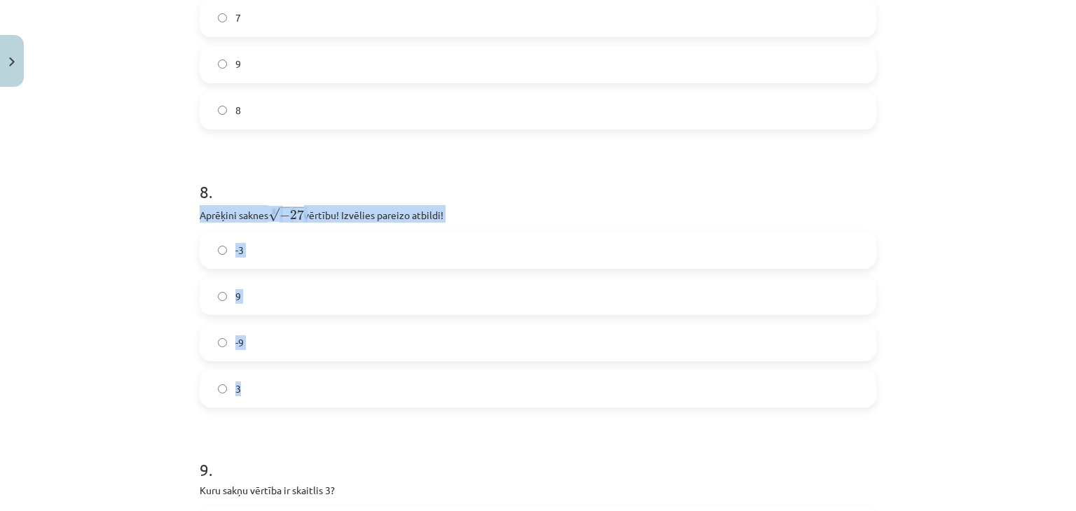
drag, startPoint x: 188, startPoint y: 214, endPoint x: 275, endPoint y: 377, distance: 184.9
click at [275, 377] on div "52 XP Saņemsi Sarežģīts 653 pilda Apraksts Uzdevums Palīdzība 1 . [DEMOGRAPHIC_…" at bounding box center [537, 47] width 693 height 3515
click at [266, 248] on label "-3" at bounding box center [538, 250] width 674 height 35
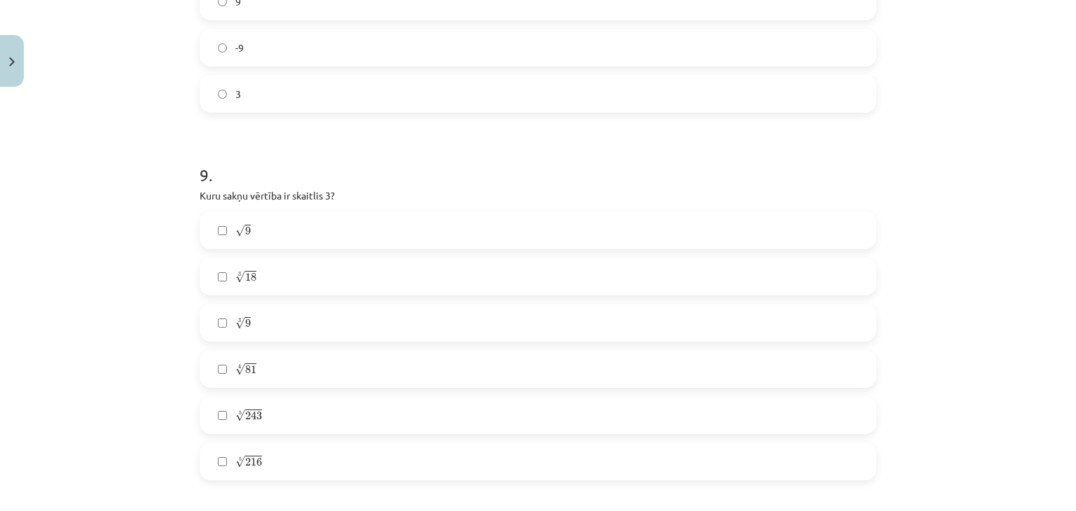
scroll to position [2132, 0]
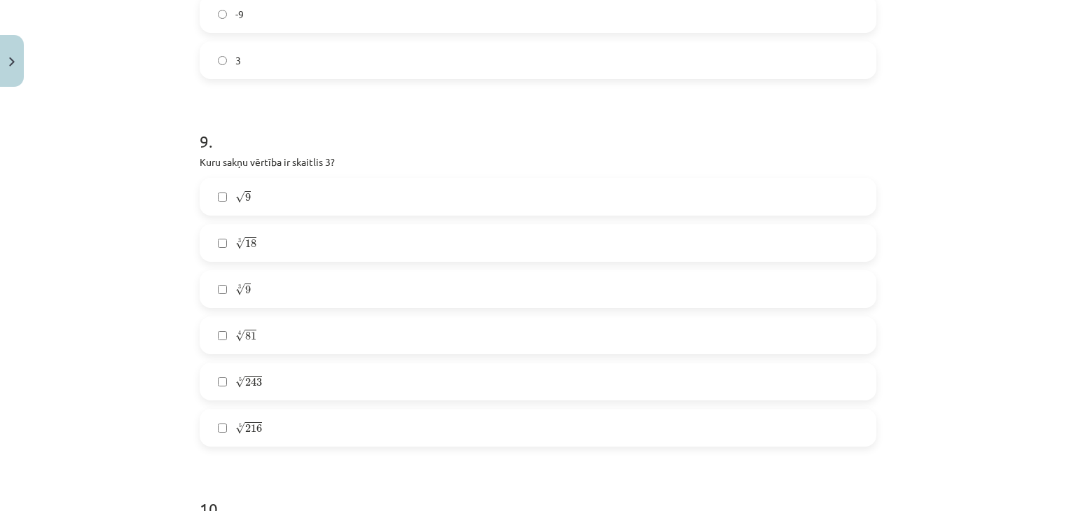
click at [270, 202] on label "√ 9 9" at bounding box center [538, 196] width 674 height 35
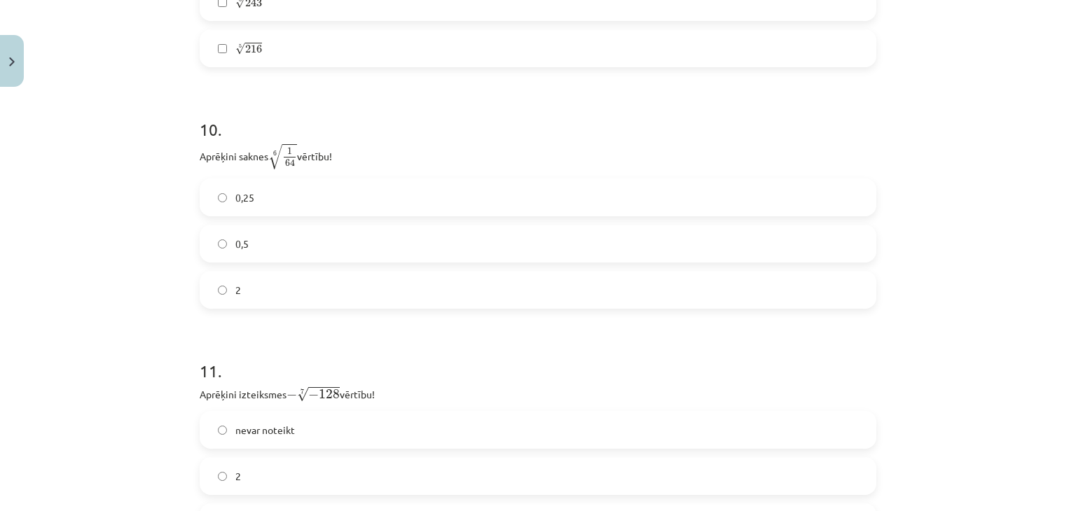
scroll to position [2512, 0]
drag, startPoint x: 186, startPoint y: 153, endPoint x: 269, endPoint y: 299, distance: 167.5
click at [260, 281] on label "2" at bounding box center [538, 289] width 674 height 35
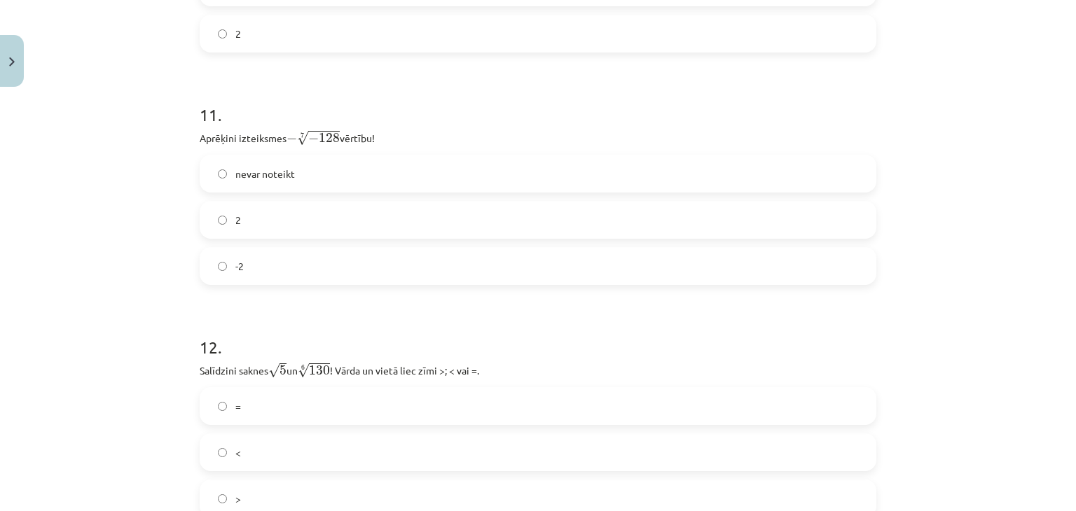
scroll to position [2785, 0]
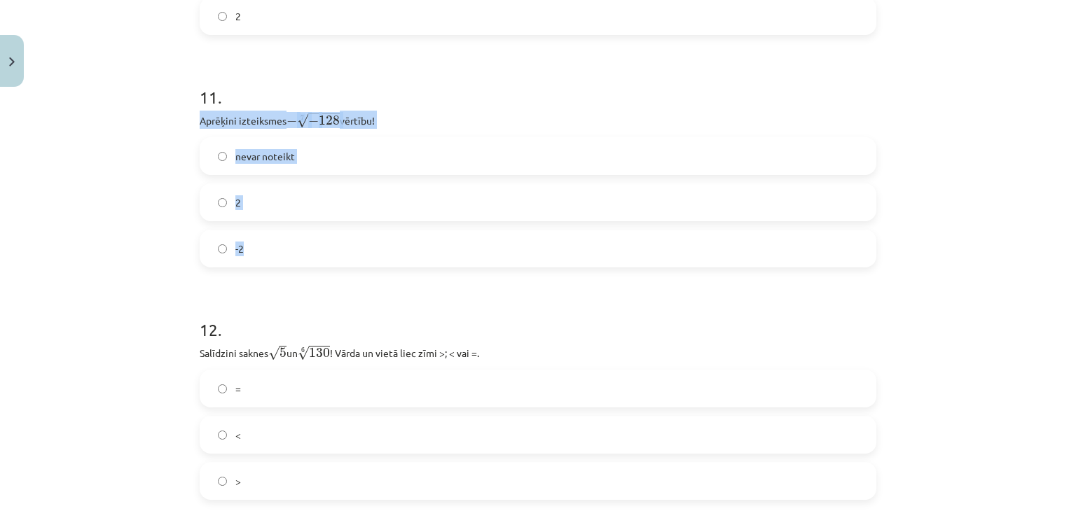
drag, startPoint x: 191, startPoint y: 116, endPoint x: 303, endPoint y: 268, distance: 188.8
click at [297, 163] on label "nevar noteikt" at bounding box center [538, 156] width 674 height 35
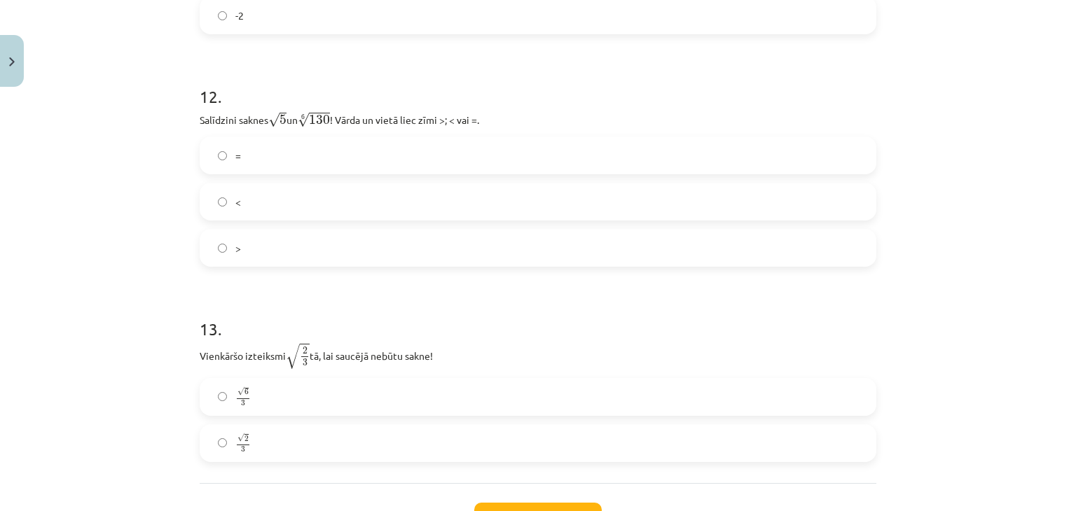
scroll to position [3014, 0]
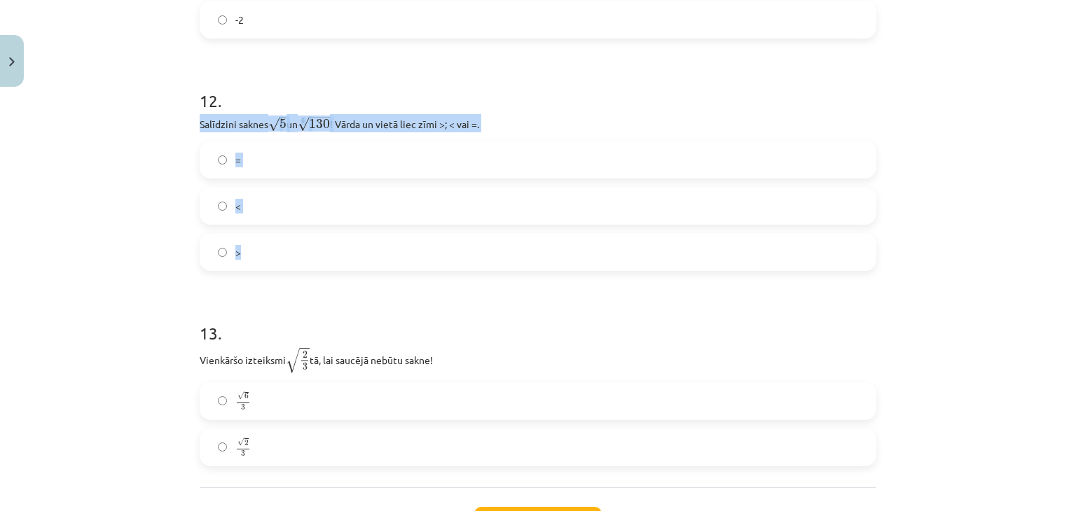
drag, startPoint x: 191, startPoint y: 129, endPoint x: 291, endPoint y: 267, distance: 170.5
click at [244, 205] on label "<" at bounding box center [538, 205] width 674 height 35
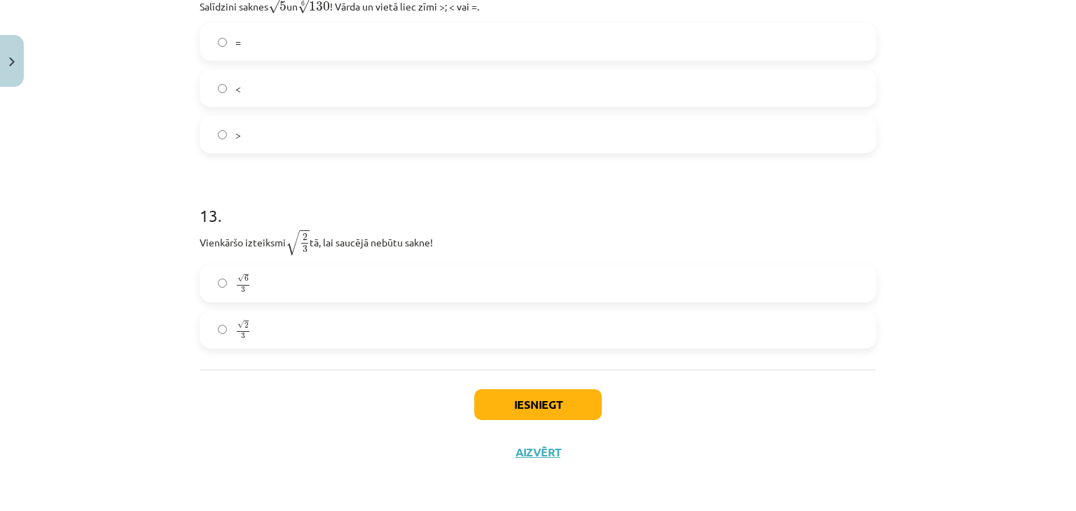
click at [254, 323] on label "√ 2 3 2 3" at bounding box center [538, 329] width 674 height 35
click at [535, 407] on button "Iesniegt" at bounding box center [537, 404] width 127 height 31
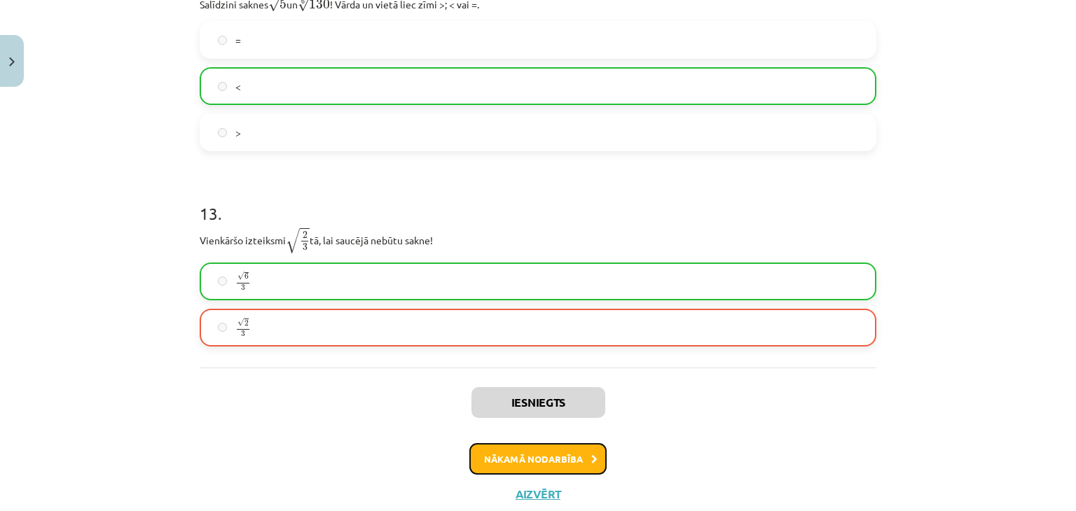
click at [574, 456] on button "Nākamā nodarbība" at bounding box center [537, 459] width 137 height 32
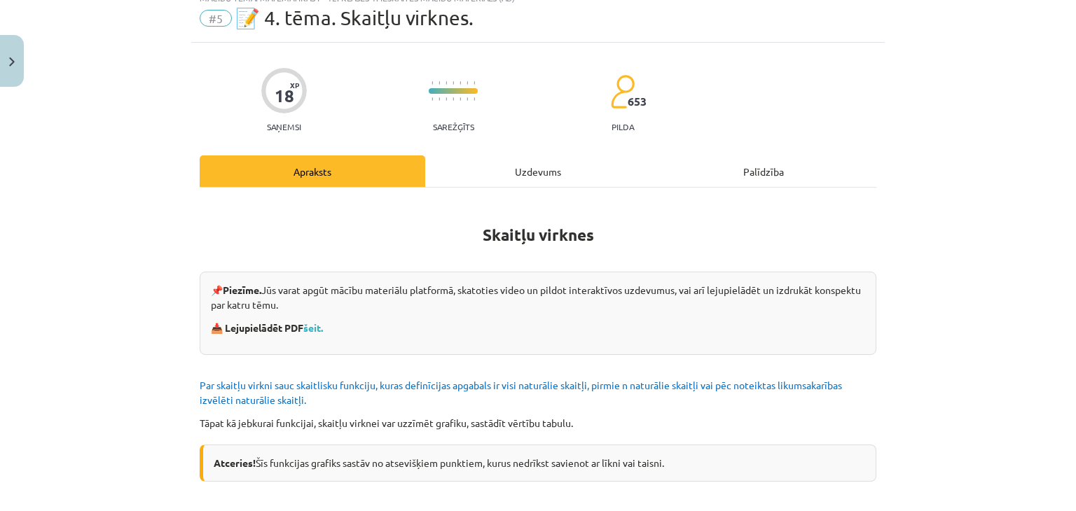
scroll to position [35, 0]
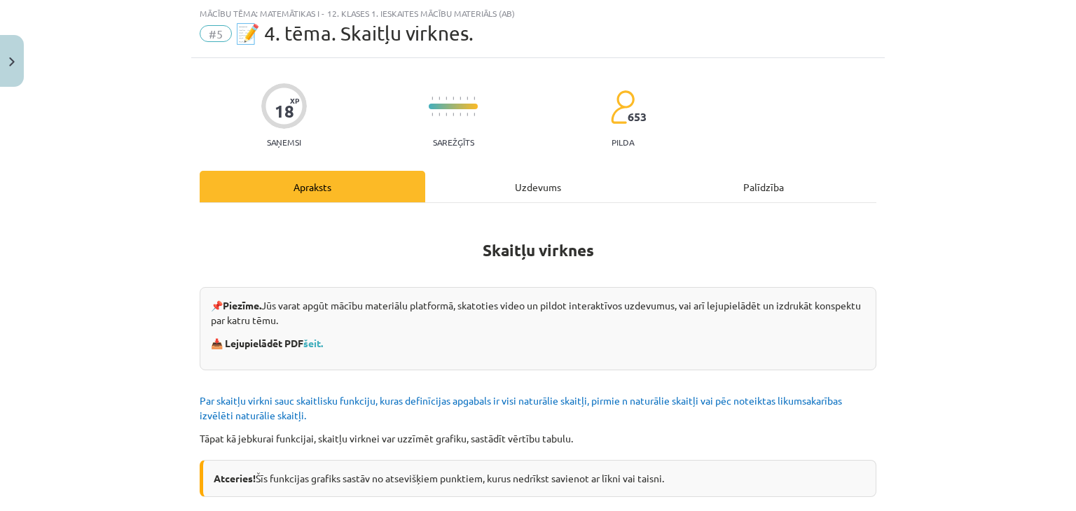
click at [529, 183] on div "Uzdevums" at bounding box center [538, 187] width 226 height 32
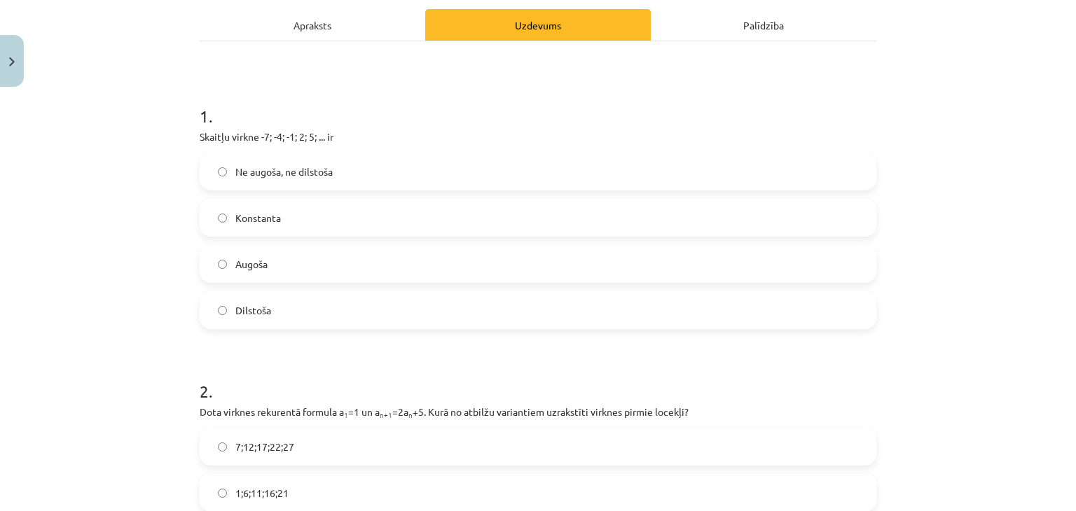
scroll to position [198, 0]
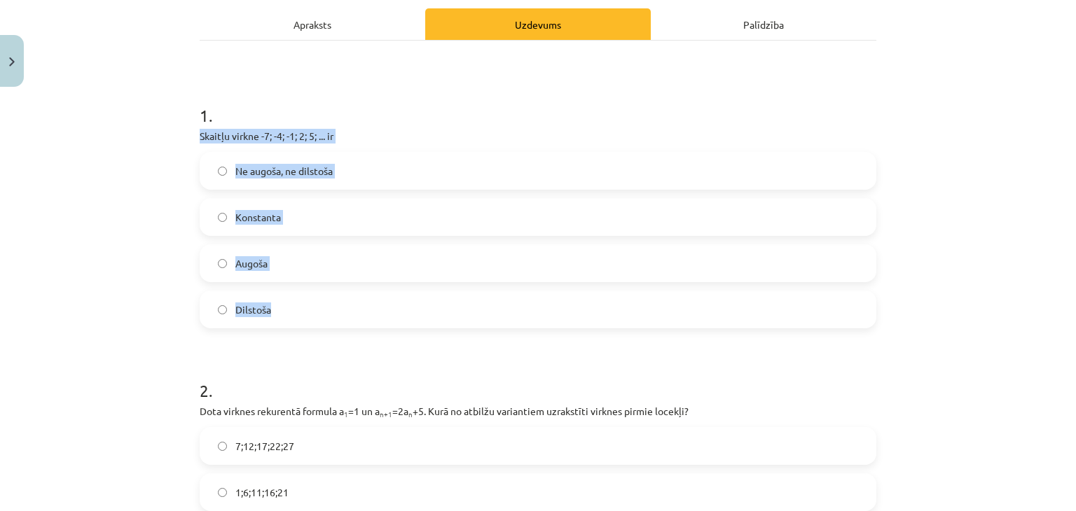
drag, startPoint x: 191, startPoint y: 136, endPoint x: 311, endPoint y: 306, distance: 208.5
click at [298, 265] on label "Augoša" at bounding box center [538, 263] width 674 height 35
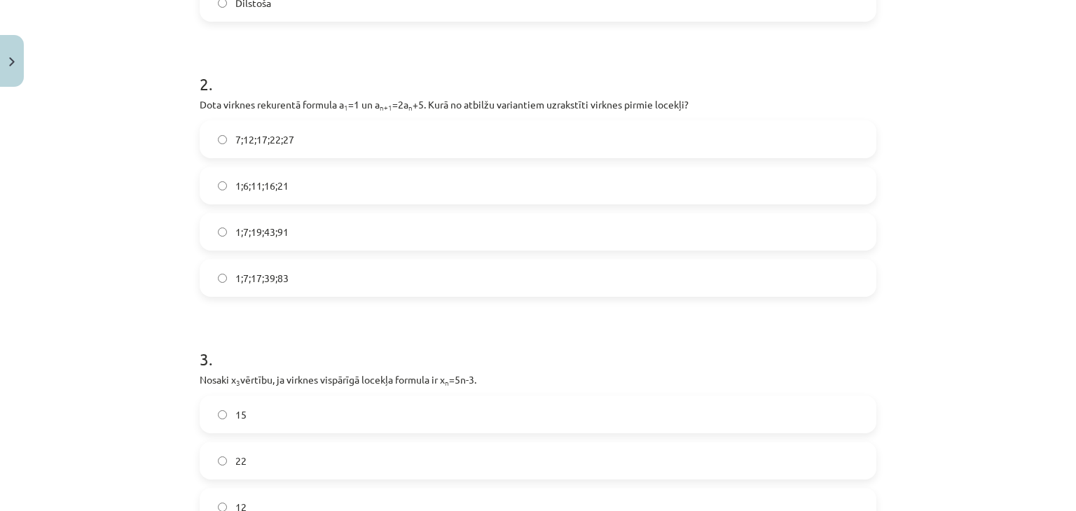
scroll to position [508, 0]
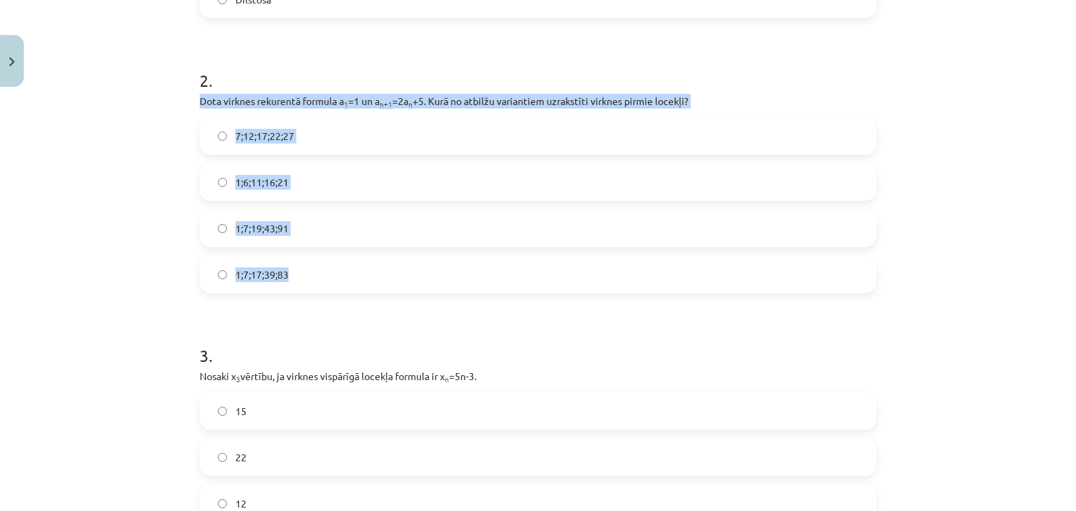
drag, startPoint x: 193, startPoint y: 96, endPoint x: 305, endPoint y: 261, distance: 199.7
click at [342, 235] on label "1;7;19;43;91" at bounding box center [538, 228] width 674 height 35
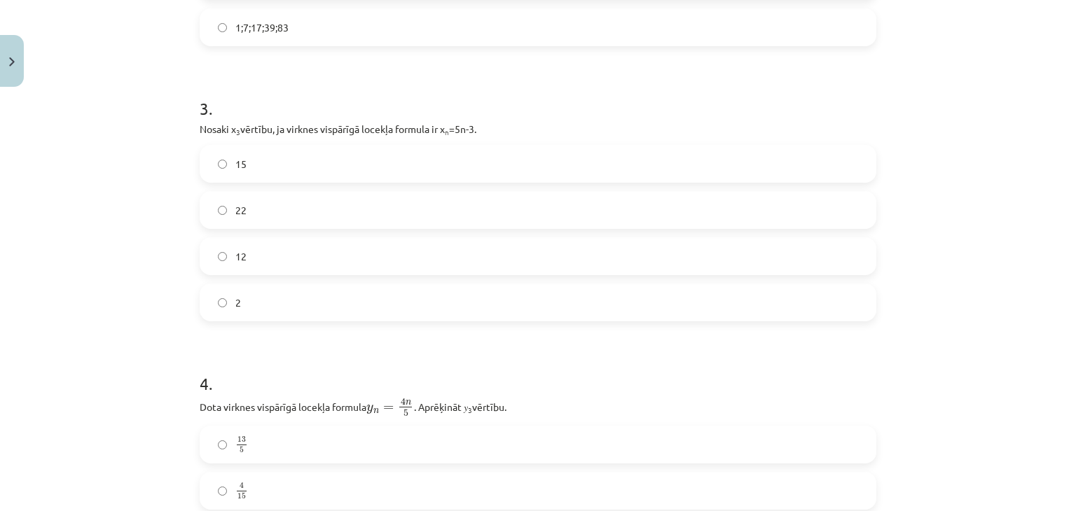
scroll to position [761, 0]
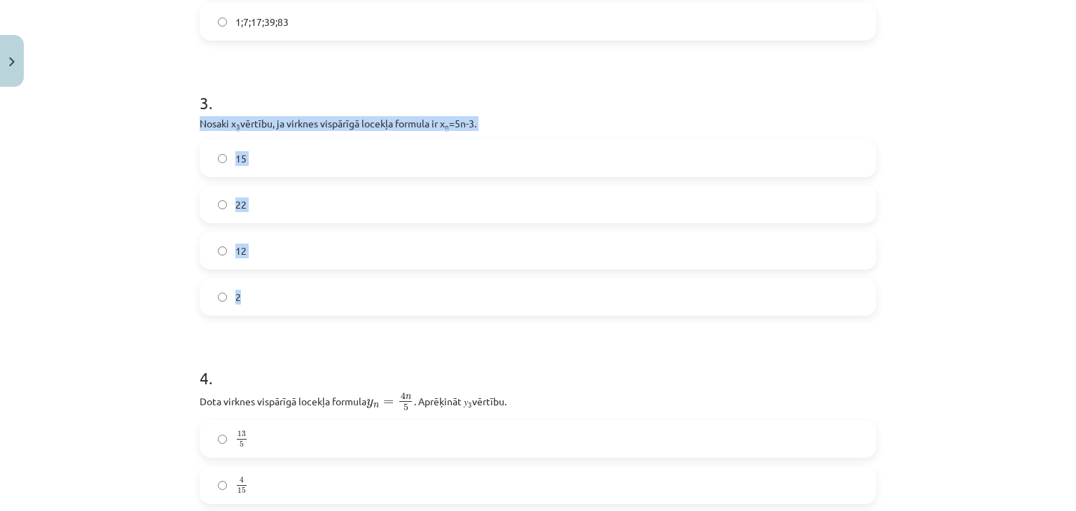
drag, startPoint x: 190, startPoint y: 116, endPoint x: 314, endPoint y: 298, distance: 220.7
click at [314, 298] on div "18 XP Saņemsi Sarežģīts 653 pilda Apraksts Uzdevums Palīdzība 1 . Skaitļu virkn…" at bounding box center [537, 304] width 693 height 1942
click at [273, 250] on label "12" at bounding box center [538, 250] width 674 height 35
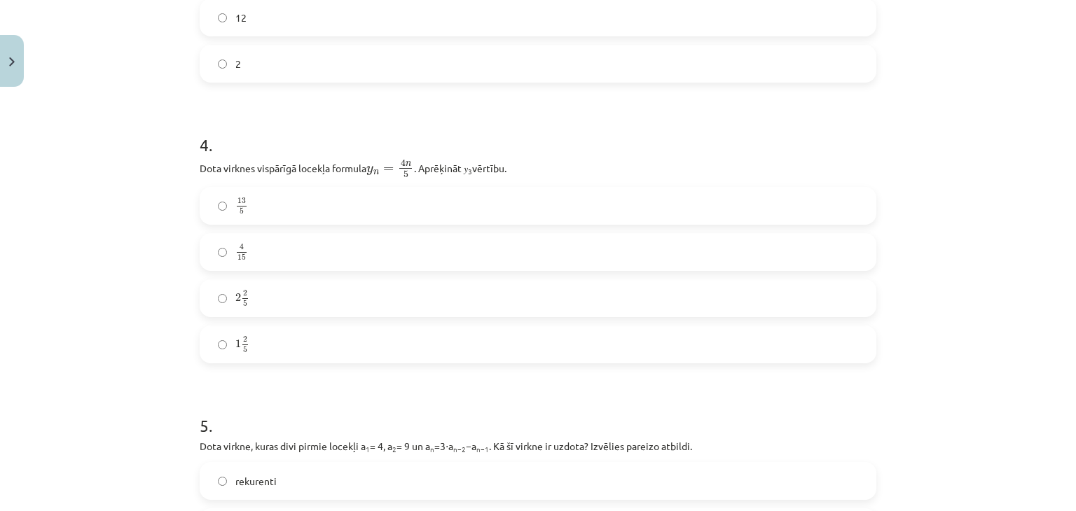
scroll to position [1004, 0]
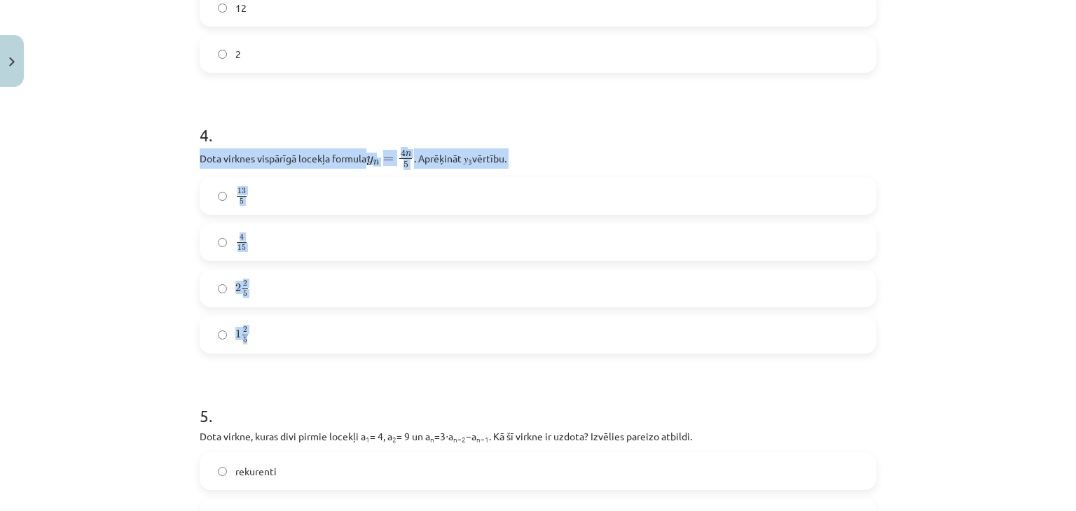
drag, startPoint x: 191, startPoint y: 155, endPoint x: 305, endPoint y: 349, distance: 226.1
click at [305, 349] on div "18 XP Saņemsi Sarežģīts 653 pilda Apraksts Uzdevums Palīdzība 1 . Skaitļu virkn…" at bounding box center [537, 61] width 693 height 1942
click at [271, 295] on label "2 2 5 2 2 5" at bounding box center [538, 288] width 674 height 35
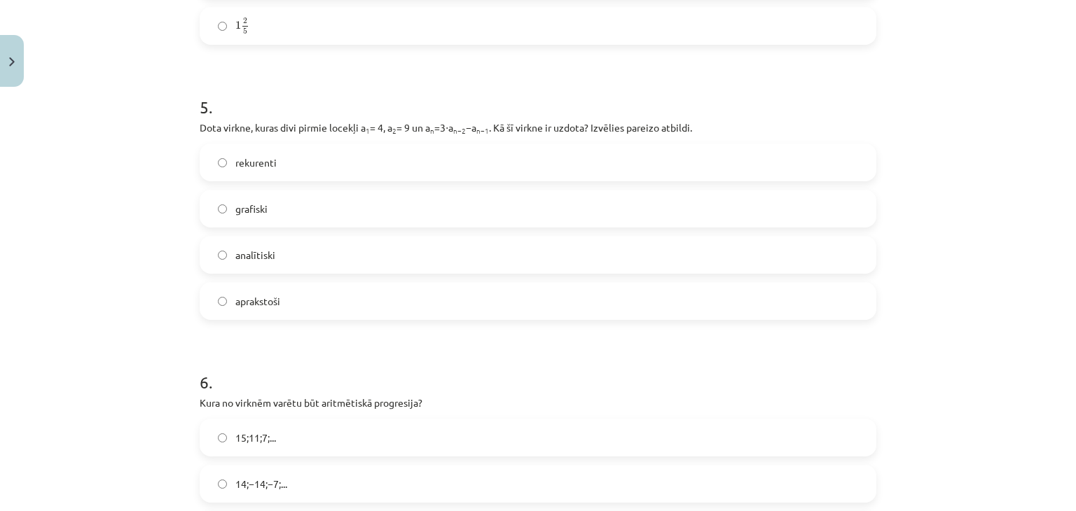
scroll to position [1313, 0]
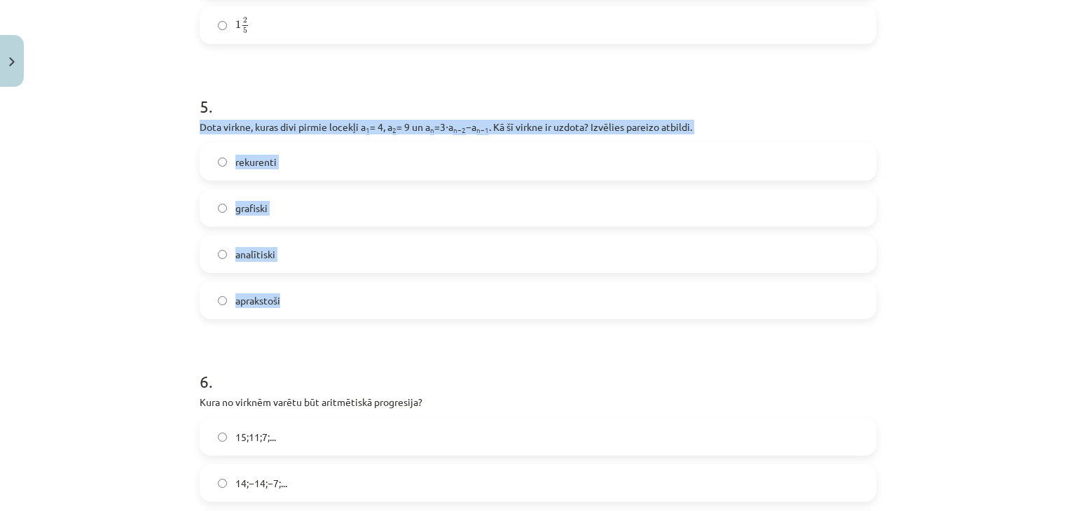
drag, startPoint x: 189, startPoint y: 127, endPoint x: 315, endPoint y: 291, distance: 206.8
click at [296, 152] on label "rekurenti" at bounding box center [538, 161] width 674 height 35
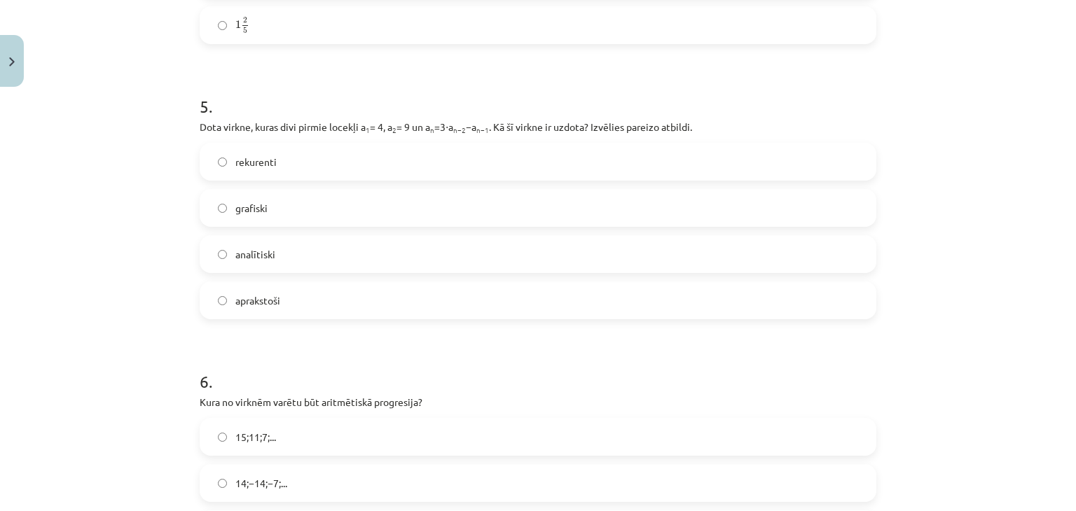
scroll to position [1558, 0]
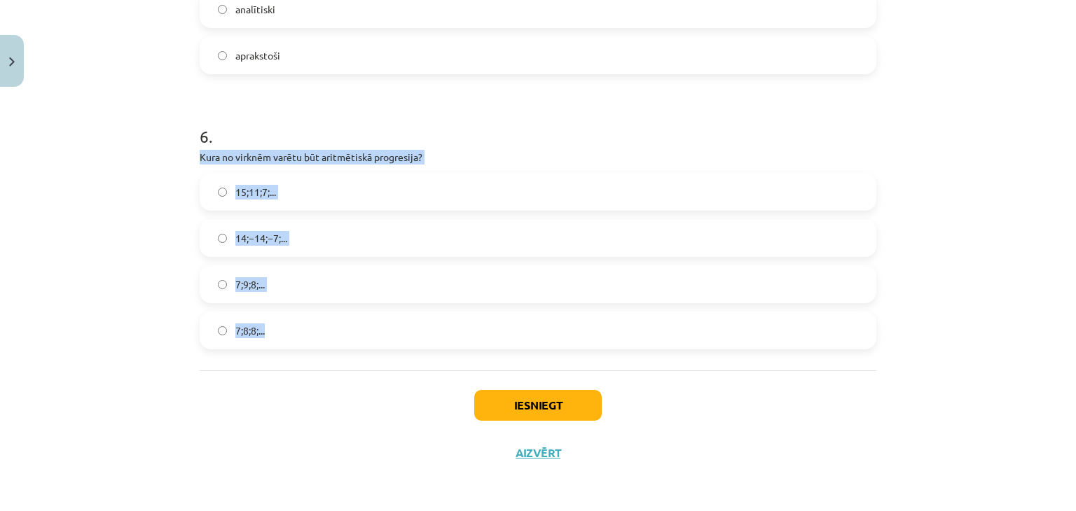
drag, startPoint x: 191, startPoint y: 154, endPoint x: 310, endPoint y: 352, distance: 231.6
click at [286, 193] on label "15;11;7;..." at bounding box center [538, 191] width 674 height 35
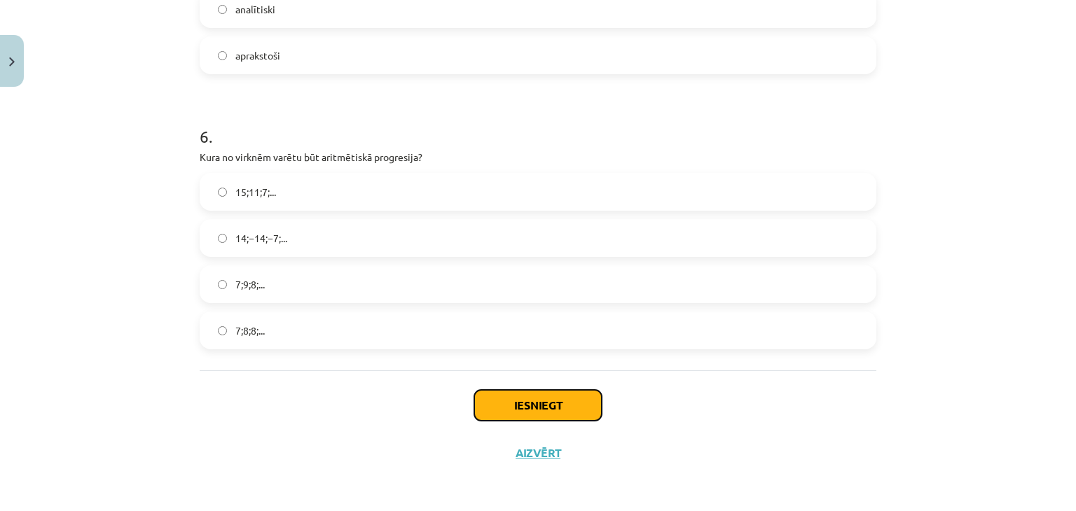
click at [503, 415] on button "Iesniegt" at bounding box center [537, 405] width 127 height 31
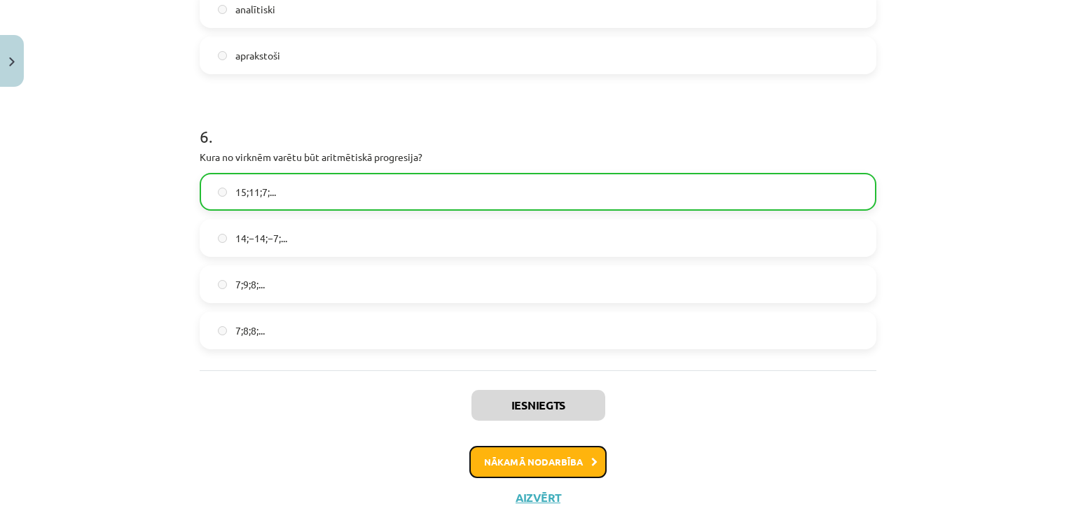
click at [512, 466] on button "Nākamā nodarbība" at bounding box center [537, 462] width 137 height 32
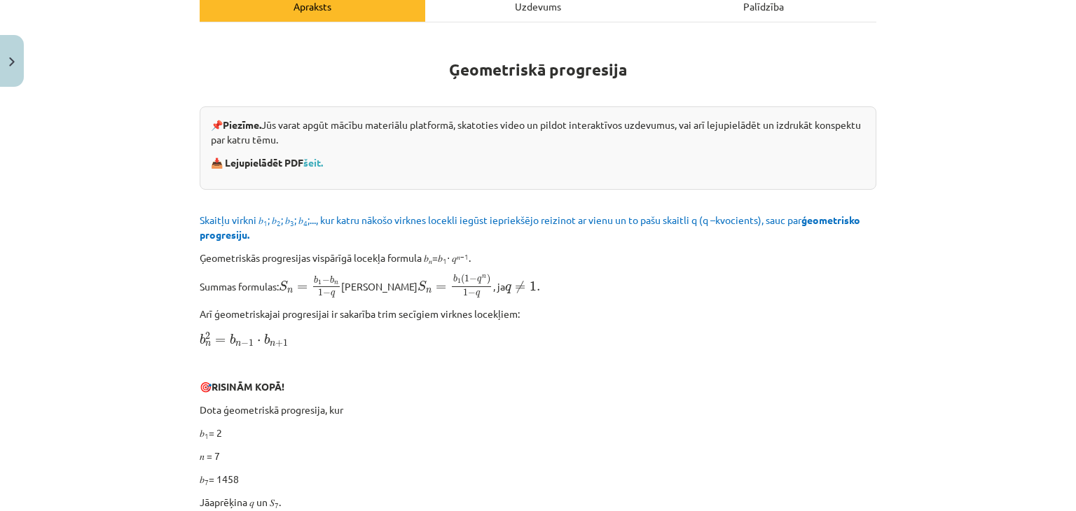
scroll to position [35, 0]
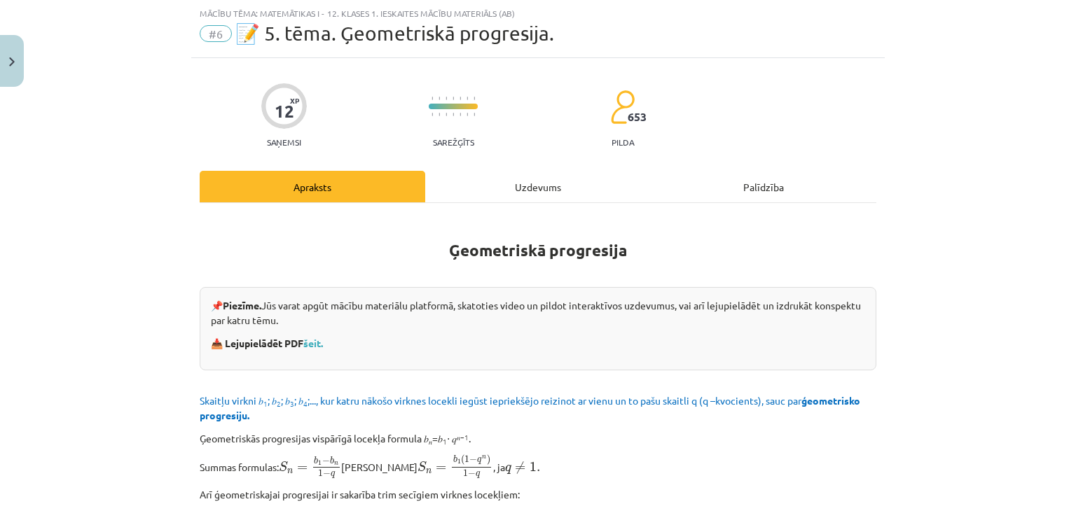
click at [522, 191] on div "Uzdevums" at bounding box center [538, 187] width 226 height 32
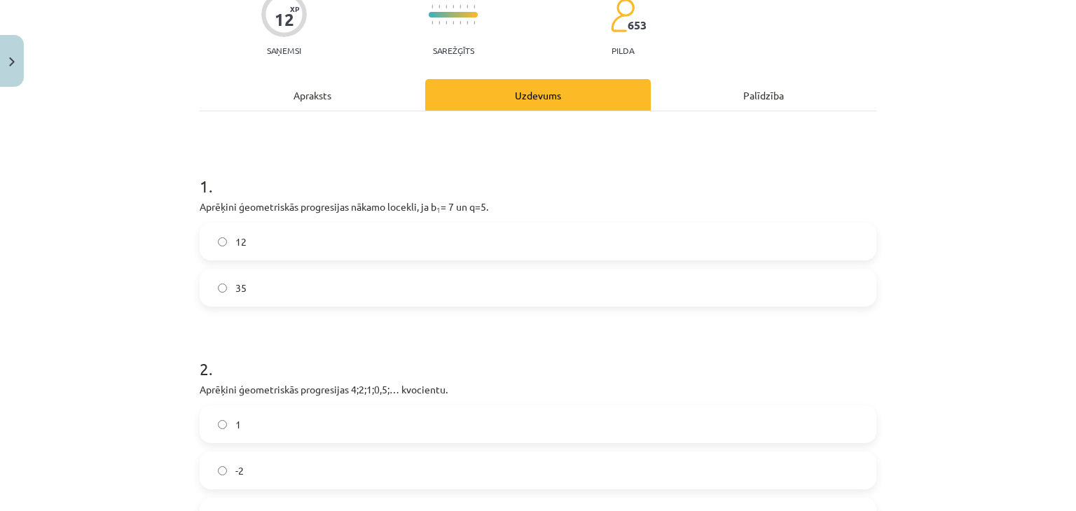
scroll to position [127, 0]
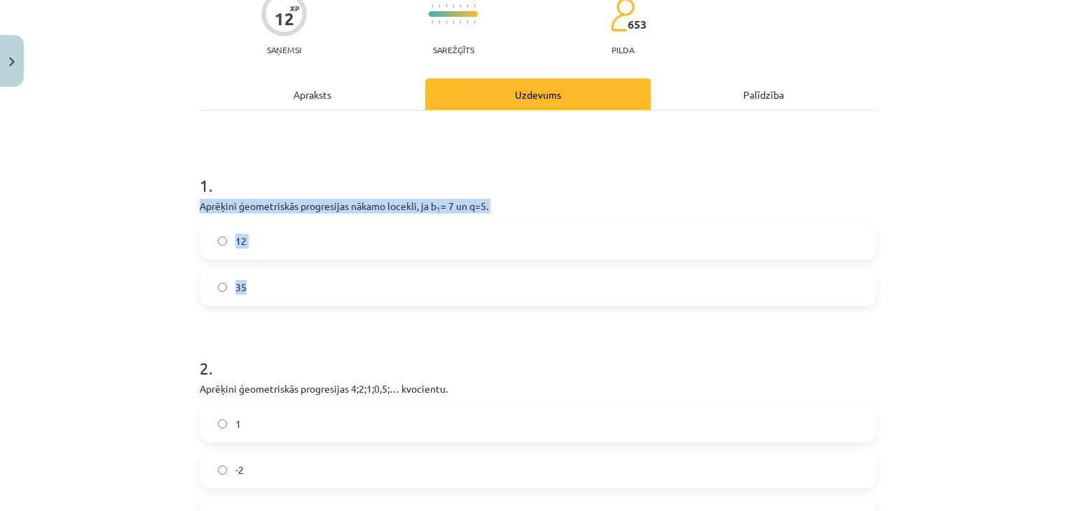
drag, startPoint x: 193, startPoint y: 205, endPoint x: 293, endPoint y: 303, distance: 139.7
click at [293, 303] on div "1 . Aprēķini ģeometriskās progresijas nākamo locekli, ja b 1 = 7 un q=5. 12 35" at bounding box center [538, 228] width 677 height 155
click at [269, 283] on label "35" at bounding box center [538, 287] width 674 height 35
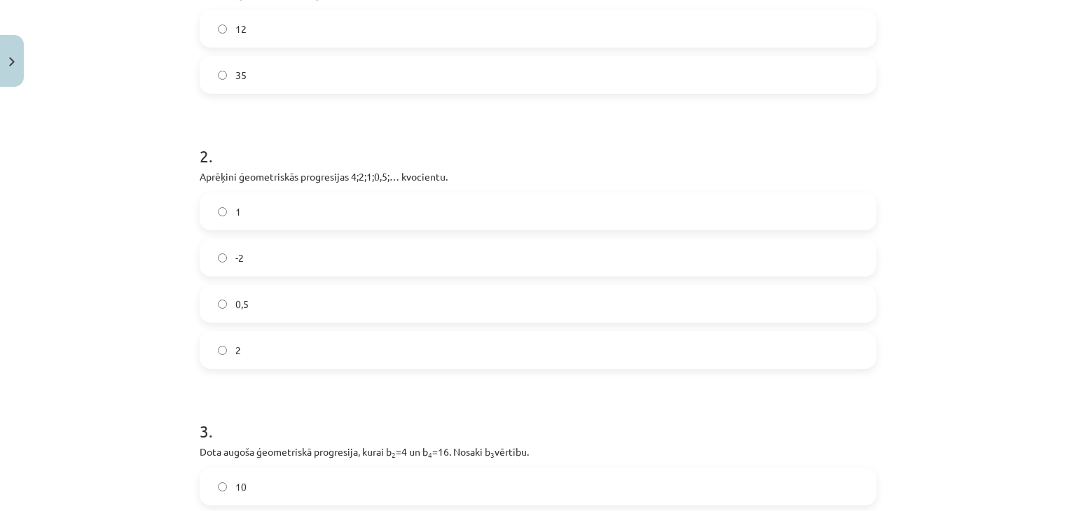
scroll to position [345, 0]
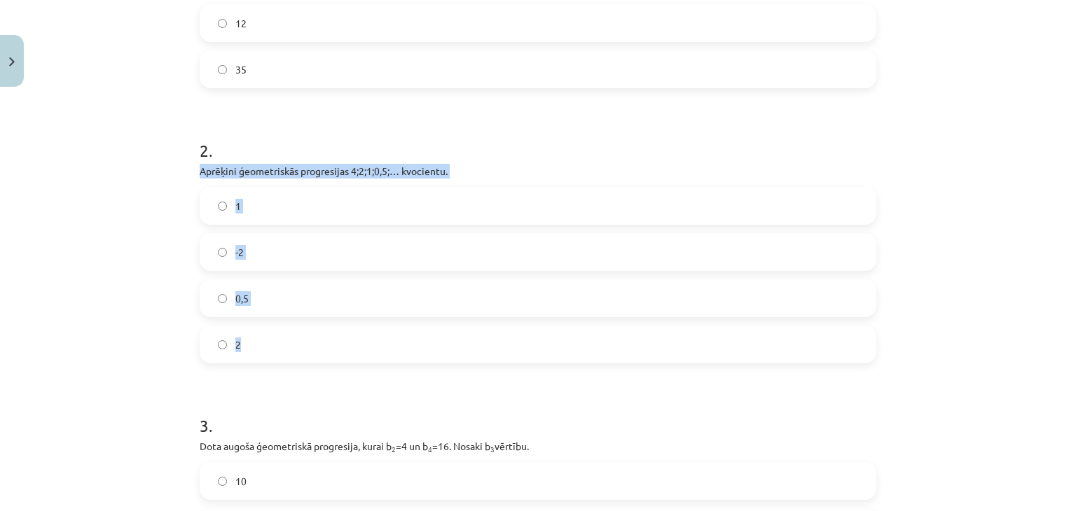
drag, startPoint x: 191, startPoint y: 163, endPoint x: 304, endPoint y: 340, distance: 209.8
click at [304, 340] on div "12 XP Saņemsi Sarežģīts 653 pilda Apraksts Uzdevums Palīdzība 1 . Aprēķini ģeom…" at bounding box center [537, 257] width 693 height 1018
click at [321, 294] on label "0,5" at bounding box center [538, 298] width 674 height 35
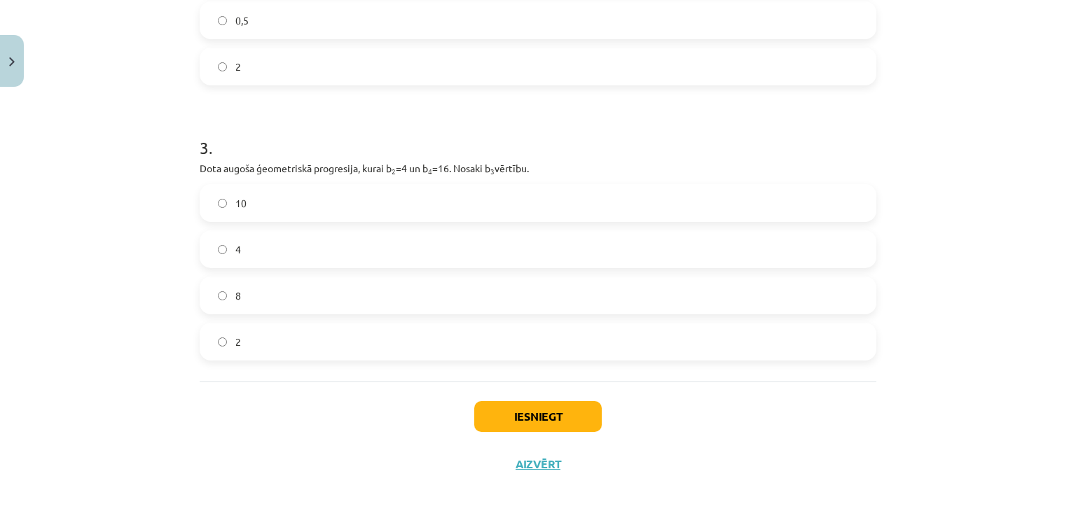
scroll to position [624, 0]
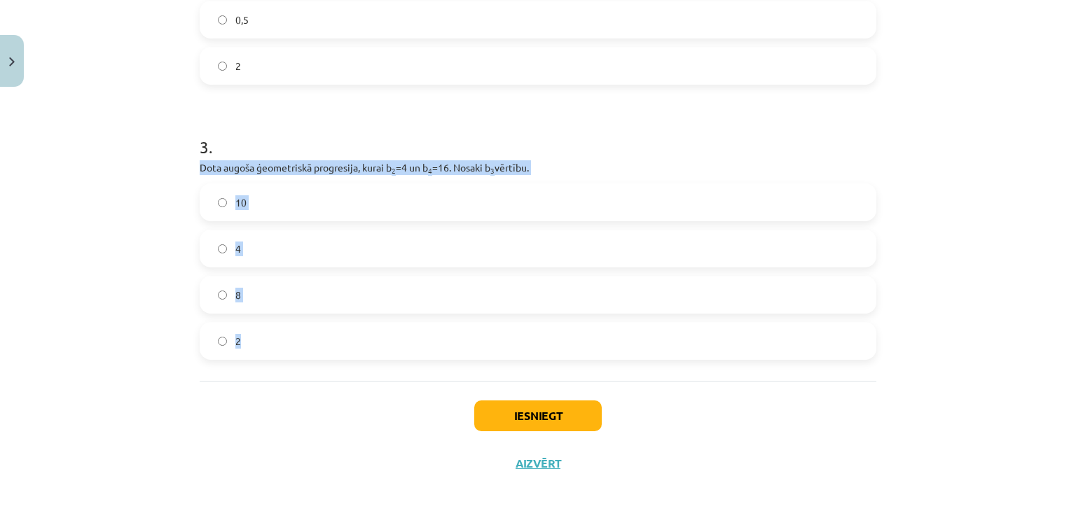
drag, startPoint x: 191, startPoint y: 164, endPoint x: 292, endPoint y: 362, distance: 222.7
click at [269, 306] on label "8" at bounding box center [538, 294] width 674 height 35
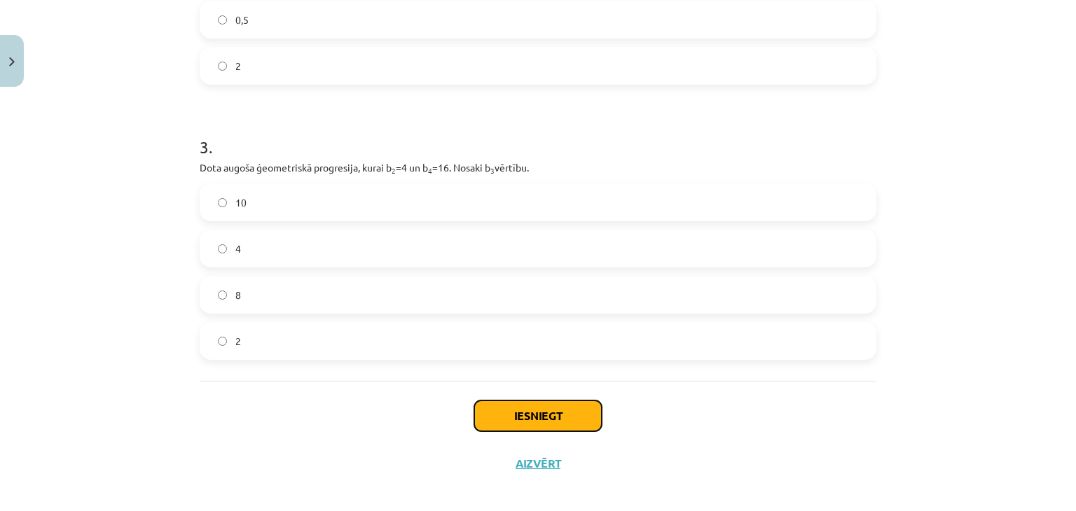
click at [522, 406] on button "Iesniegt" at bounding box center [537, 416] width 127 height 31
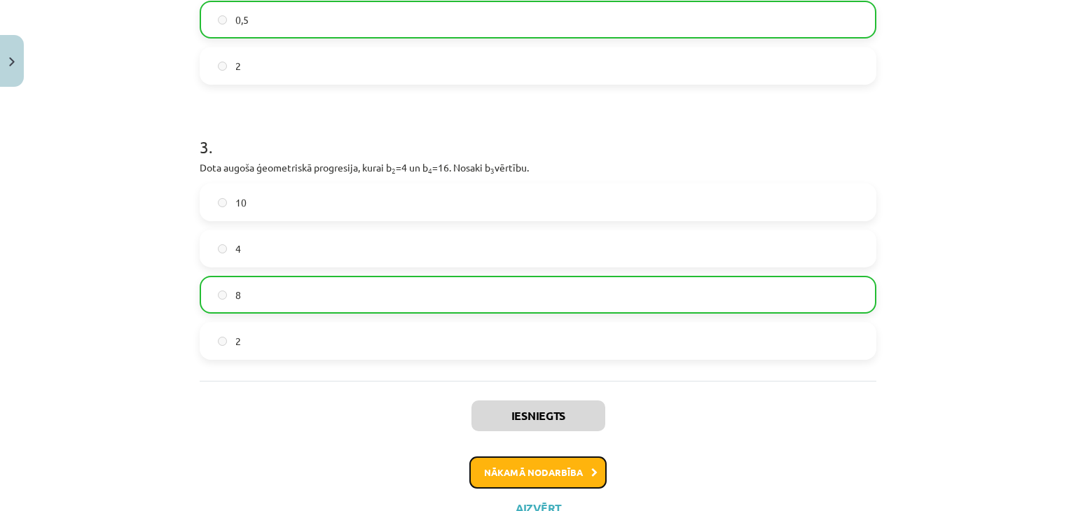
click at [526, 472] on button "Nākamā nodarbība" at bounding box center [537, 473] width 137 height 32
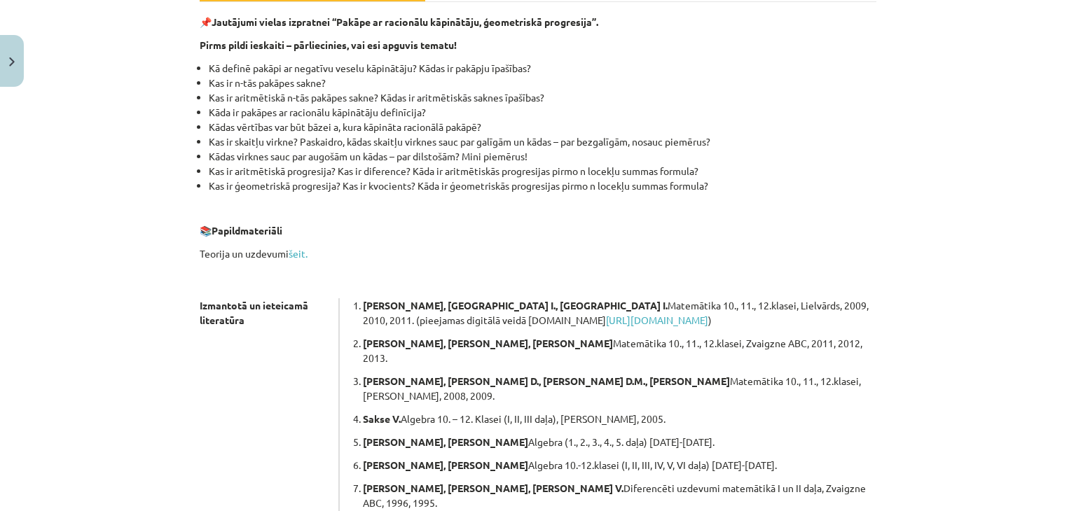
scroll to position [35, 0]
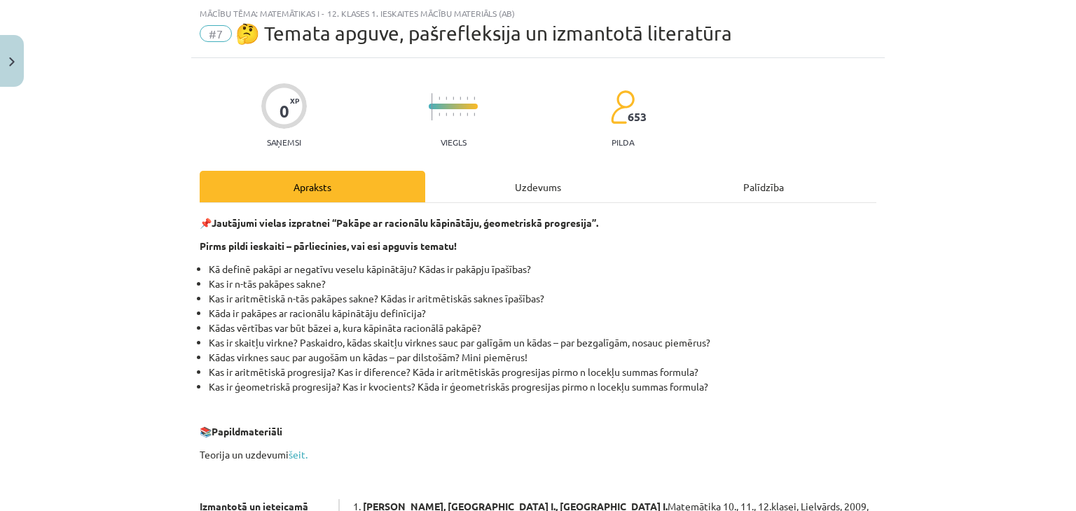
click at [541, 198] on div "Uzdevums" at bounding box center [538, 187] width 226 height 32
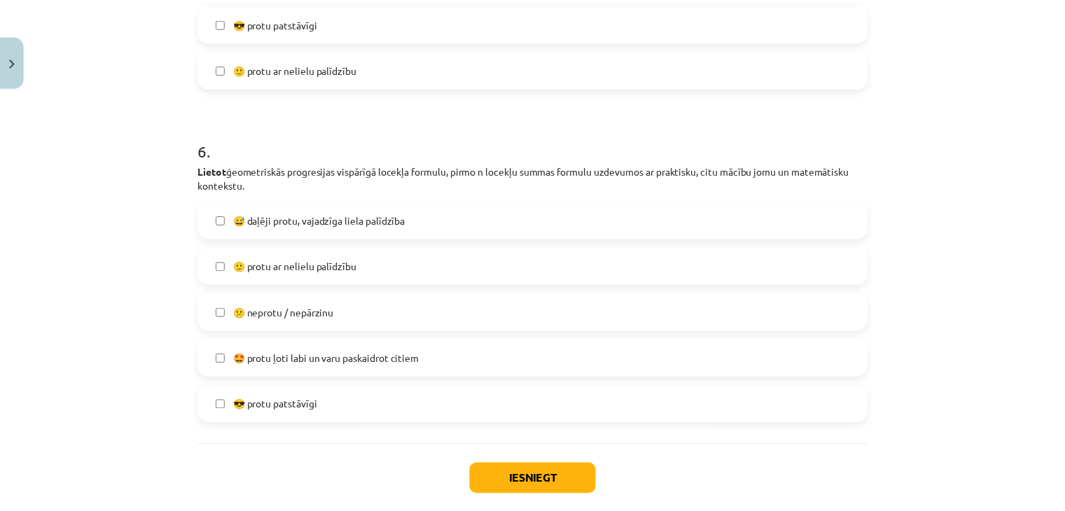
scroll to position [1863, 0]
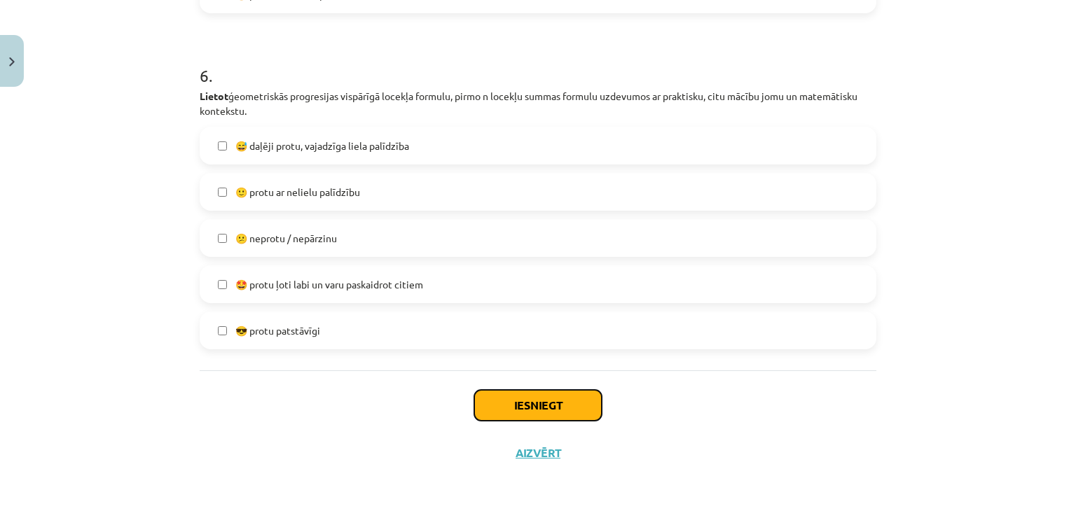
click at [504, 393] on button "Iesniegt" at bounding box center [537, 405] width 127 height 31
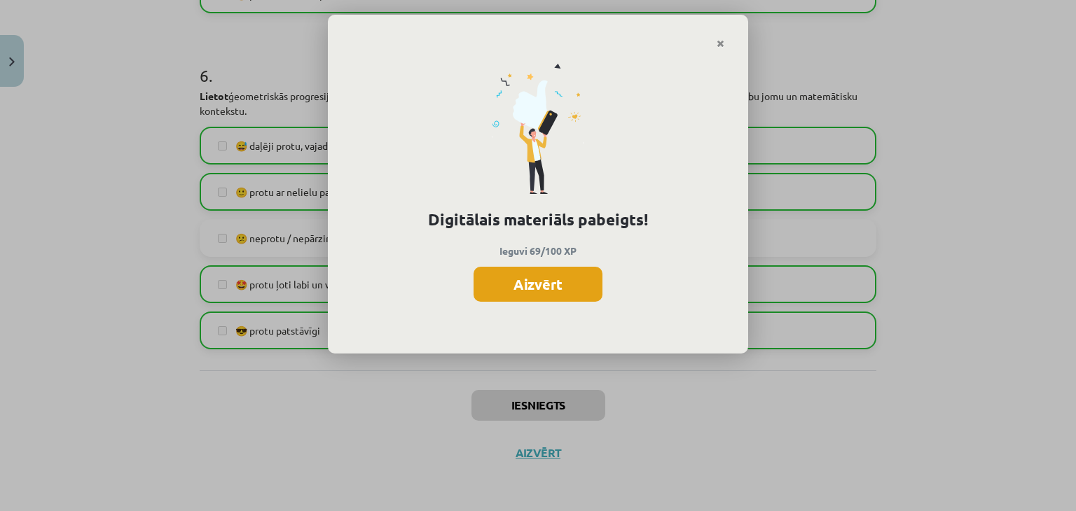
click at [549, 289] on button "Aizvērt" at bounding box center [537, 284] width 129 height 35
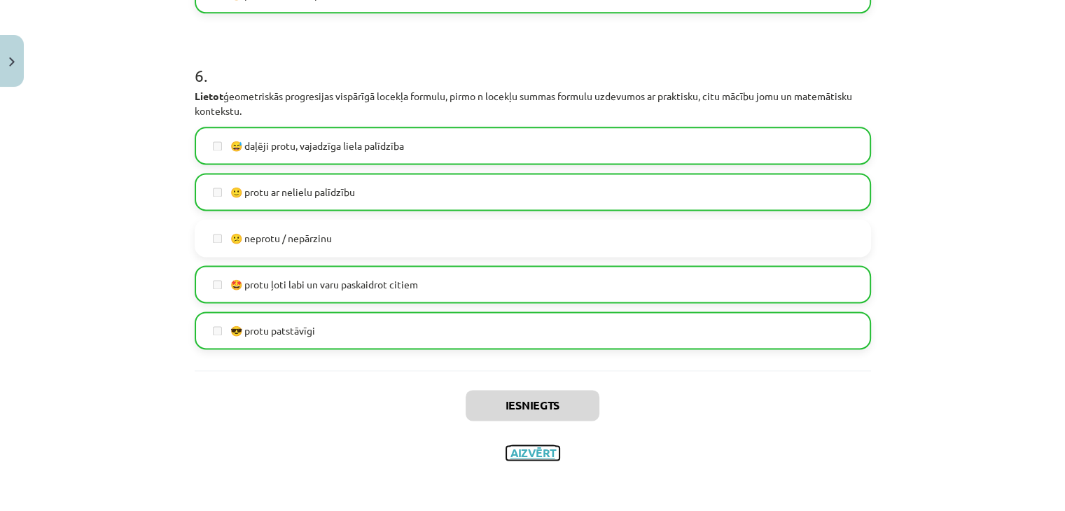
click at [520, 457] on button "Aizvērt" at bounding box center [532, 453] width 53 height 14
